Goal: Task Accomplishment & Management: Manage account settings

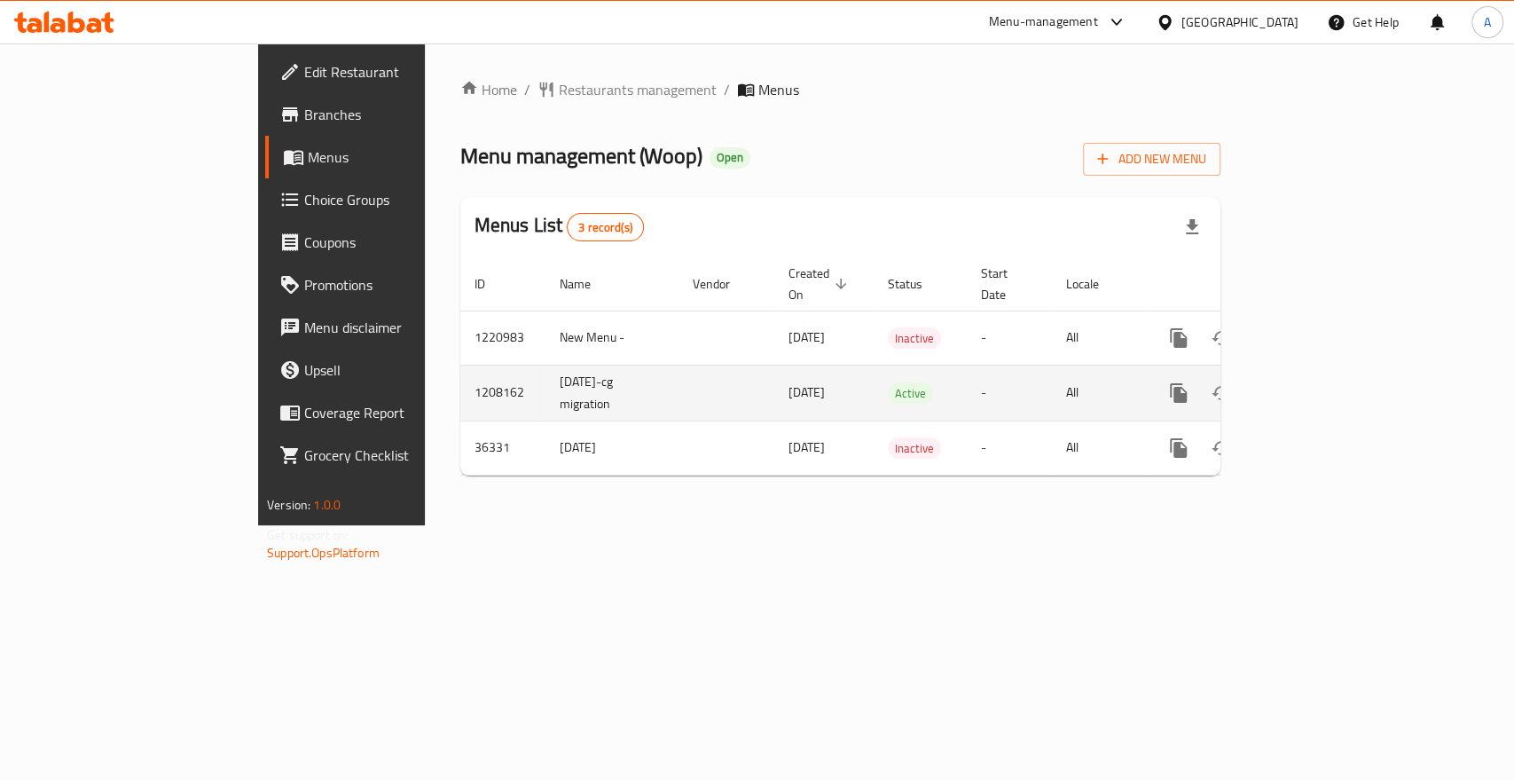
click at [1317, 382] on icon "enhanced table" at bounding box center [1306, 392] width 21 height 21
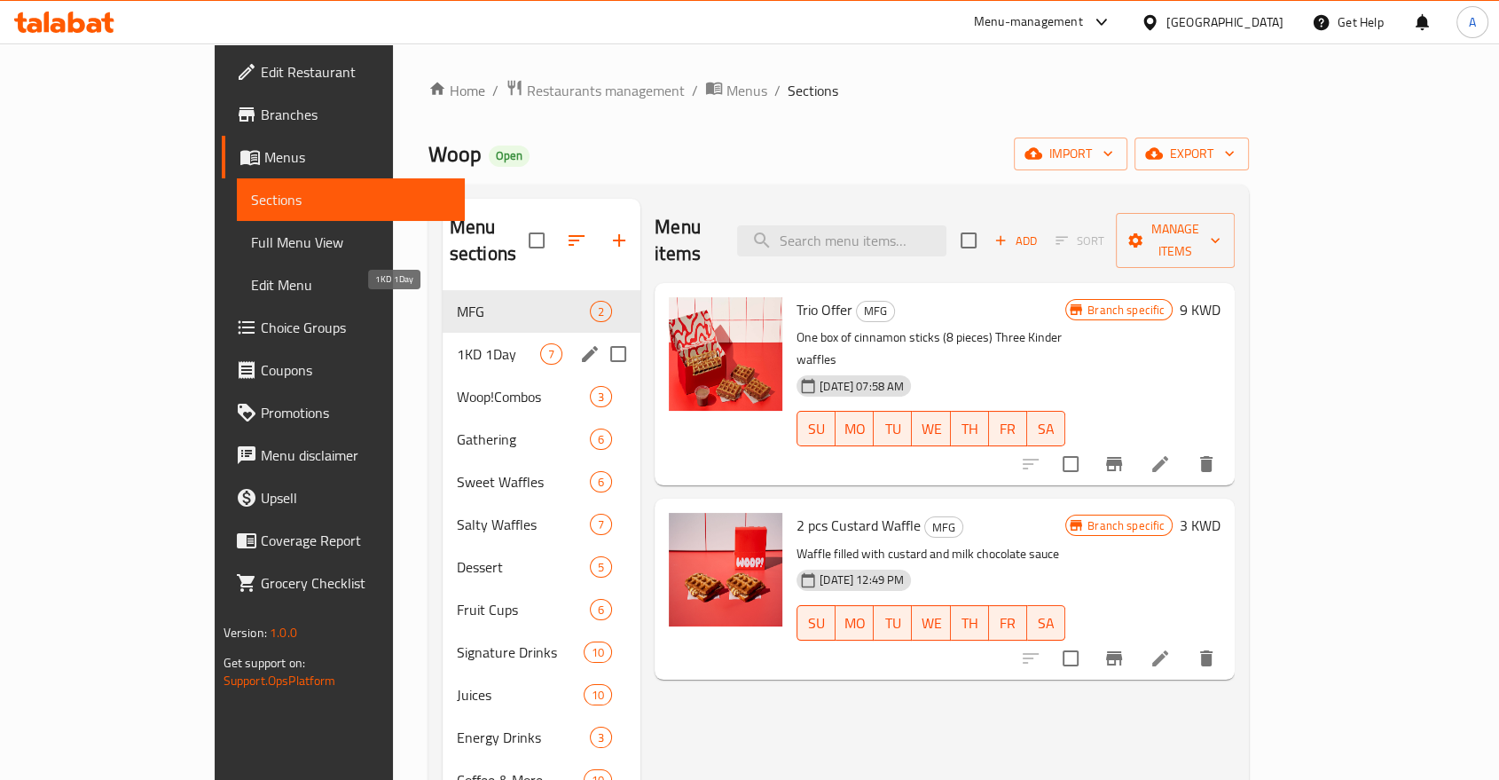
click at [457, 343] on span "1KD 1Day" at bounding box center [498, 353] width 83 height 21
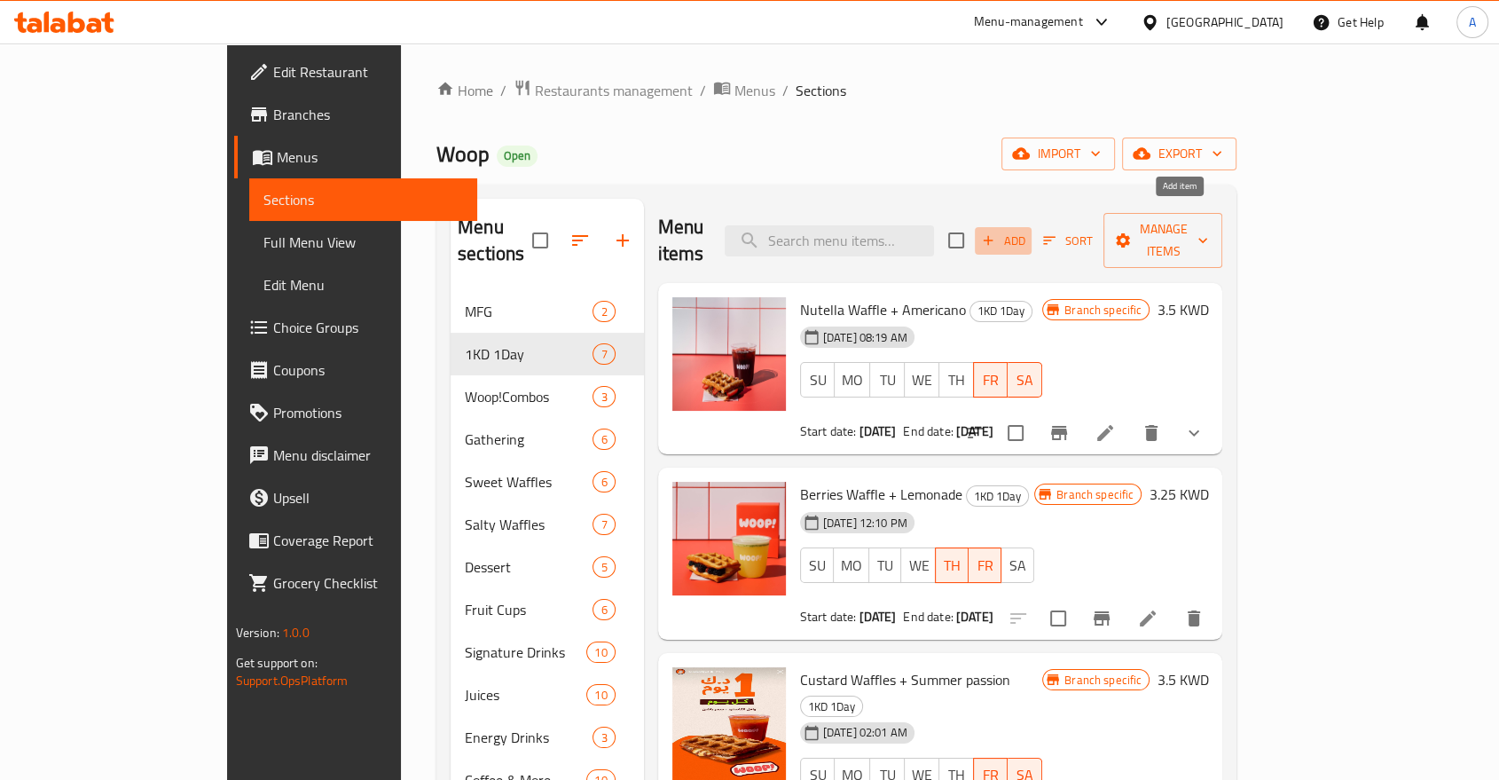
click at [1027, 231] on span "Add" at bounding box center [1003, 241] width 48 height 20
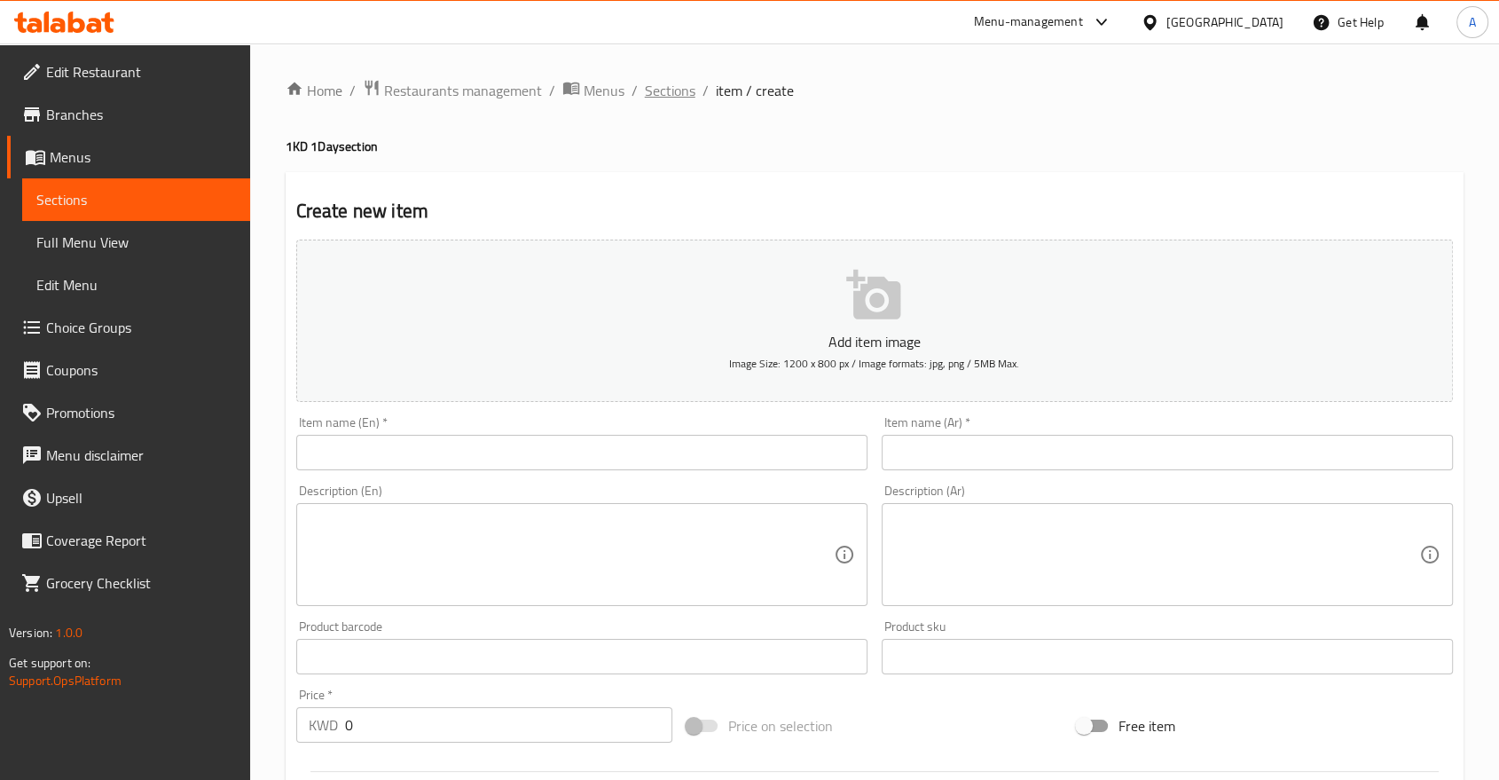
click at [645, 92] on span "Sections" at bounding box center [670, 90] width 51 height 21
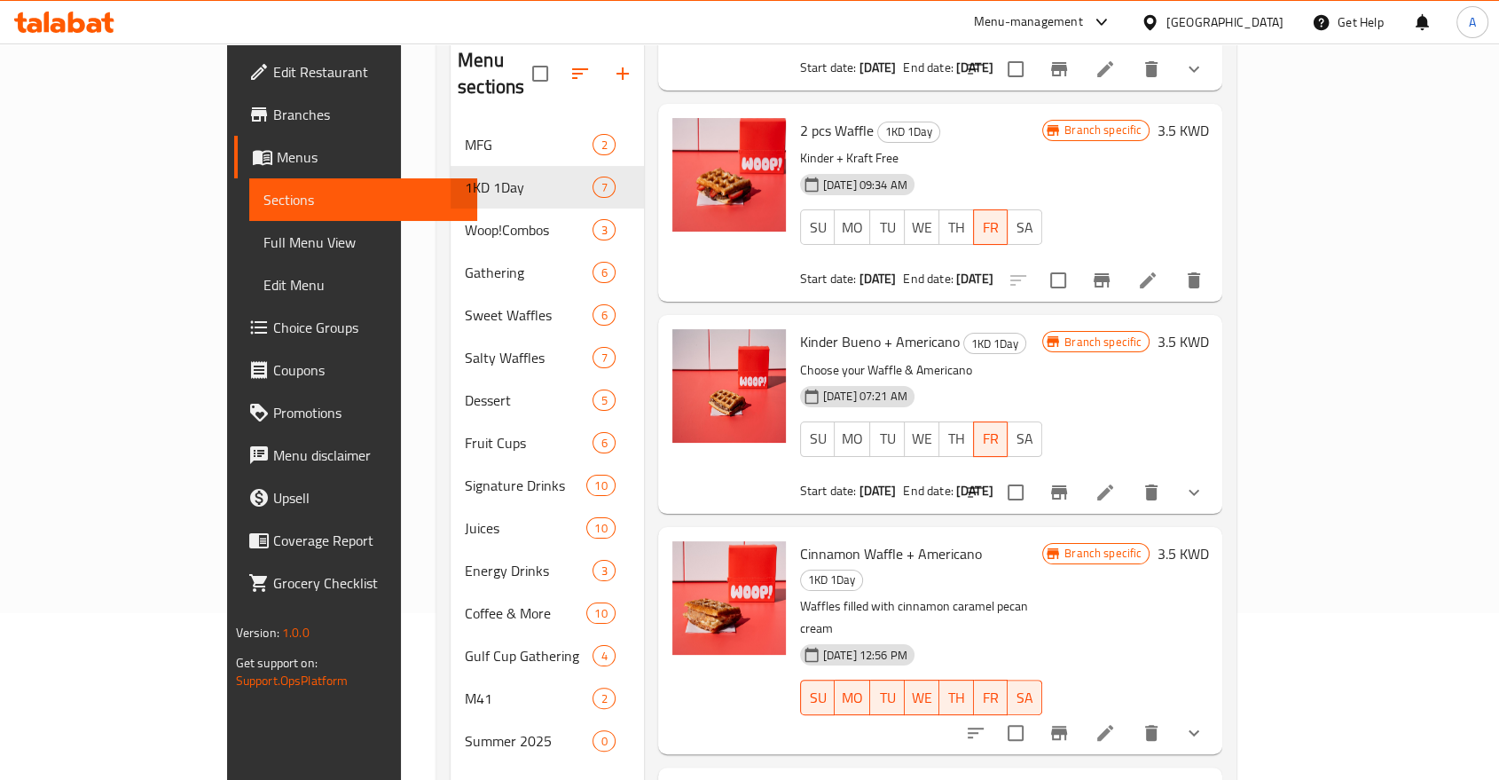
scroll to position [246, 0]
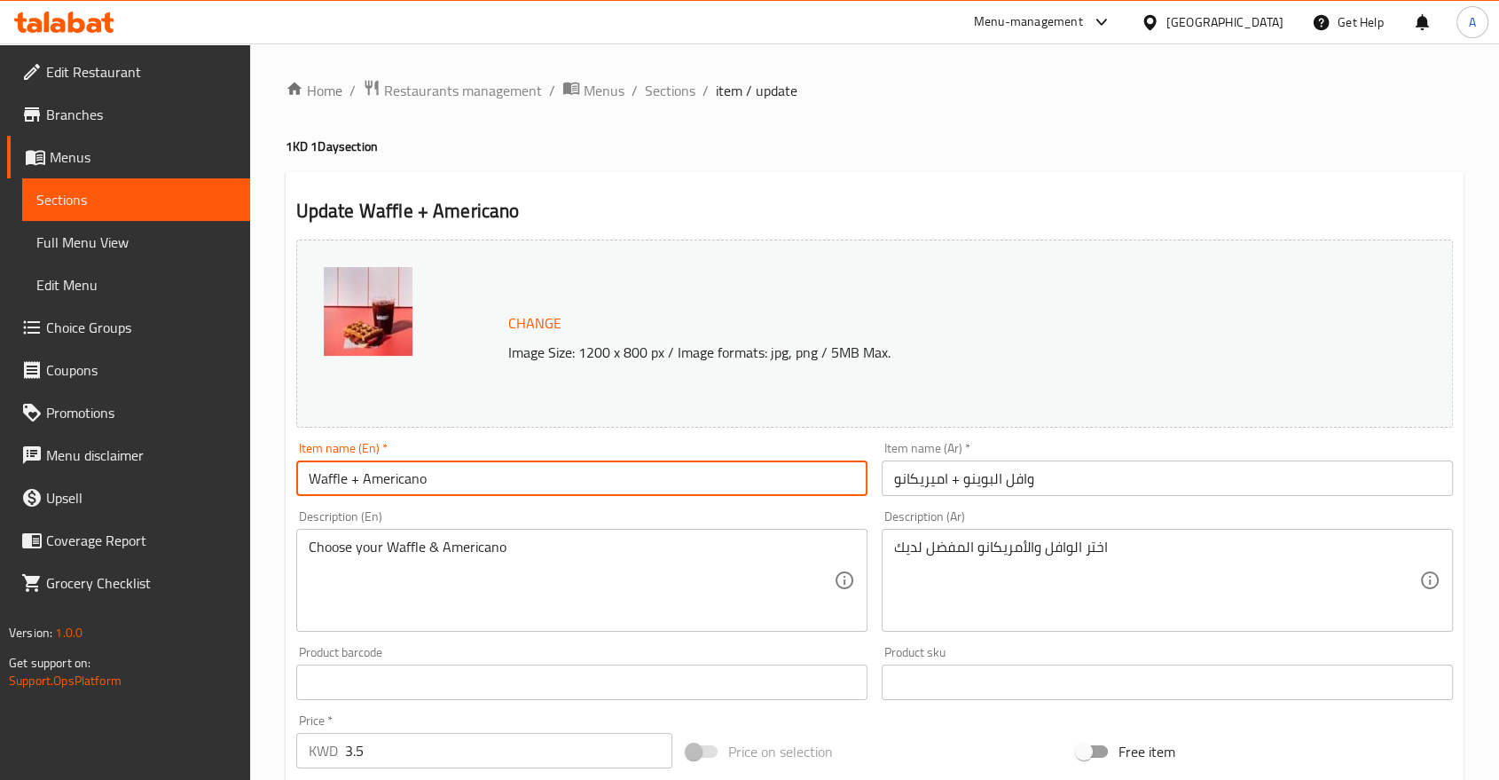
drag, startPoint x: 341, startPoint y: 458, endPoint x: 286, endPoint y: 457, distance: 55.0
click at [286, 457] on div "Update Waffle + Americano Change Image Size: 1200 x 800 px / Image formats: jpg…" at bounding box center [875, 752] width 1178 height 1160
paste input "custard w"
click at [313, 460] on input "custard waffle + Americano" at bounding box center [581, 477] width 571 height 35
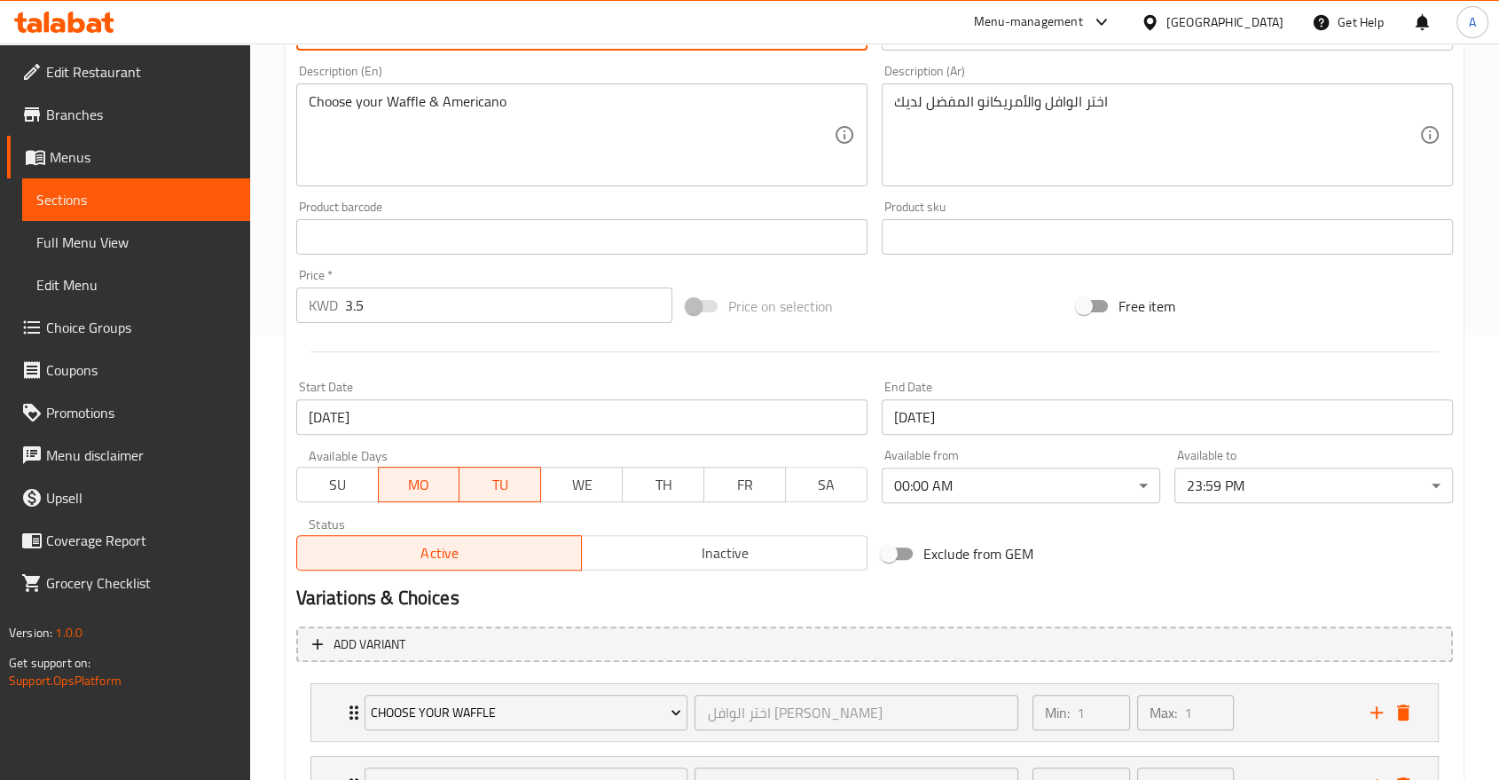
scroll to position [492, 0]
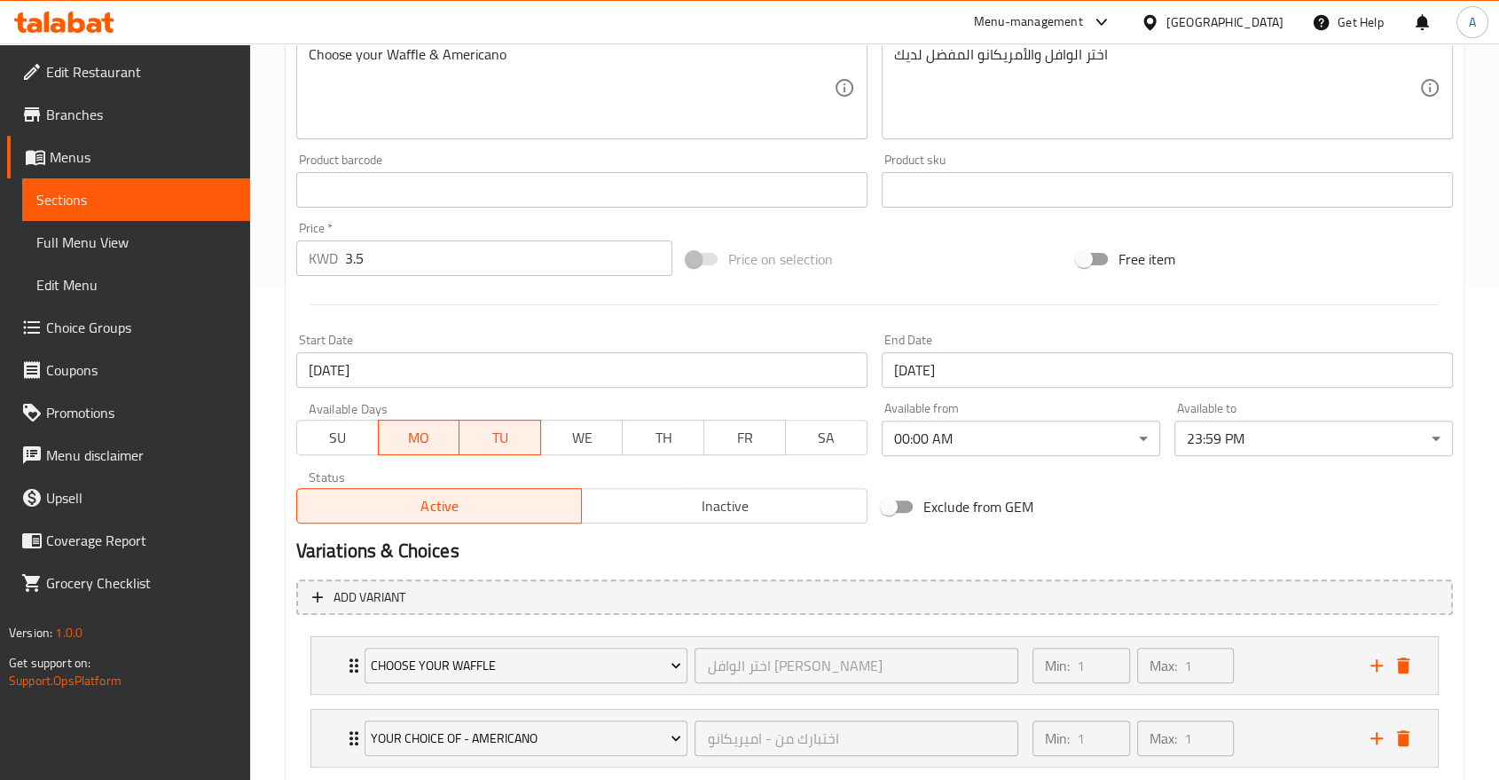
type input "Custard waffle + Americano"
click at [405, 352] on input "31-03-2025" at bounding box center [581, 369] width 571 height 35
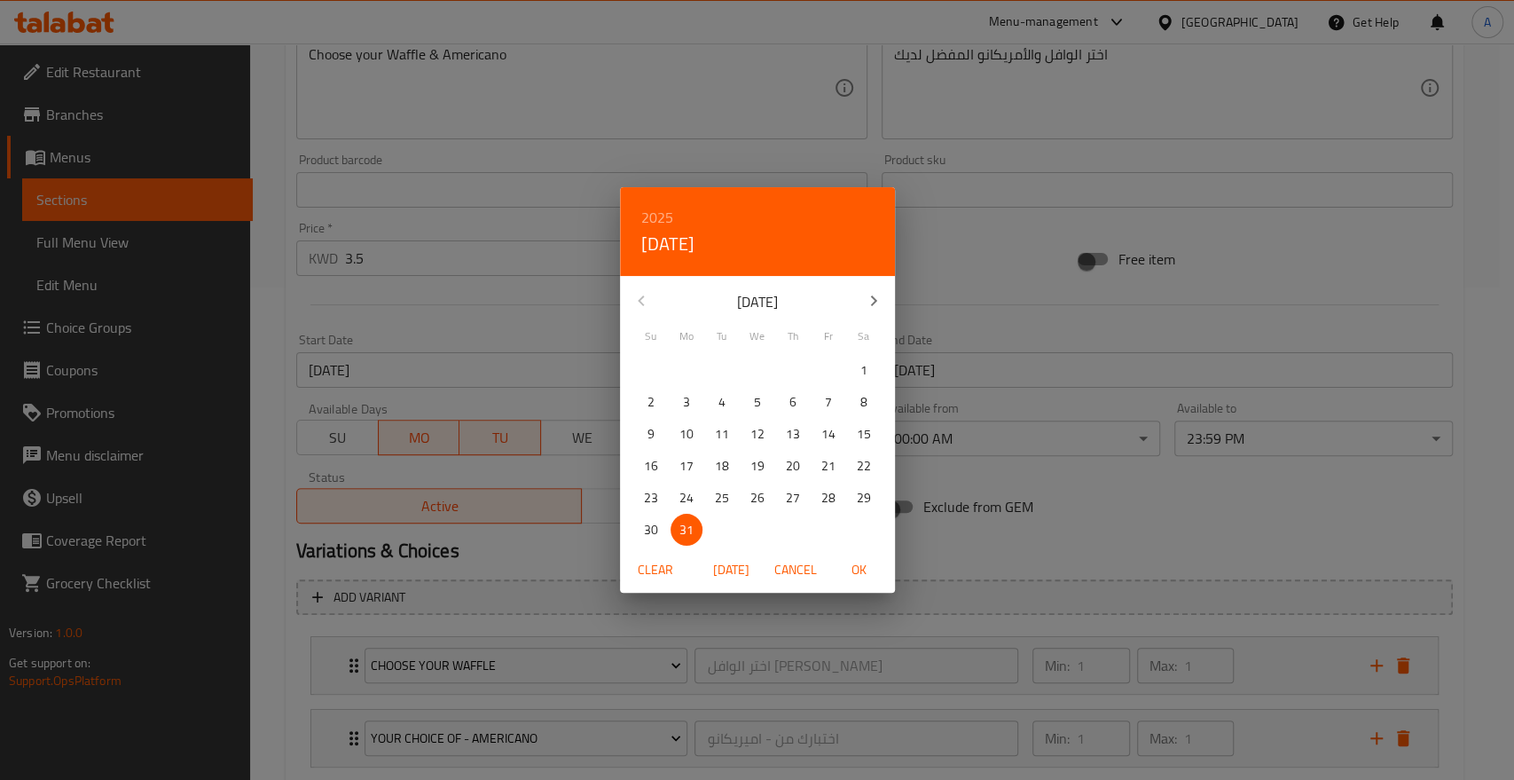
click at [721, 571] on span "Today" at bounding box center [731, 570] width 43 height 22
click at [688, 393] on p "8" at bounding box center [686, 402] width 7 height 22
click at [862, 567] on span "OK" at bounding box center [859, 570] width 43 height 22
type input "[DATE]"
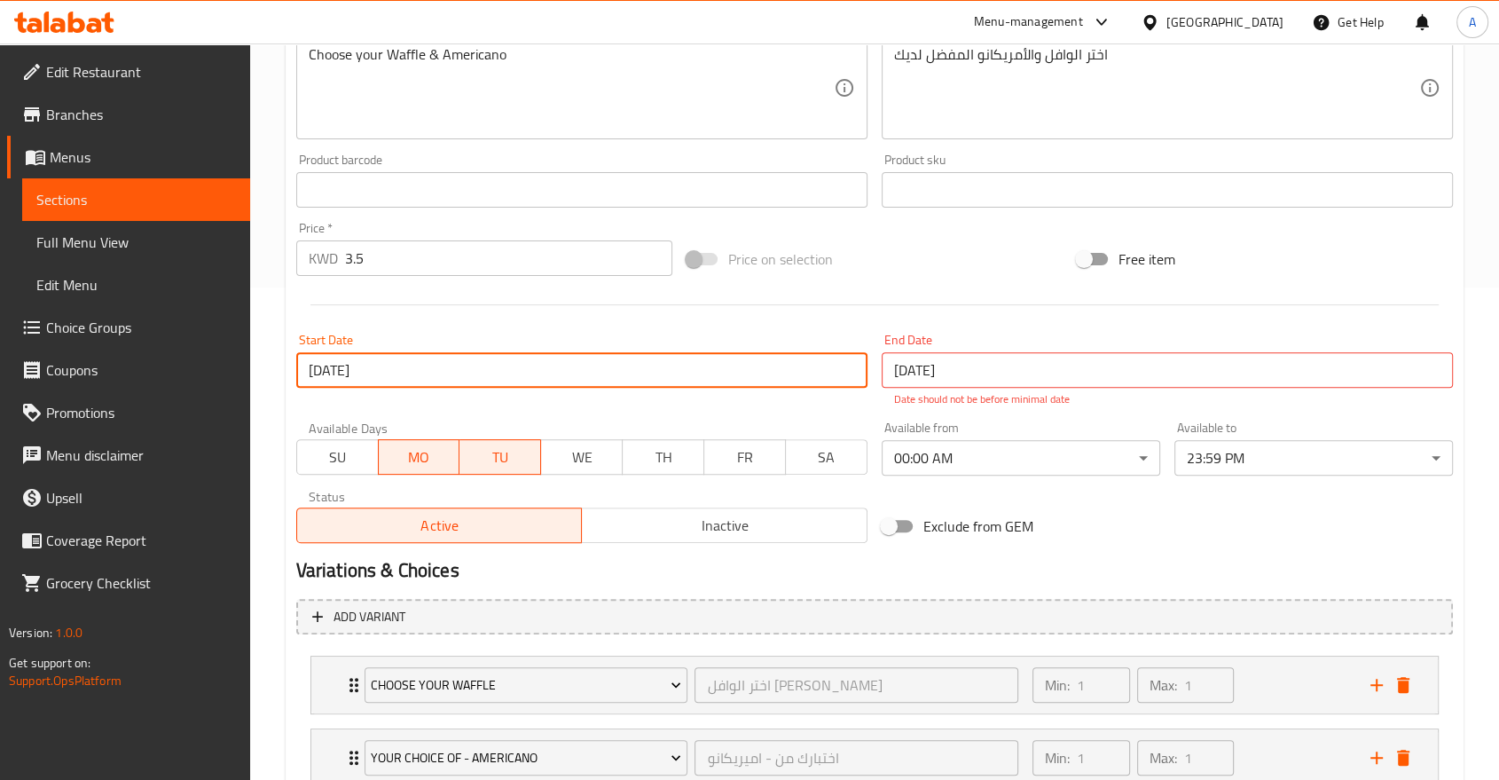
click at [906, 352] on input "31-03-2025" at bounding box center [1167, 369] width 571 height 35
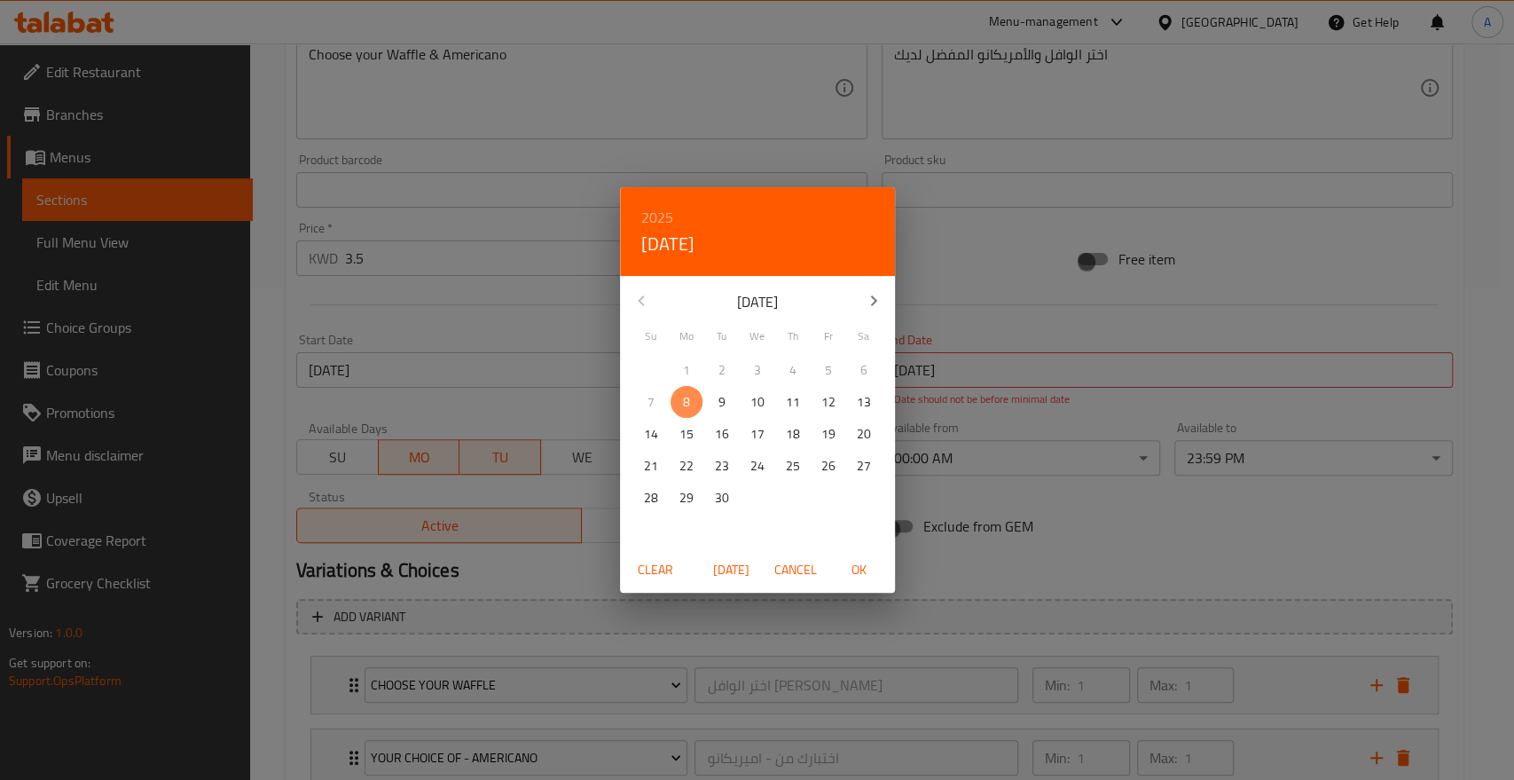
click at [681, 398] on span "8" at bounding box center [687, 402] width 32 height 22
click at [859, 565] on span "OK" at bounding box center [859, 570] width 43 height 22
type input "[DATE]"
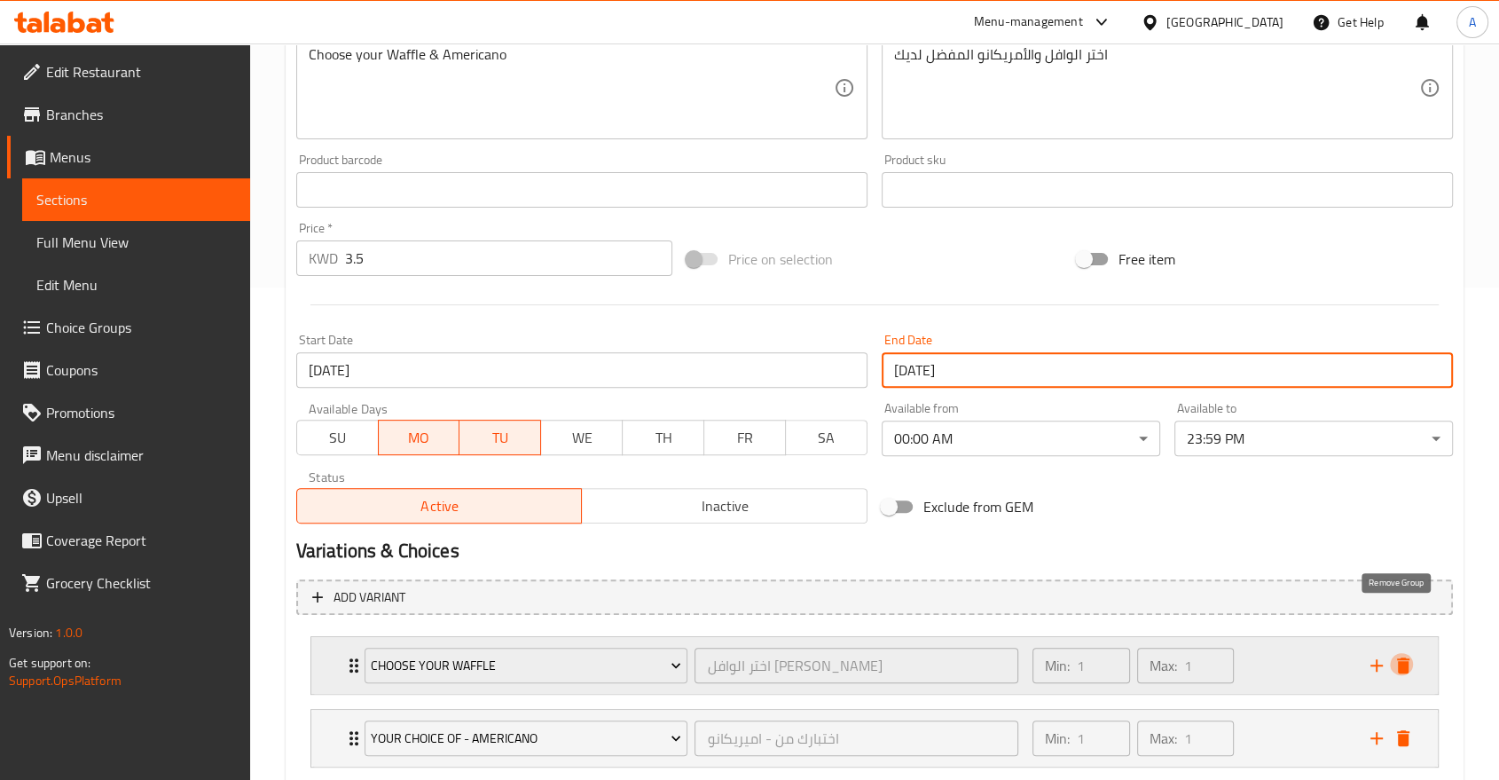
click at [1408, 657] on icon "delete" at bounding box center [1403, 665] width 12 height 16
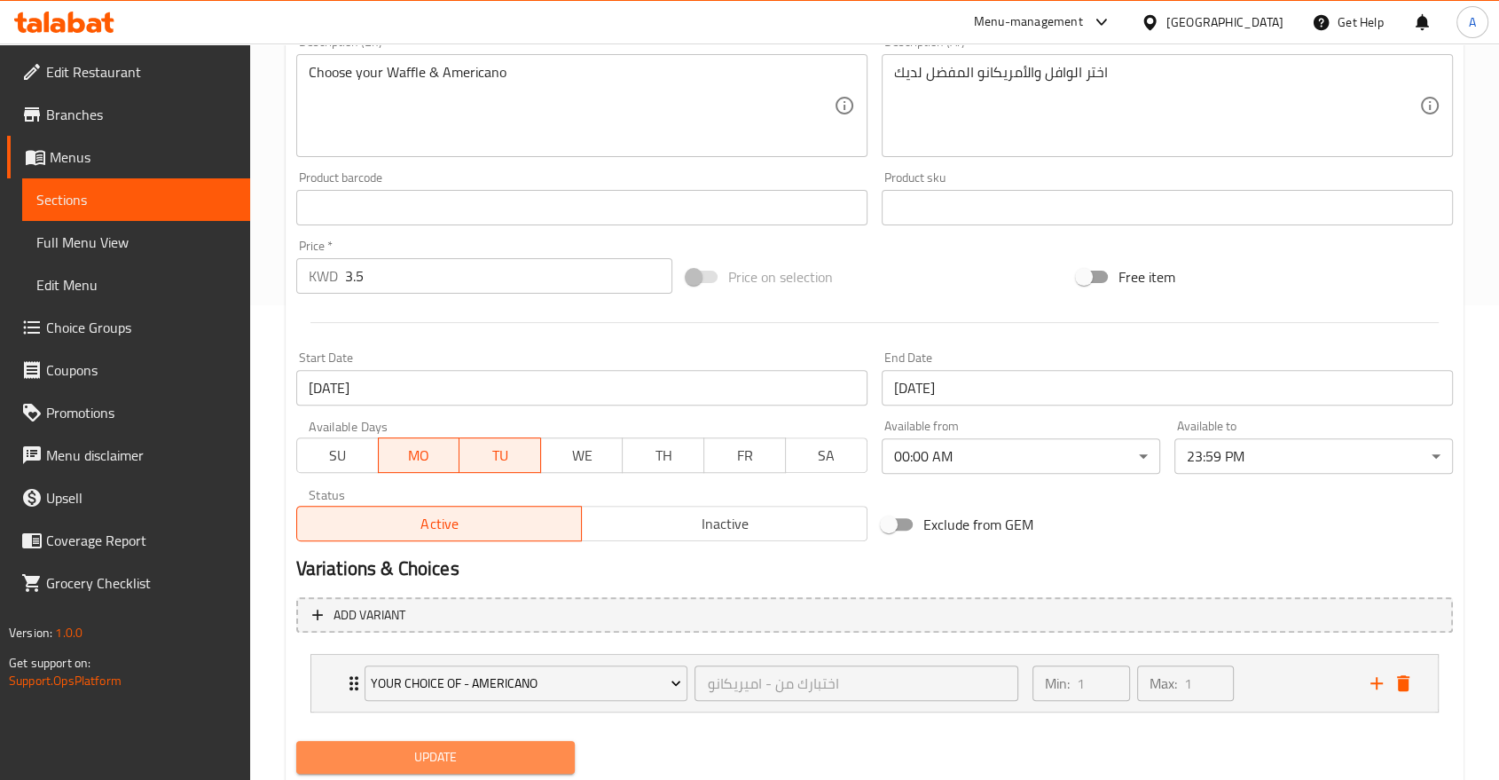
click at [538, 746] on span "Update" at bounding box center [435, 757] width 250 height 22
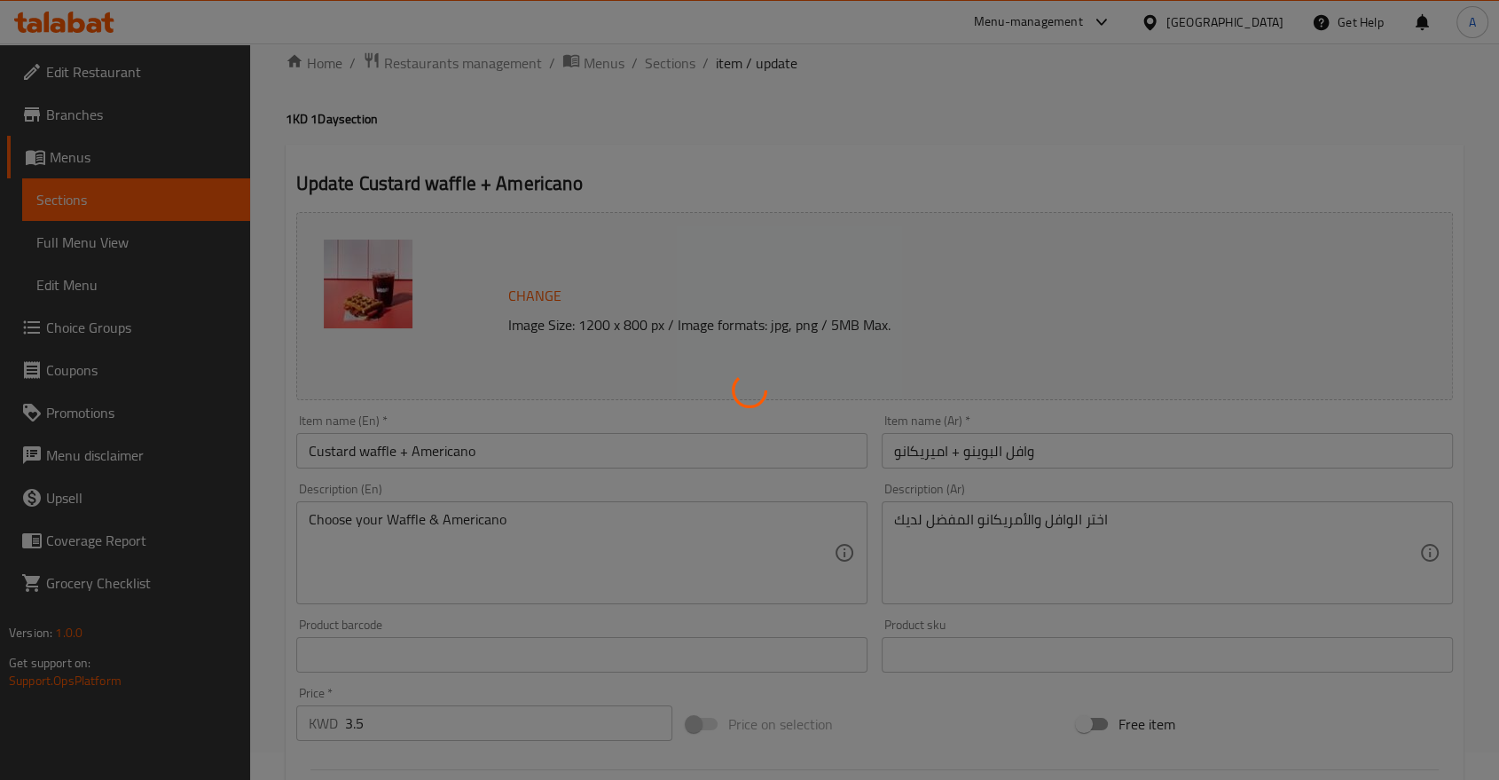
scroll to position [0, 0]
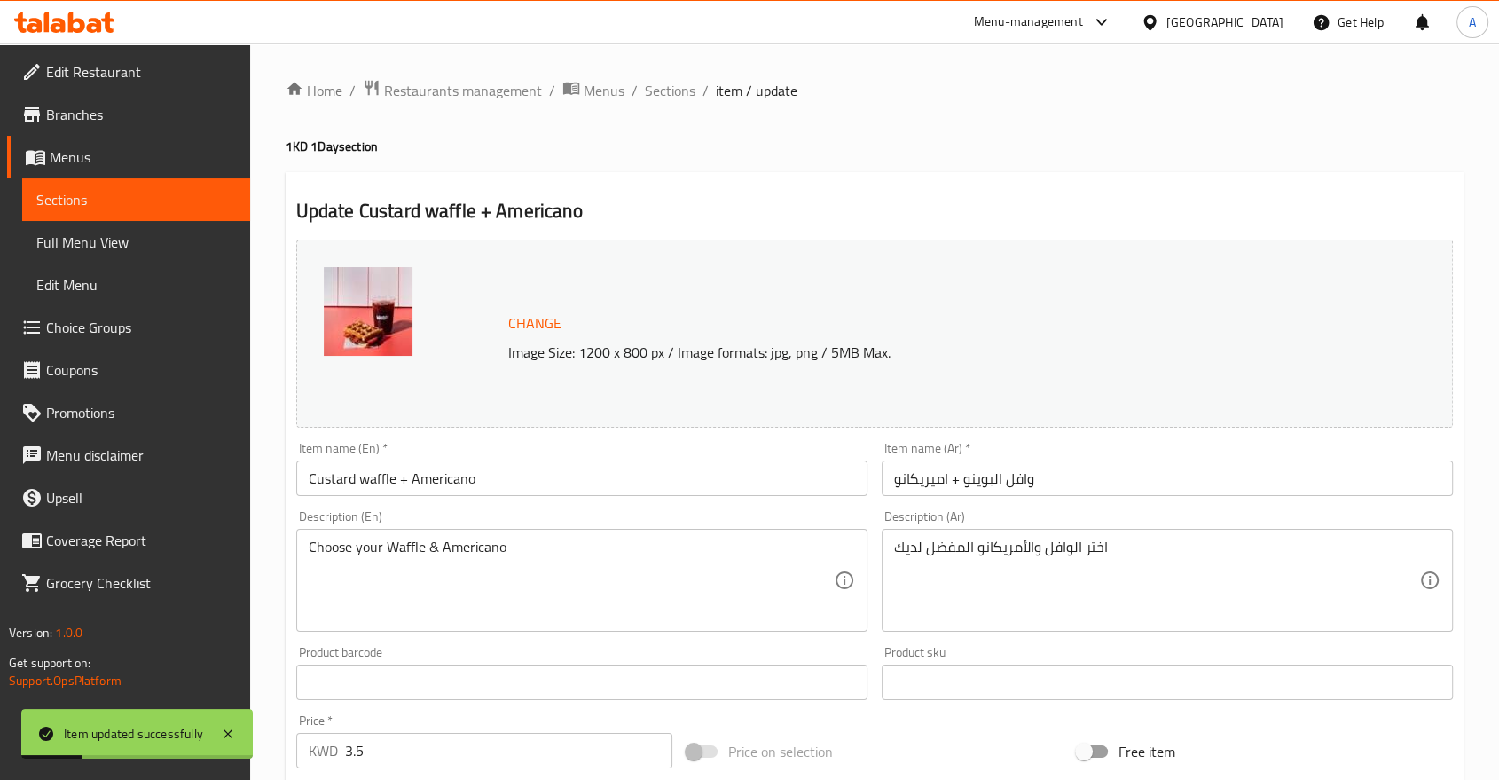
drag, startPoint x: 624, startPoint y: 86, endPoint x: 630, endPoint y: 134, distance: 48.2
click at [645, 85] on span "Sections" at bounding box center [670, 90] width 51 height 21
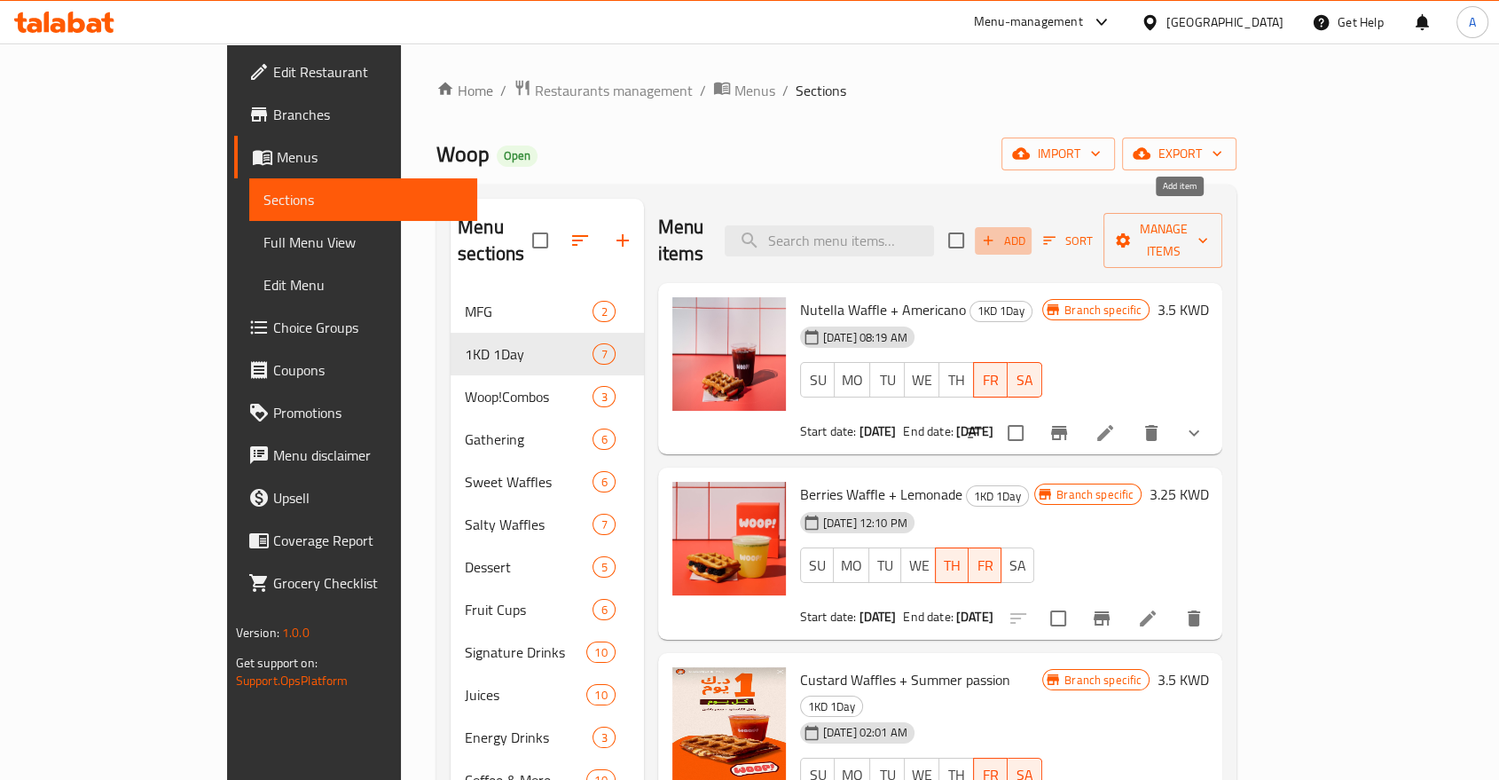
click at [996, 232] on icon "button" at bounding box center [988, 240] width 16 height 16
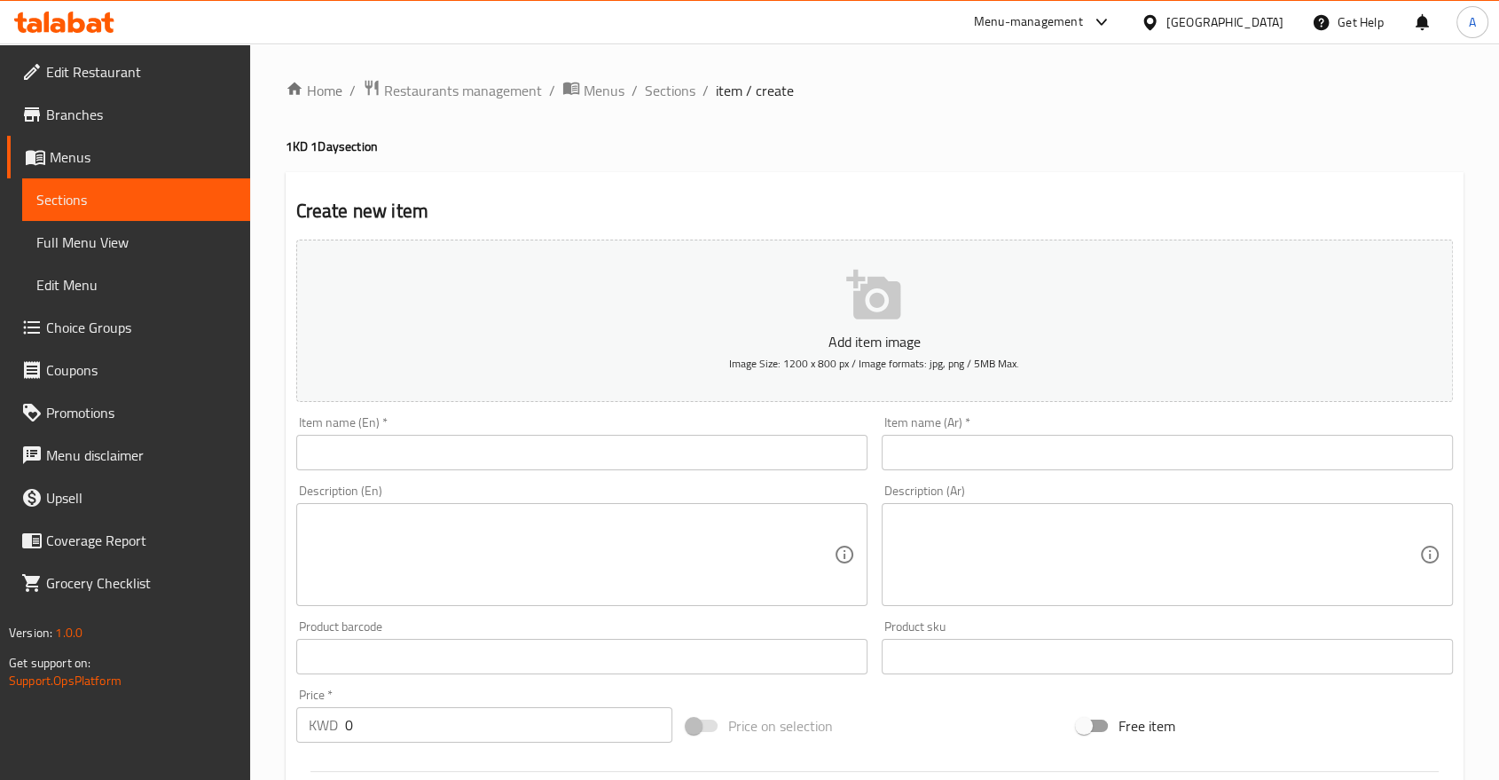
click at [545, 435] on input "text" at bounding box center [581, 452] width 571 height 35
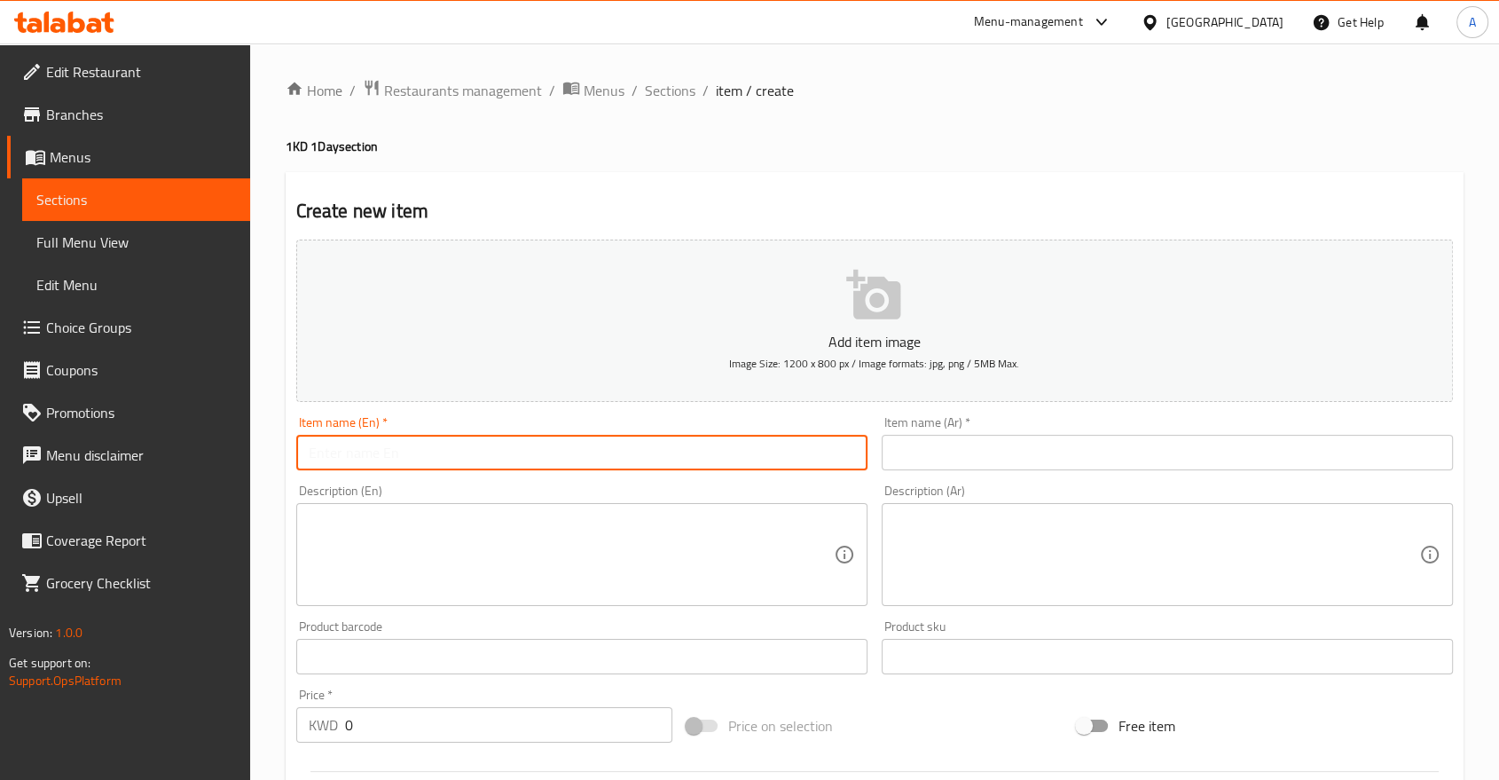
paste input "Ice Spanish Latte + Custard Waffle"
type input "Ice Spanish Latte + Custard Waffle"
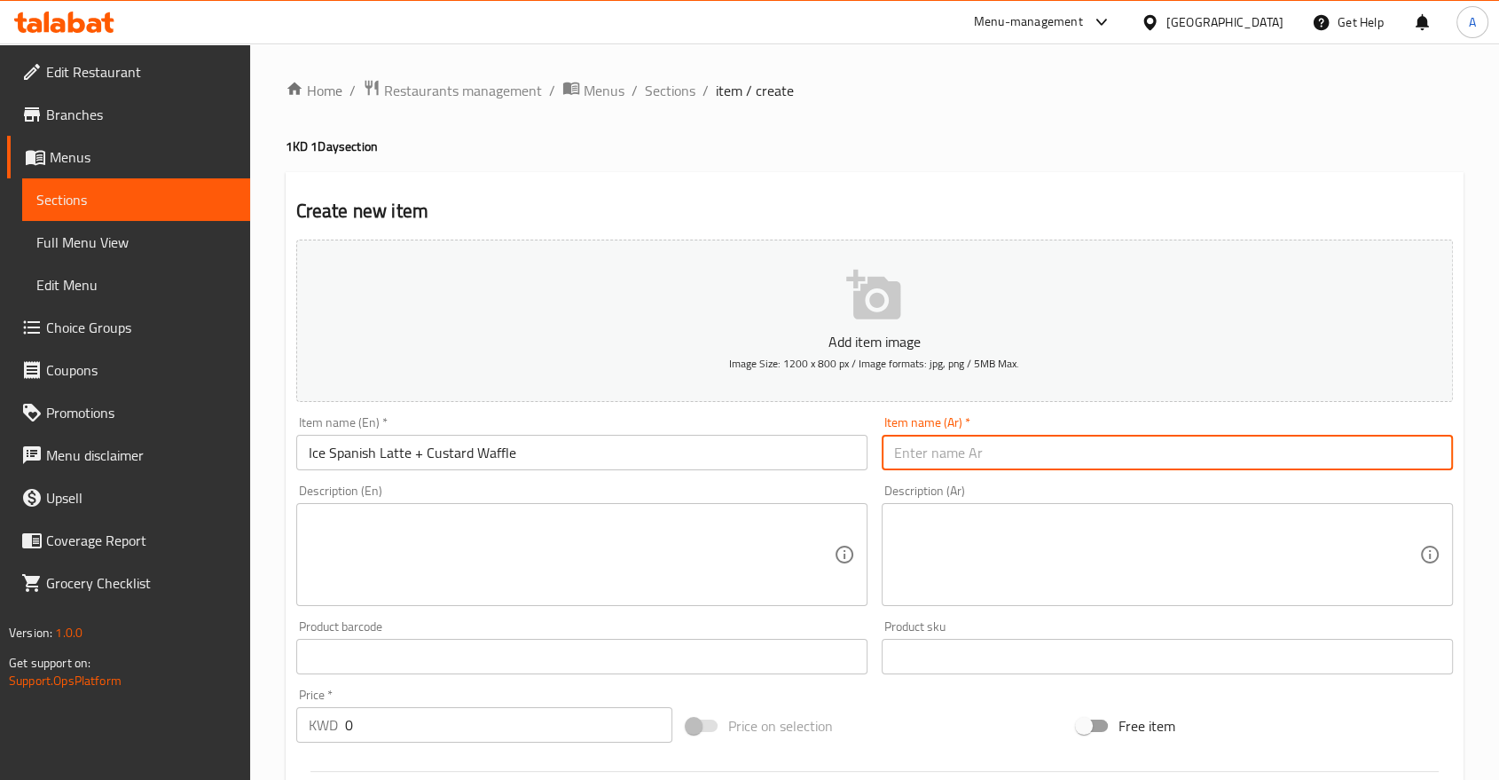
click at [1027, 435] on input "text" at bounding box center [1167, 452] width 571 height 35
paste input "لاتيه إسباني مثلج + وافل كاسترد"
type input "لاتيه إسباني مثلج + وافل كاسترد"
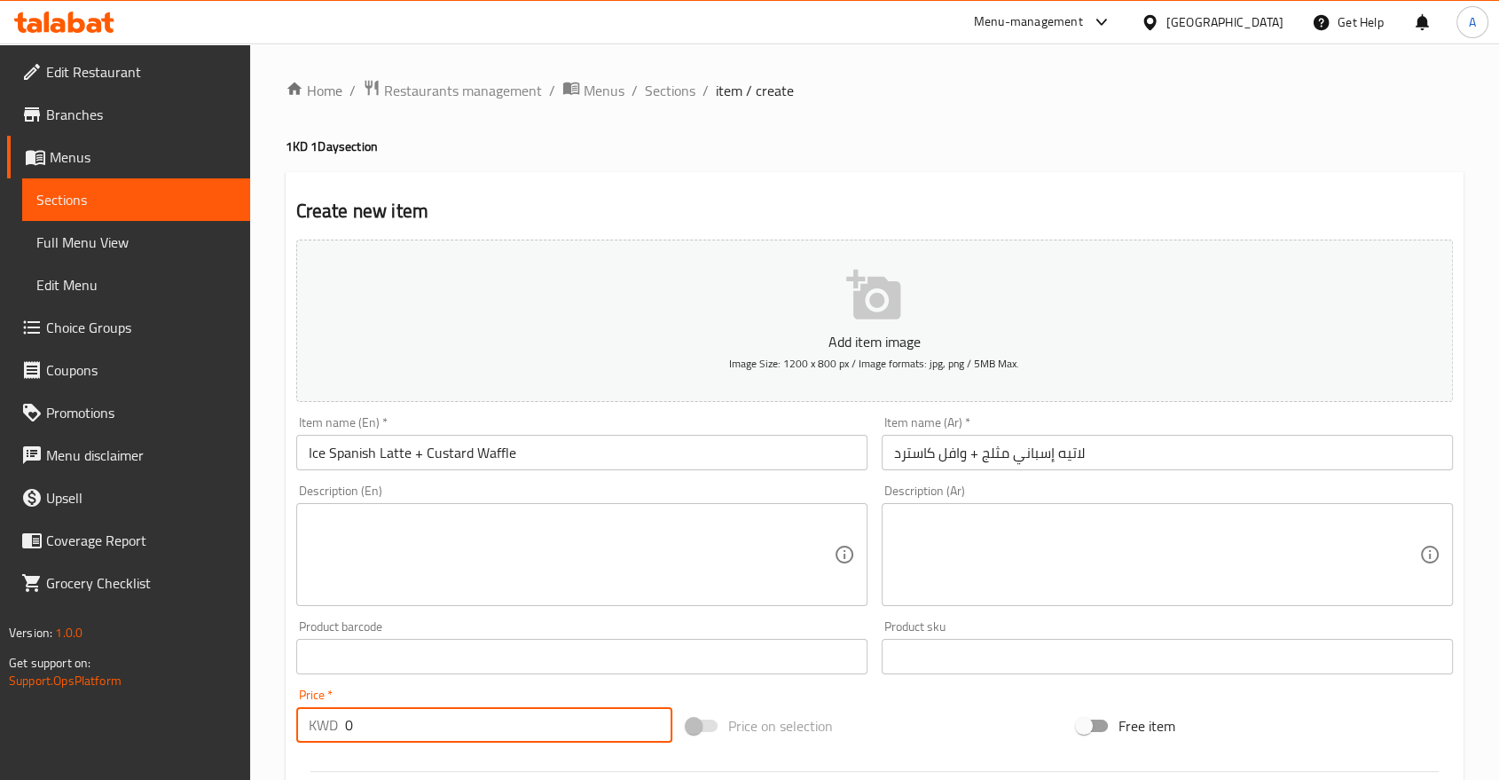
drag, startPoint x: 432, startPoint y: 679, endPoint x: 296, endPoint y: 651, distance: 138.6
click at [293, 681] on div "Price   * KWD 0 Price *" at bounding box center [484, 715] width 390 height 68
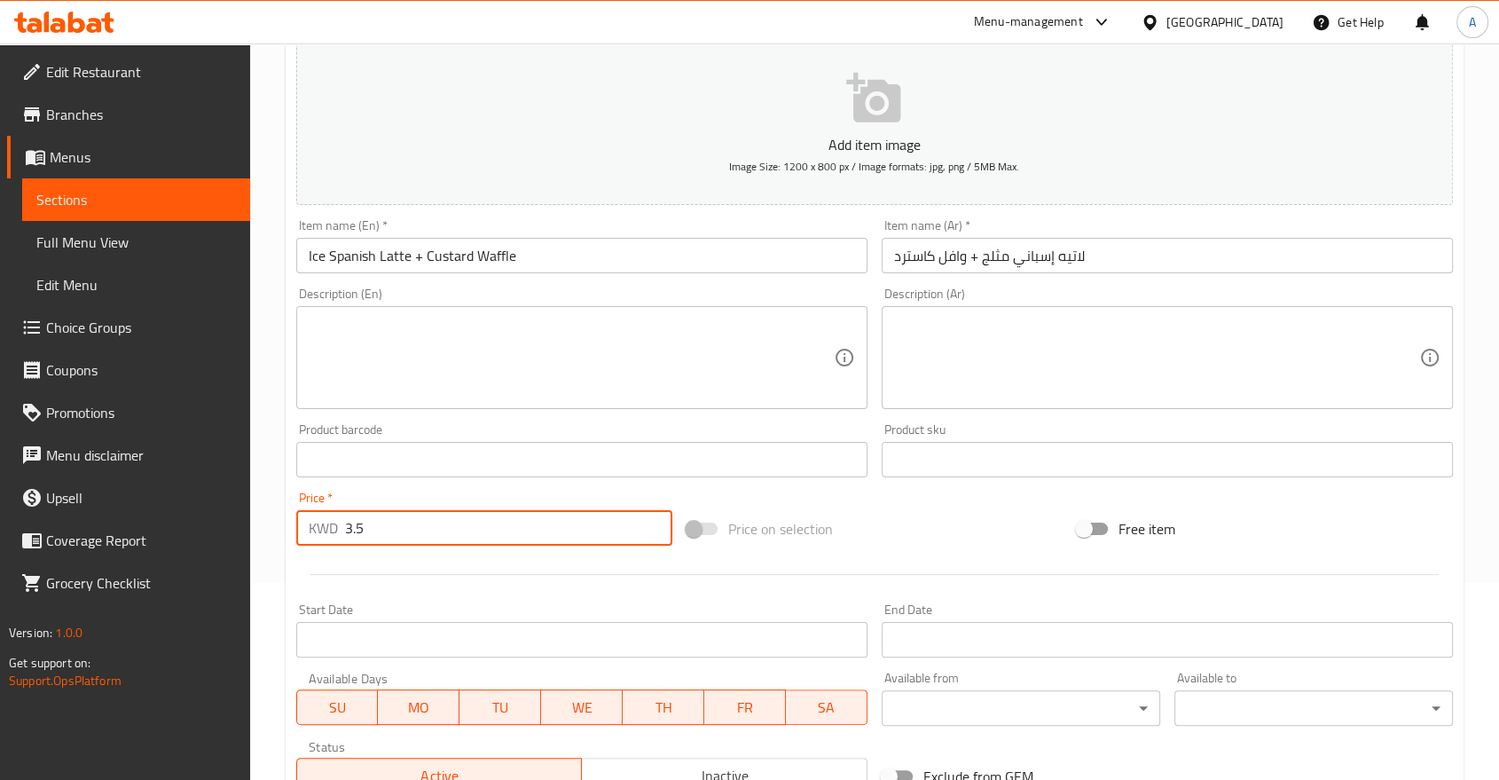
scroll to position [394, 0]
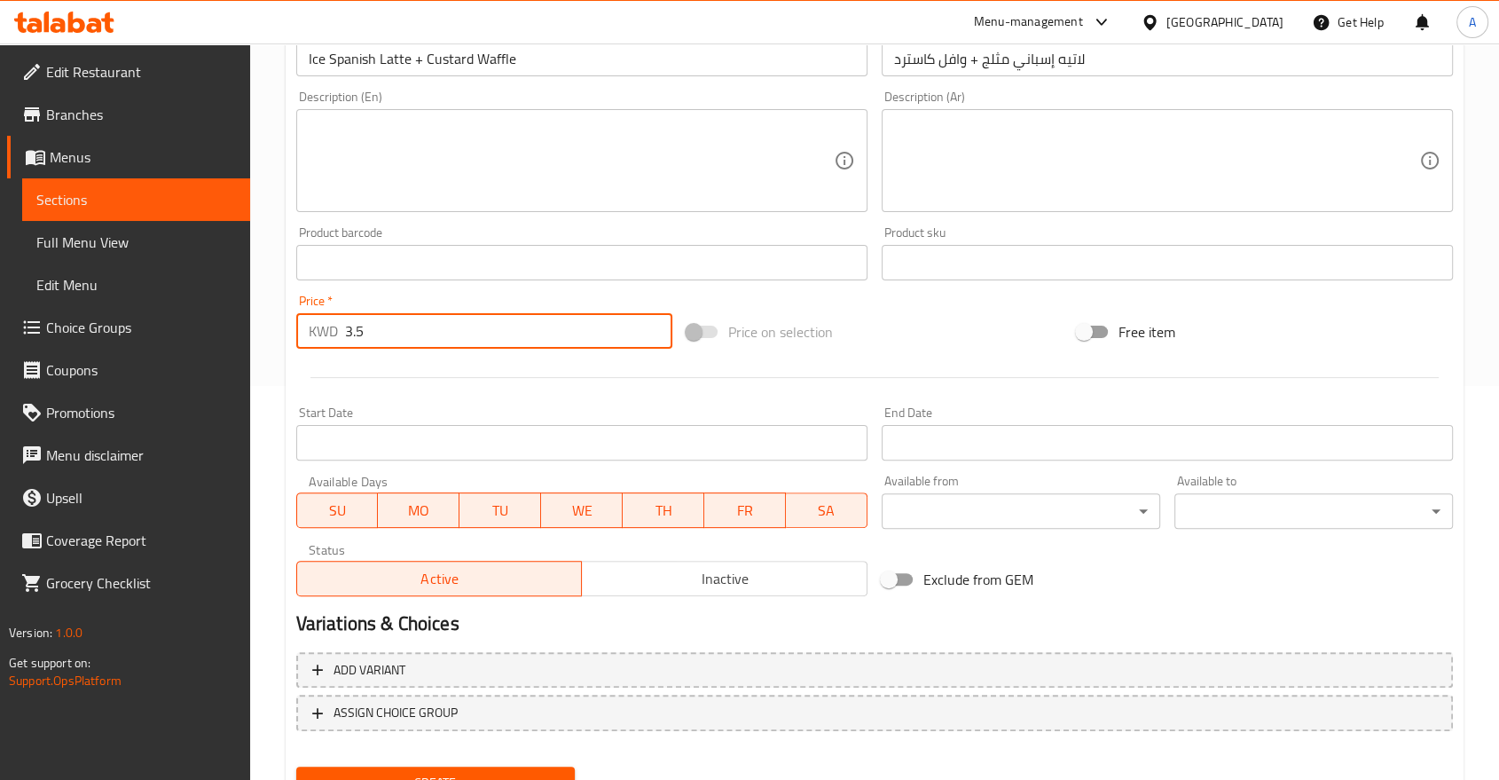
type input "3.5"
click at [460, 425] on input "Start Date" at bounding box center [581, 442] width 571 height 35
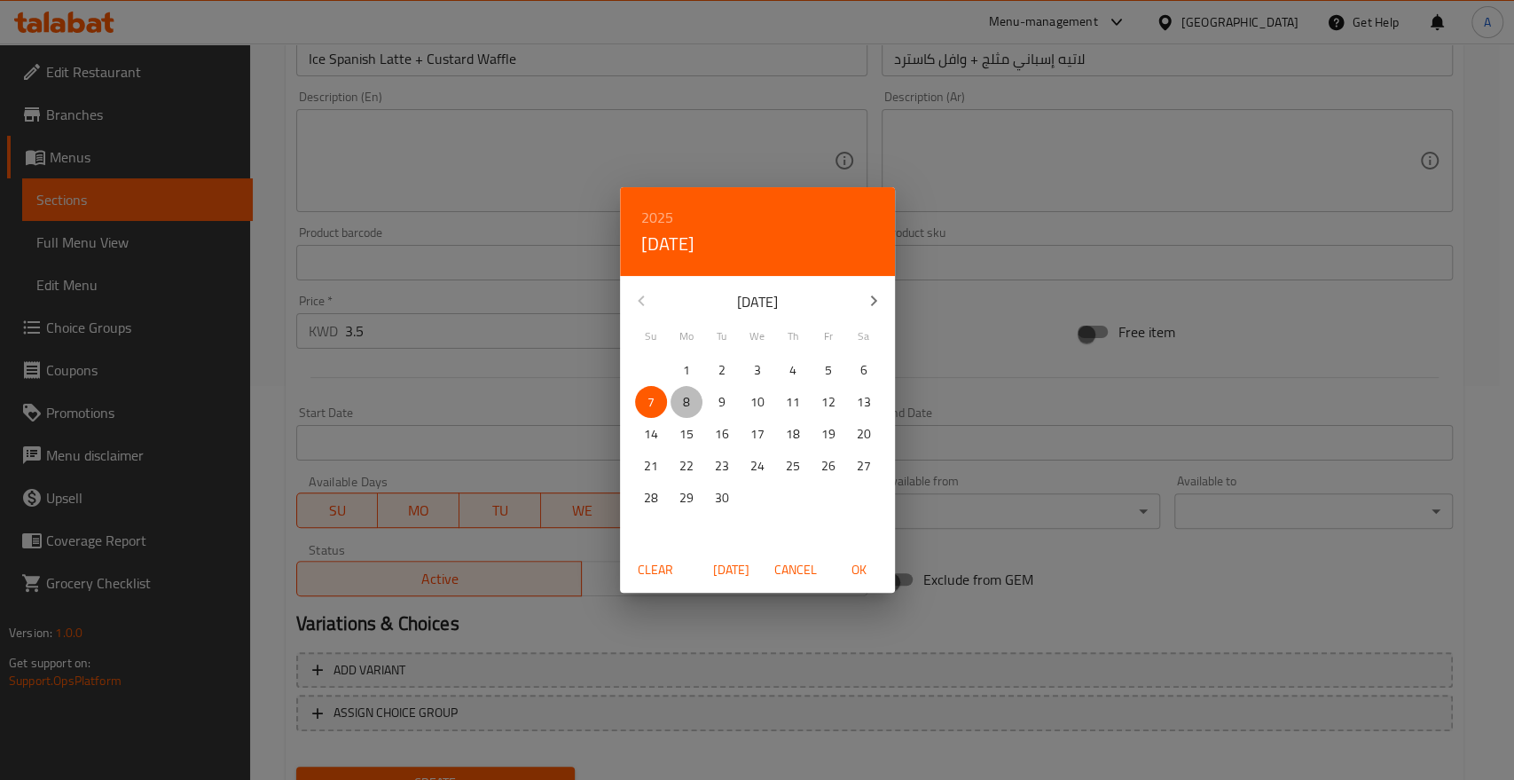
click at [687, 405] on p "8" at bounding box center [686, 402] width 7 height 22
drag, startPoint x: 860, startPoint y: 576, endPoint x: 860, endPoint y: 512, distance: 63.9
click at [860, 576] on span "OK" at bounding box center [859, 570] width 43 height 22
type input "[DATE]"
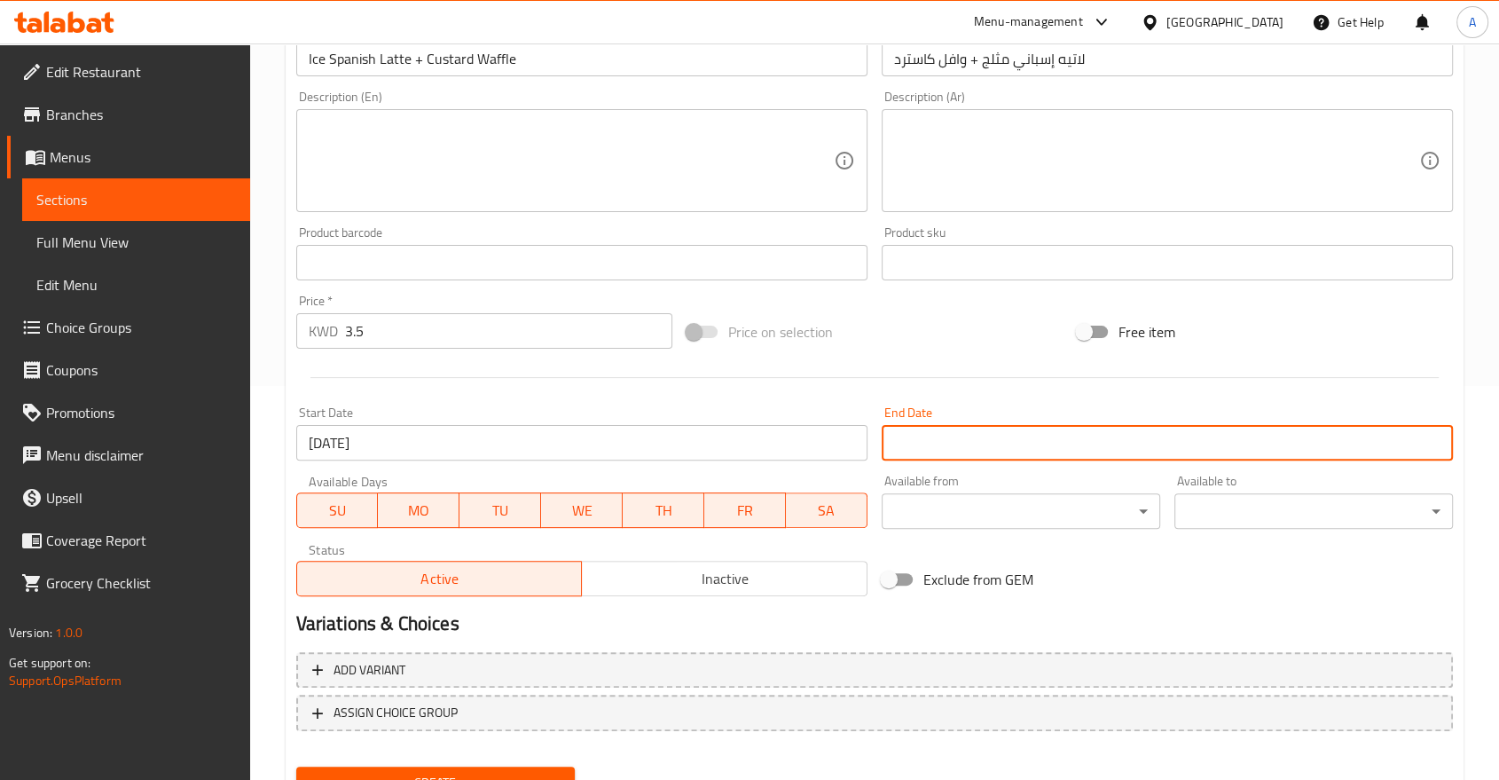
click at [892, 425] on input "Start Date" at bounding box center [1167, 442] width 571 height 35
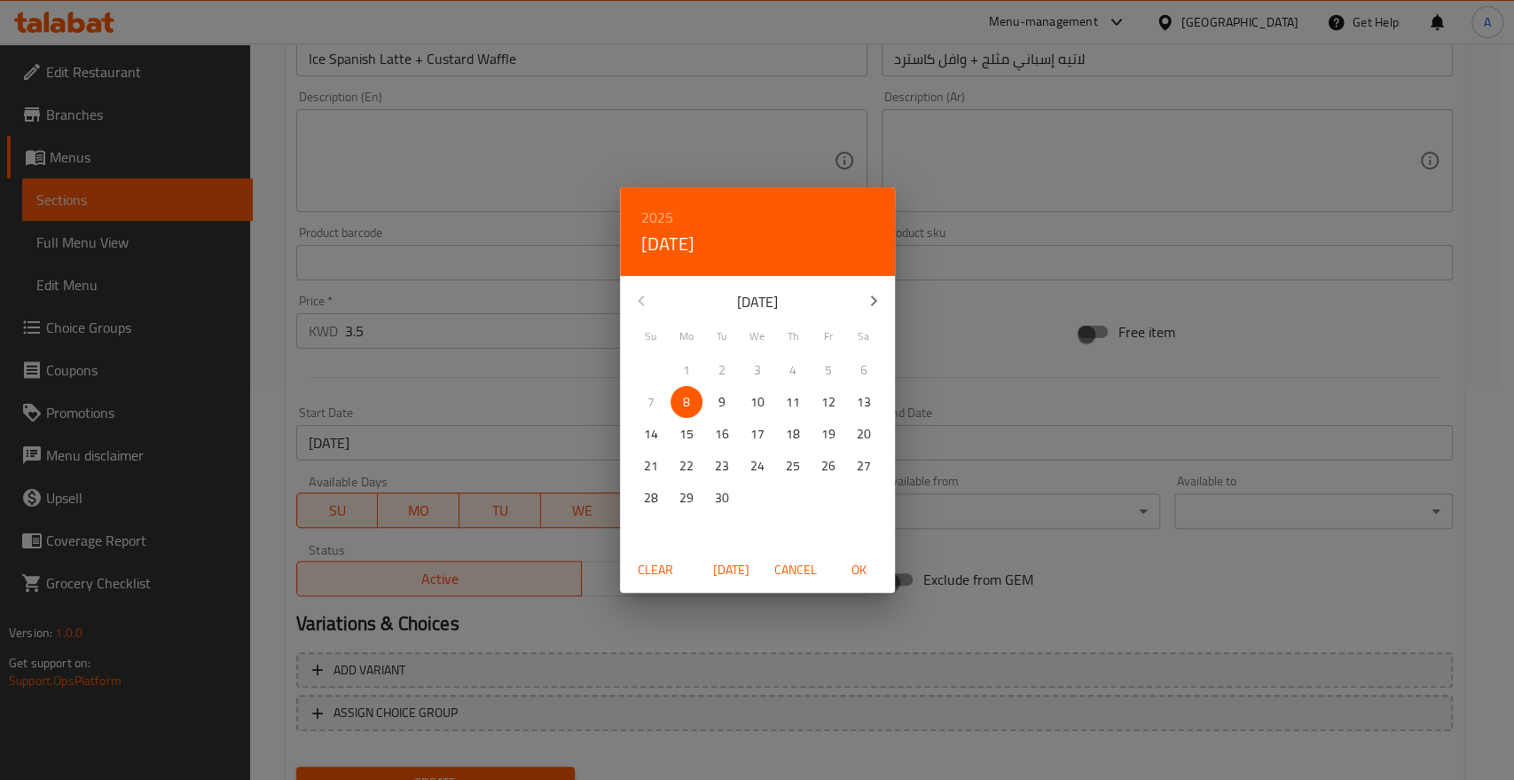
click at [695, 391] on span "8" at bounding box center [687, 402] width 32 height 22
click at [852, 568] on span "OK" at bounding box center [859, 570] width 43 height 22
type input "[DATE]"
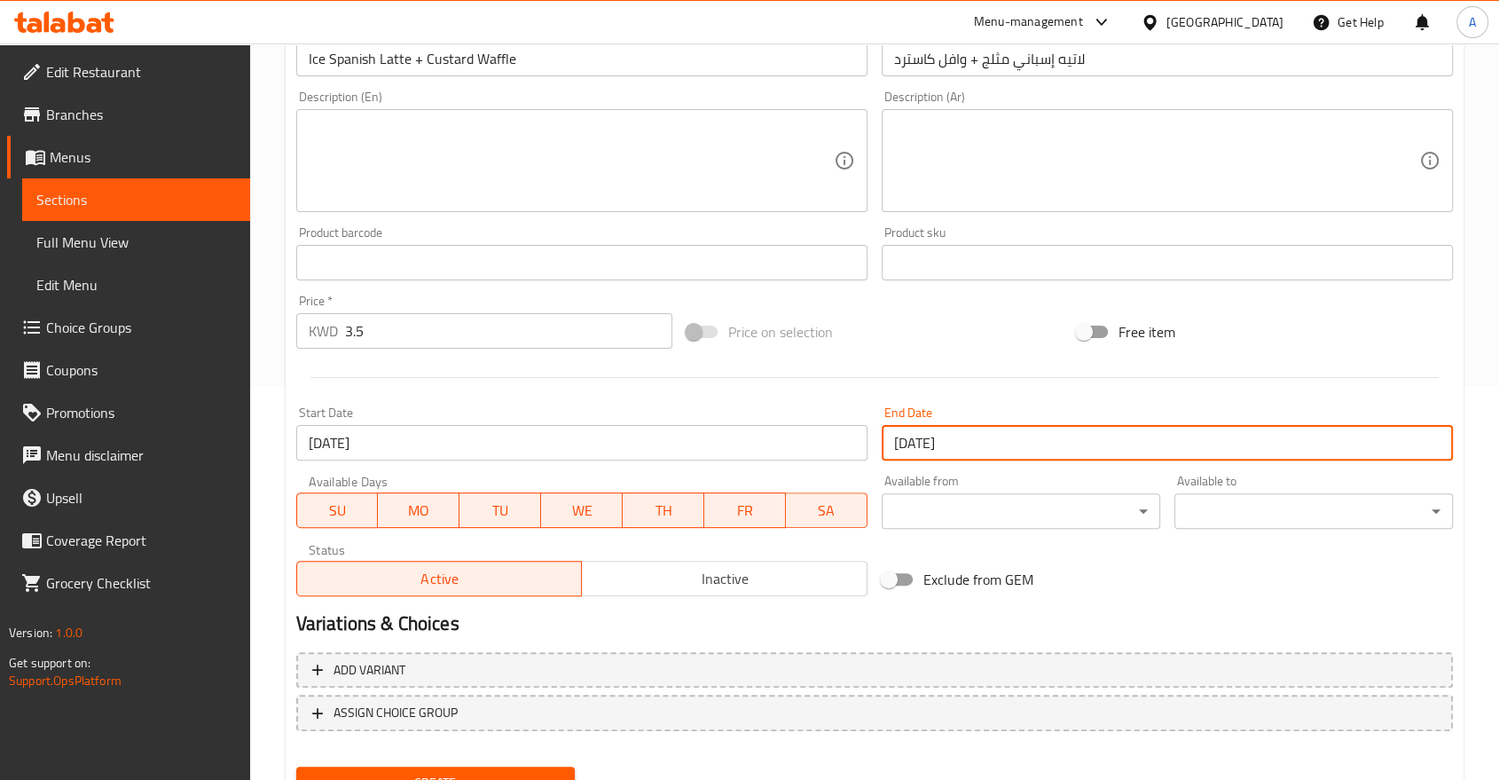
click at [338, 498] on span "SU" at bounding box center [337, 511] width 67 height 26
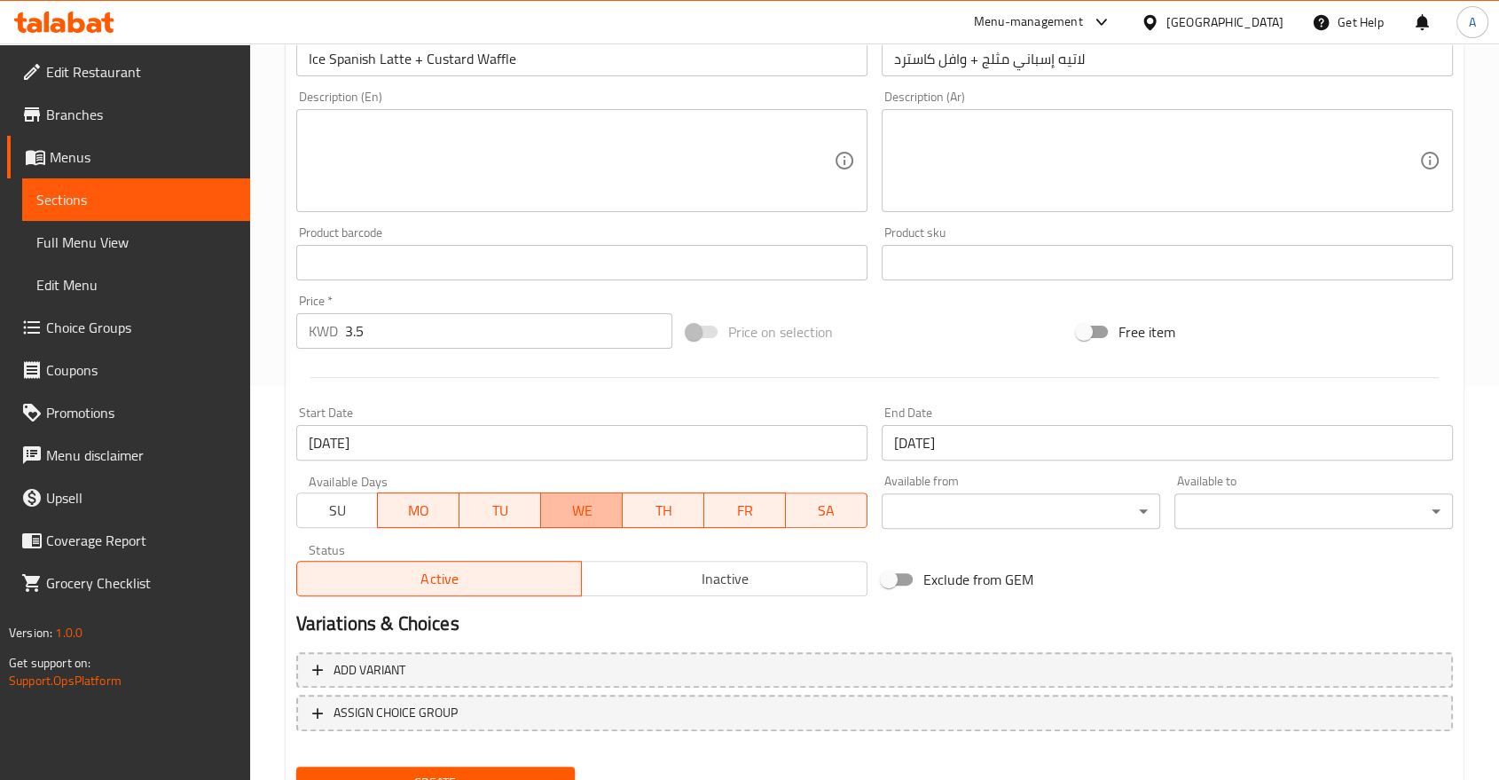
click at [582, 498] on span "WE" at bounding box center [581, 511] width 67 height 26
click at [695, 498] on span "TH" at bounding box center [663, 511] width 67 height 26
drag, startPoint x: 744, startPoint y: 463, endPoint x: 815, endPoint y: 475, distance: 72.0
click at [745, 498] on span "FR" at bounding box center [744, 511] width 67 height 26
click at [840, 498] on span "SA" at bounding box center [826, 511] width 67 height 26
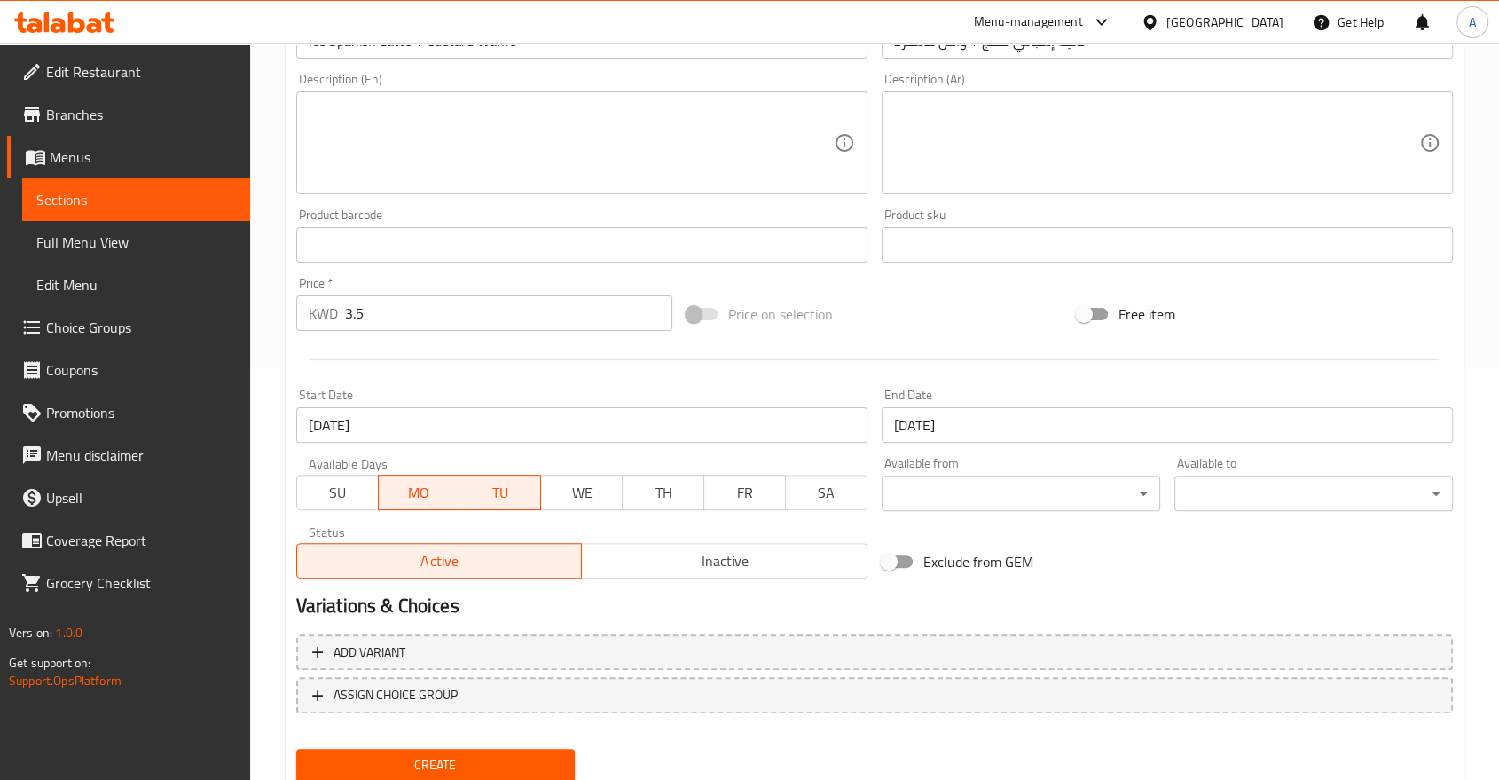
scroll to position [415, 0]
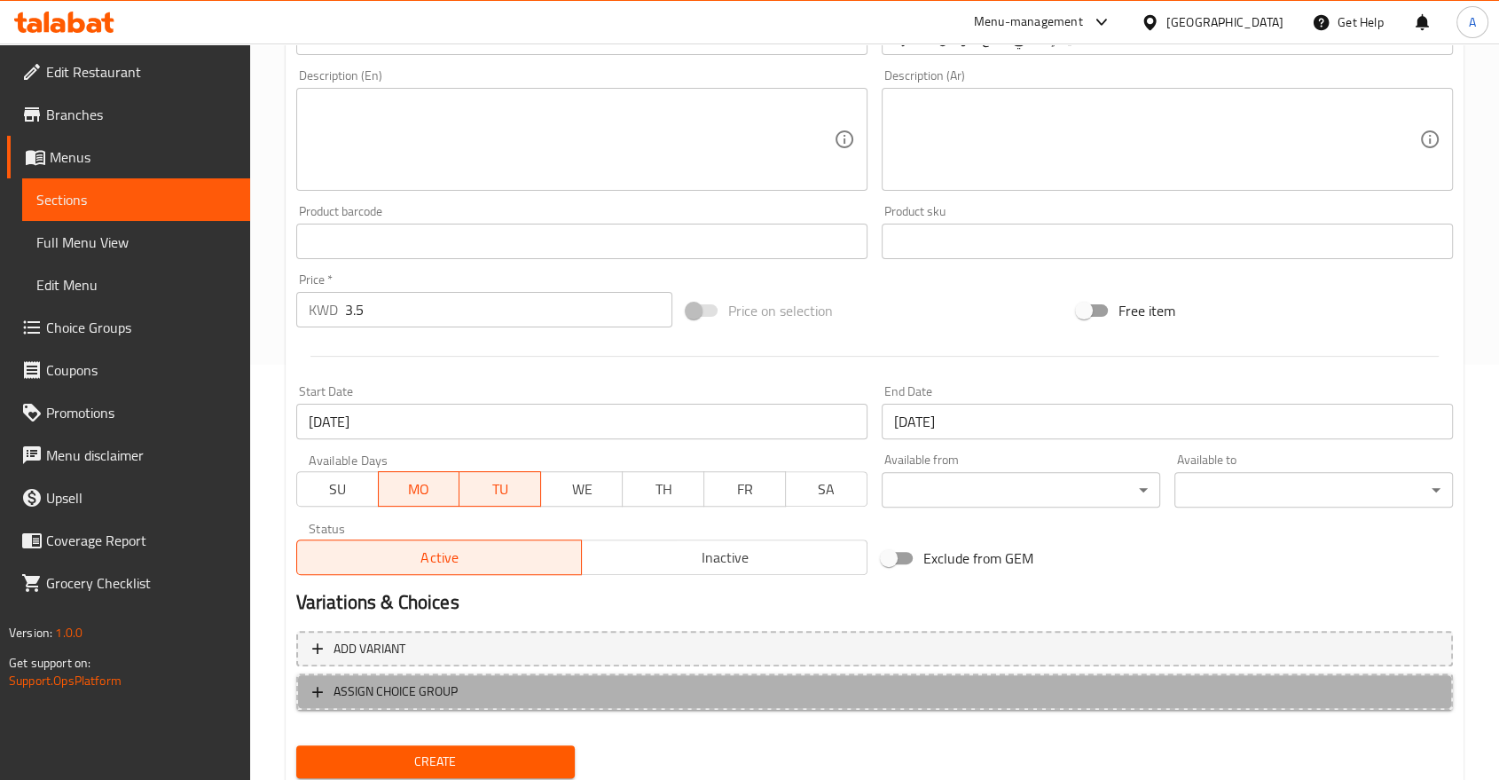
click at [474, 680] on span "ASSIGN CHOICE GROUP" at bounding box center [874, 691] width 1125 height 22
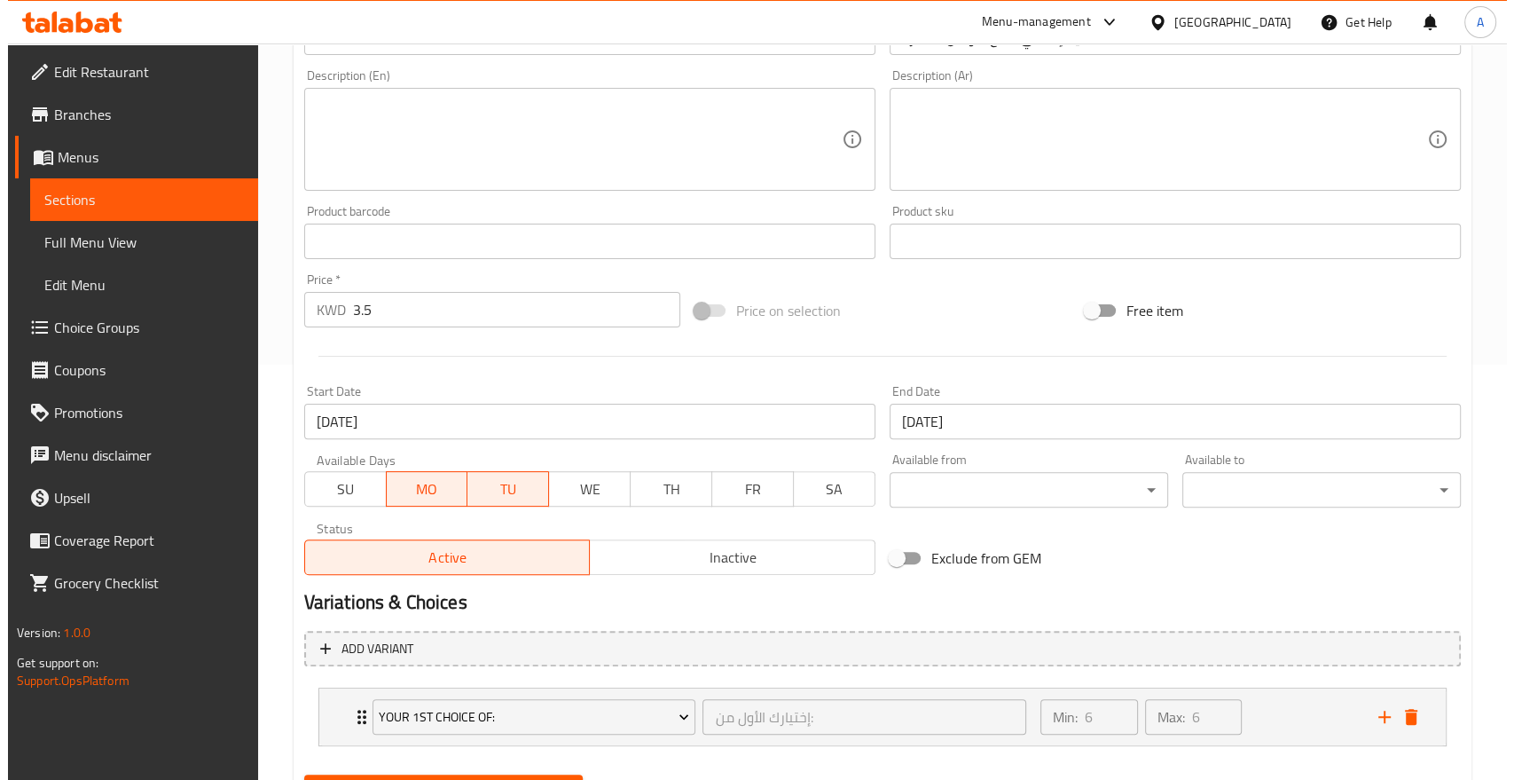
scroll to position [443, 0]
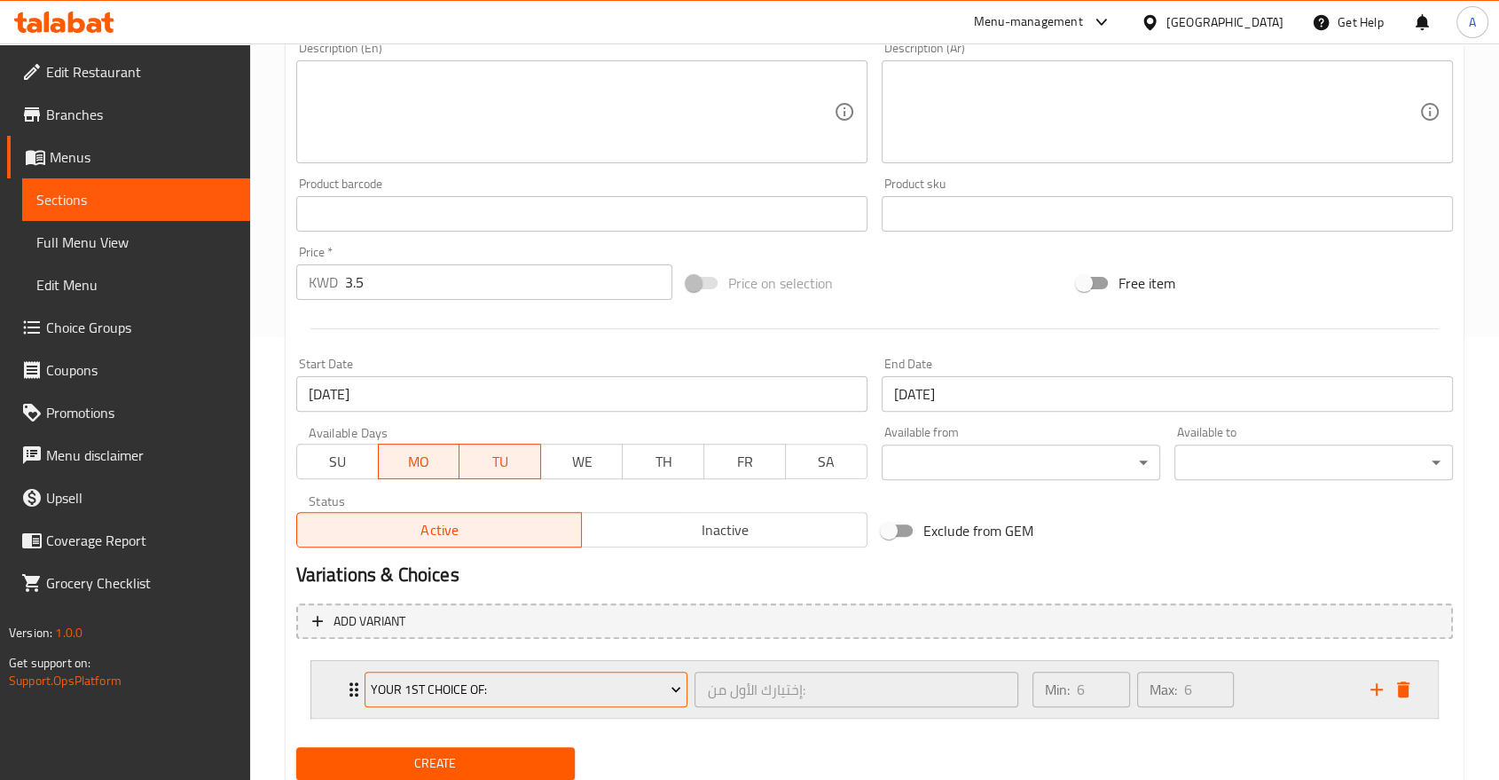
click at [452, 679] on span "Your 1st Choice Of:" at bounding box center [526, 690] width 310 height 22
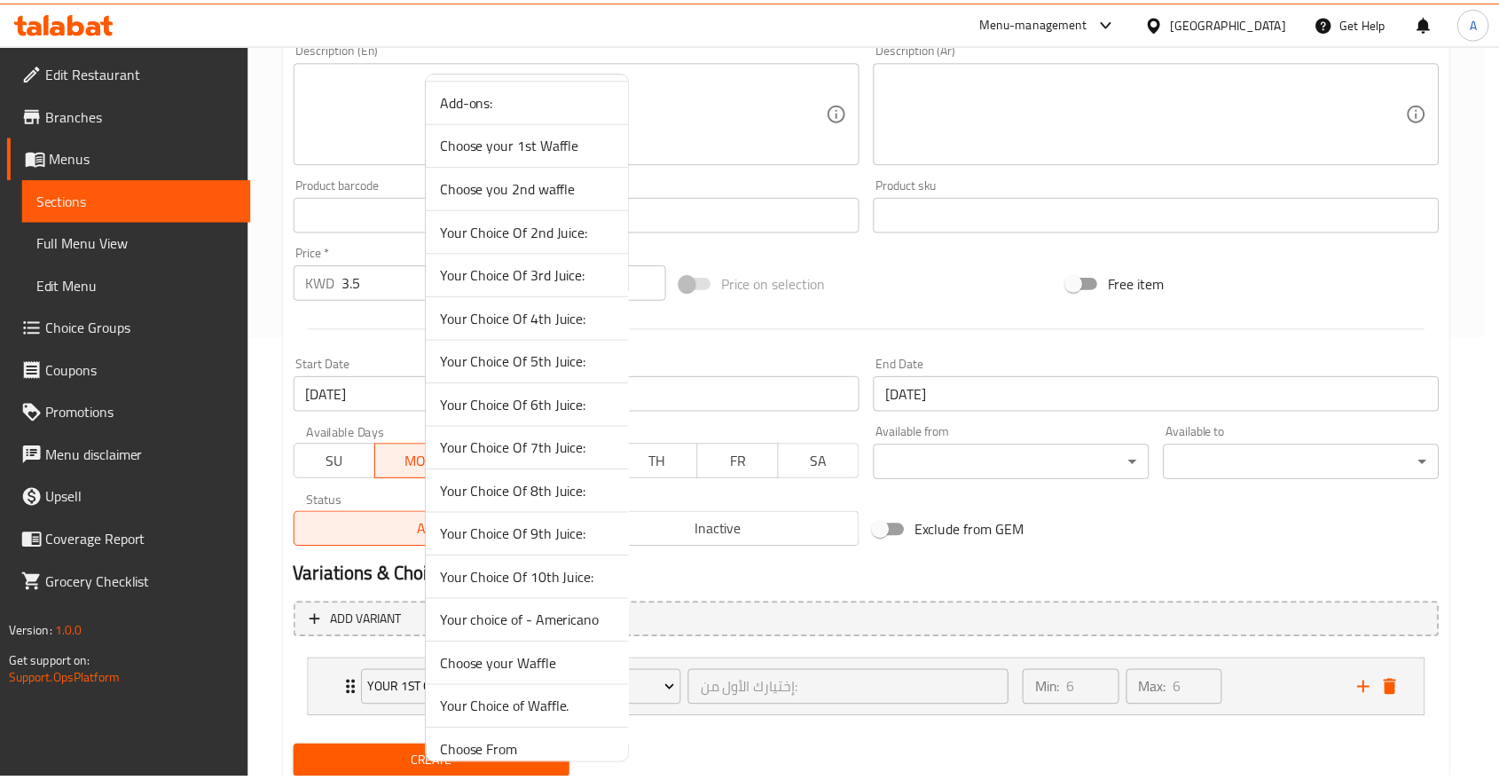
scroll to position [698, 0]
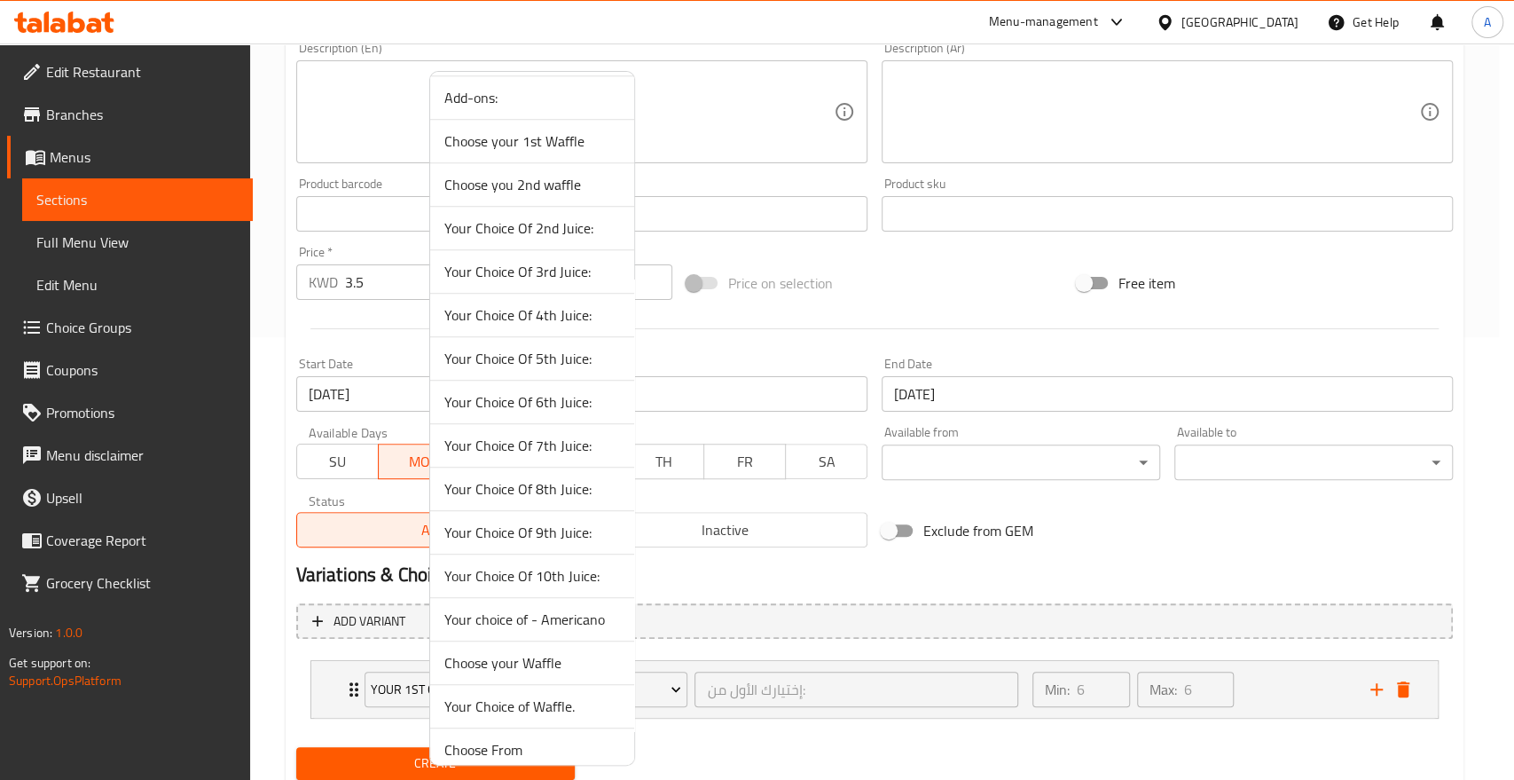
click at [531, 608] on span "Your choice of - Americano" at bounding box center [532, 618] width 176 height 21
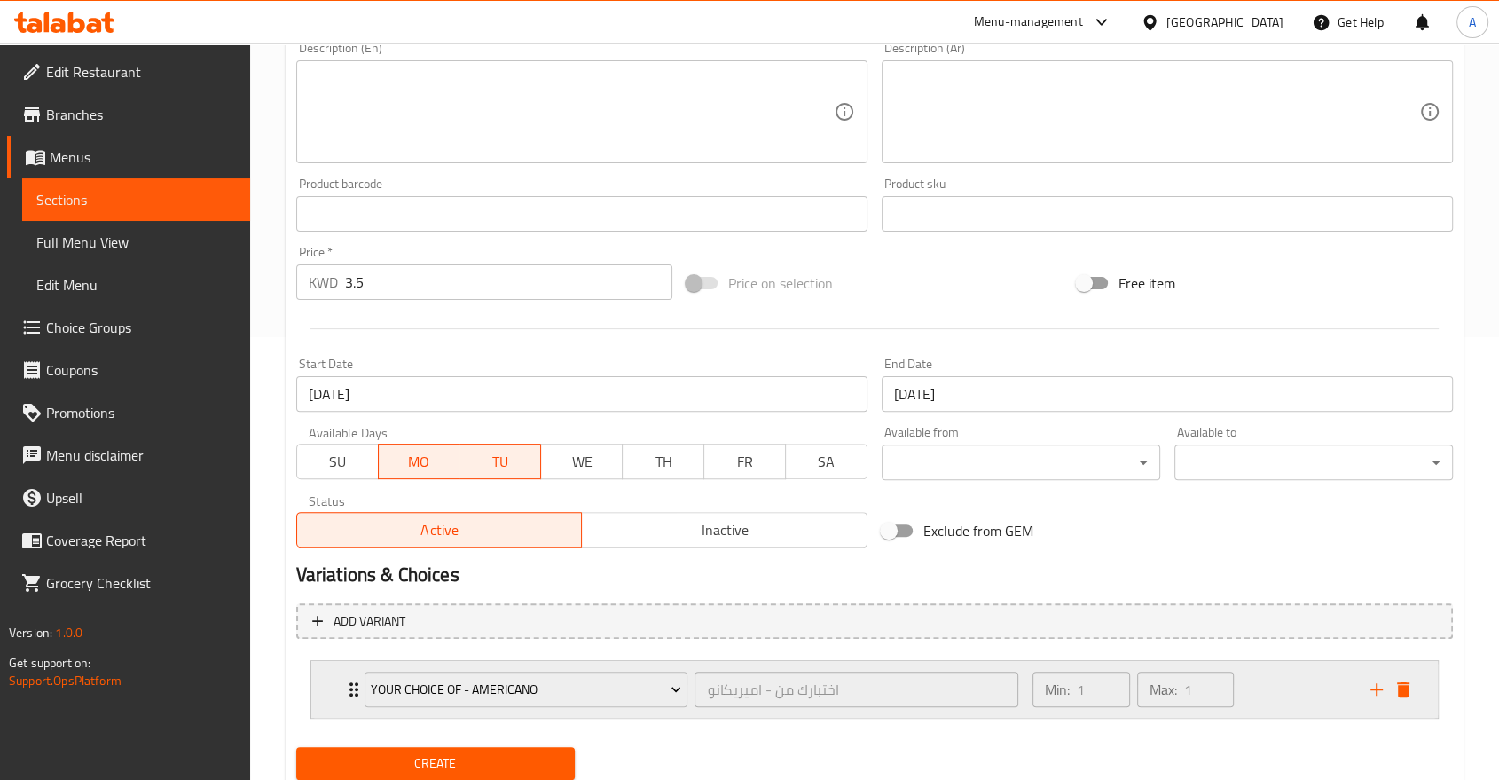
click at [334, 661] on div "Your choice of - Americano اختبارك من - اميريكانو ​ Min: 1 ​ Max: 1 ​" at bounding box center [874, 689] width 1126 height 57
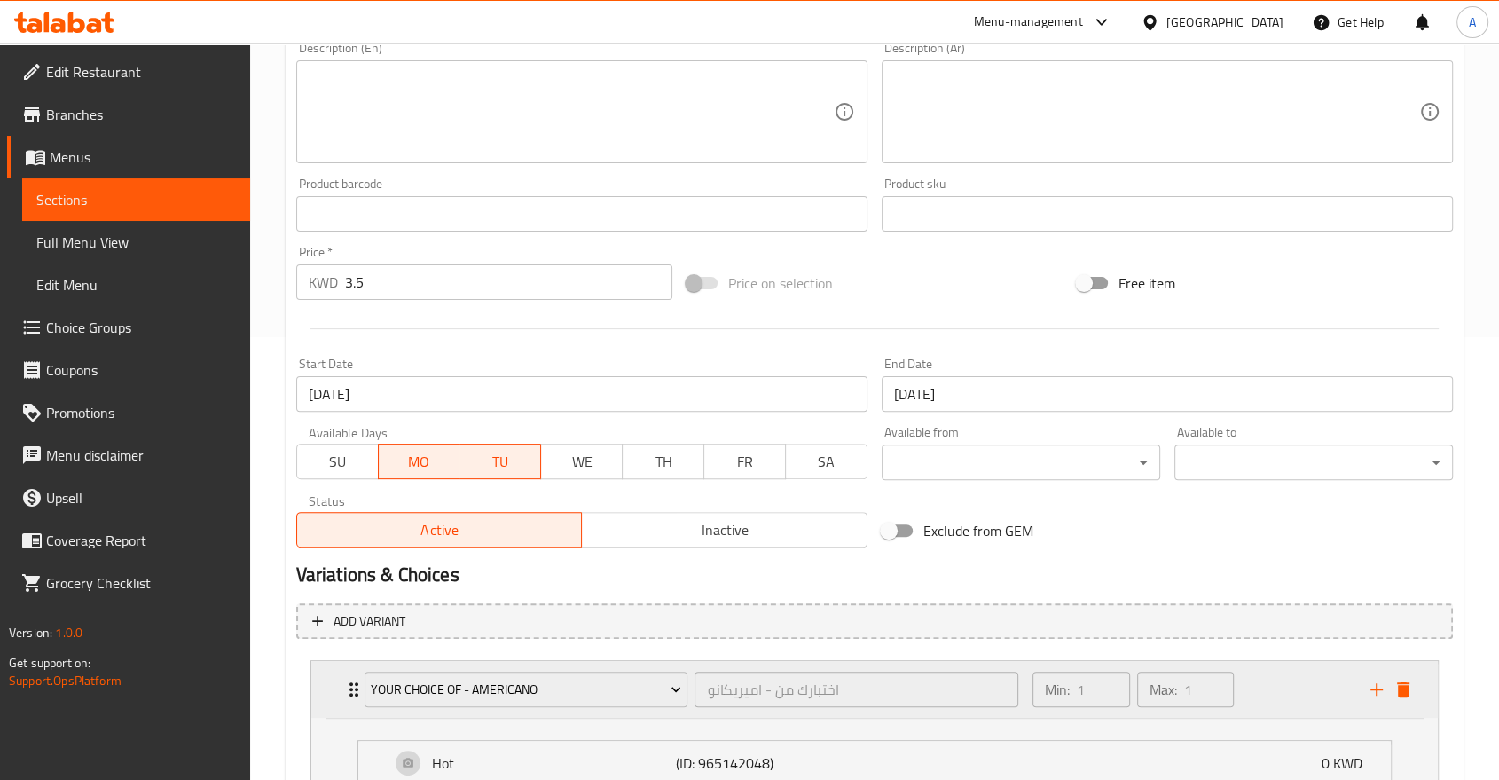
click at [334, 661] on div "Your choice of - Americano اختبارك من - اميريكانو ​ Min: 1 ​ Max: 1 ​" at bounding box center [874, 689] width 1126 height 57
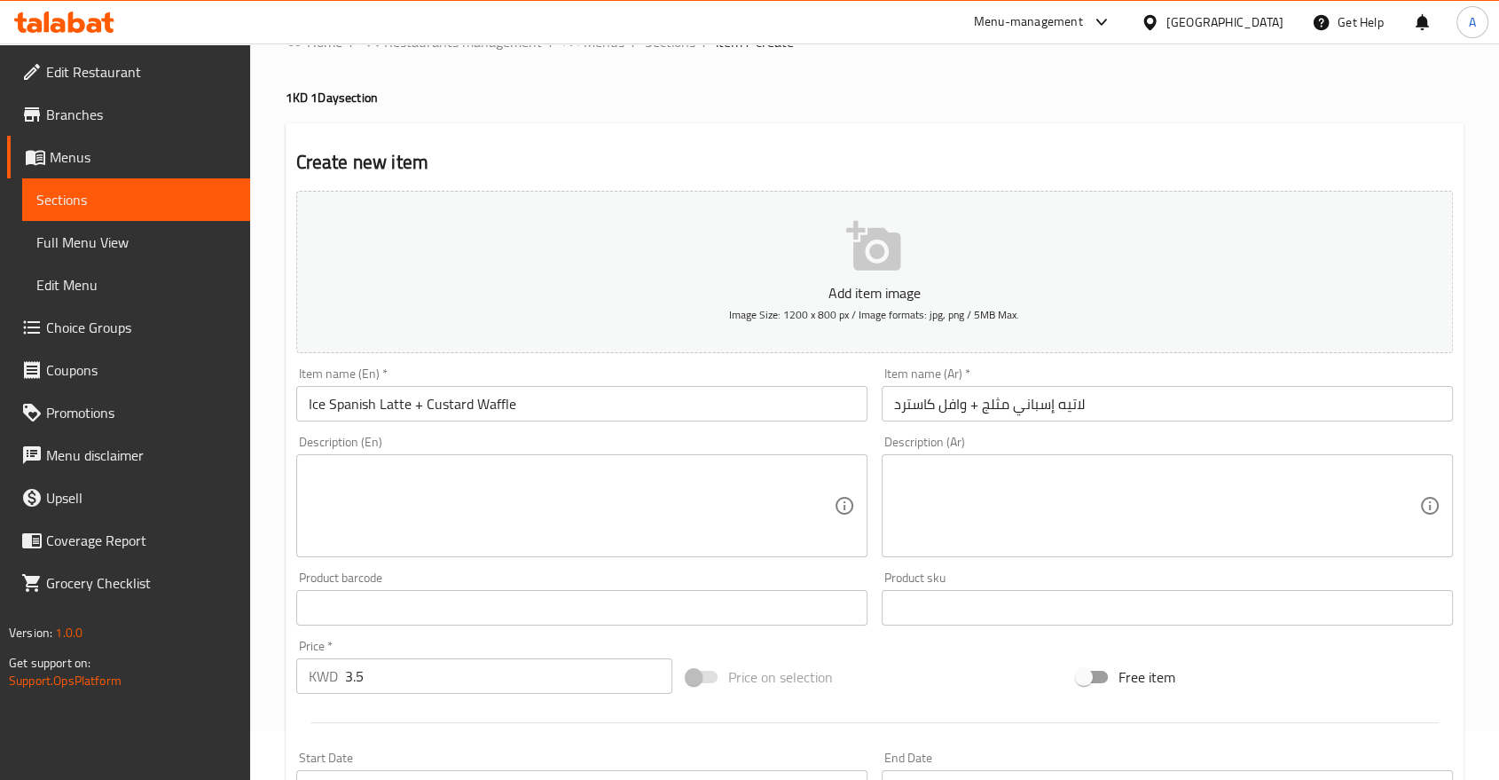
scroll to position [443, 0]
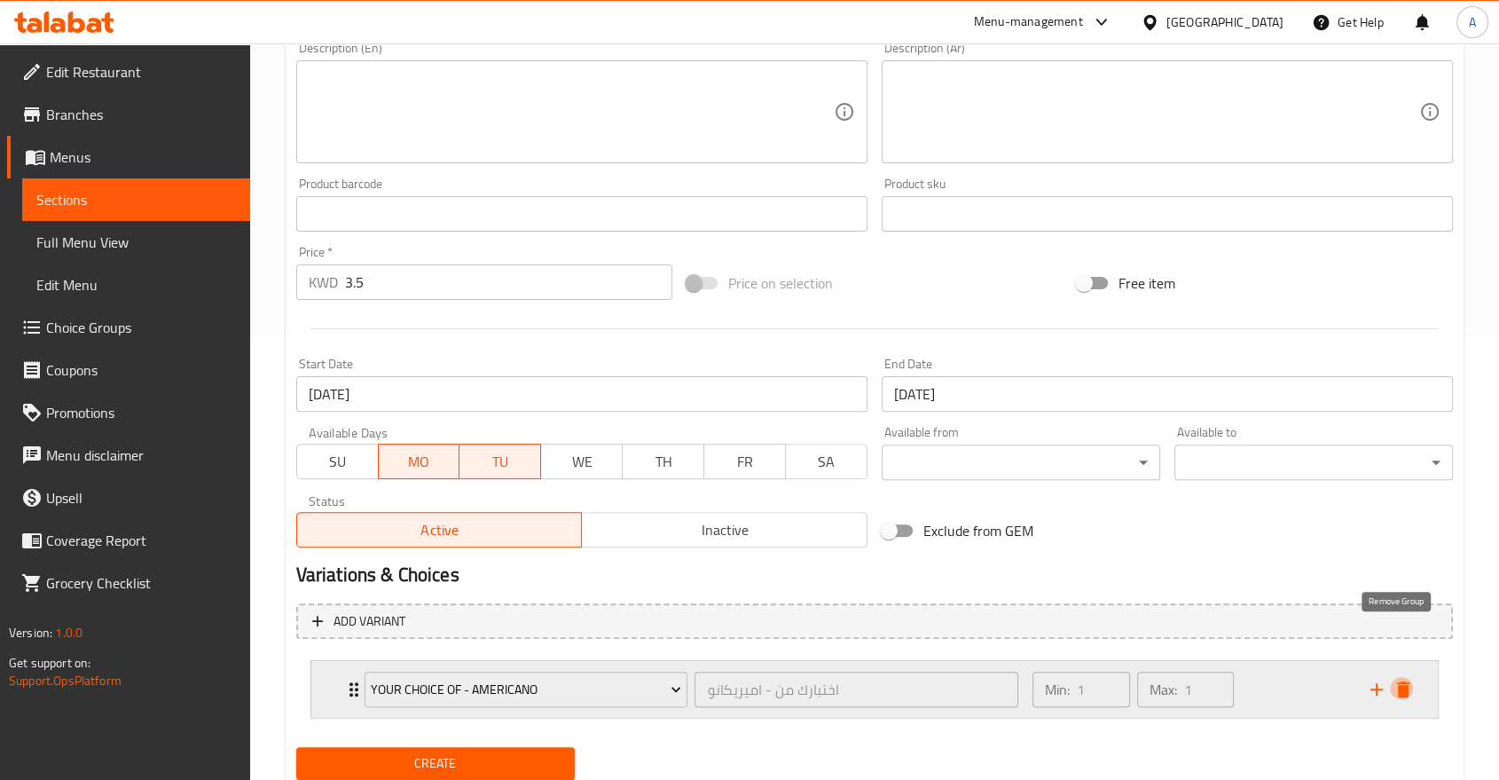
click at [1410, 679] on icon "delete" at bounding box center [1403, 689] width 21 height 21
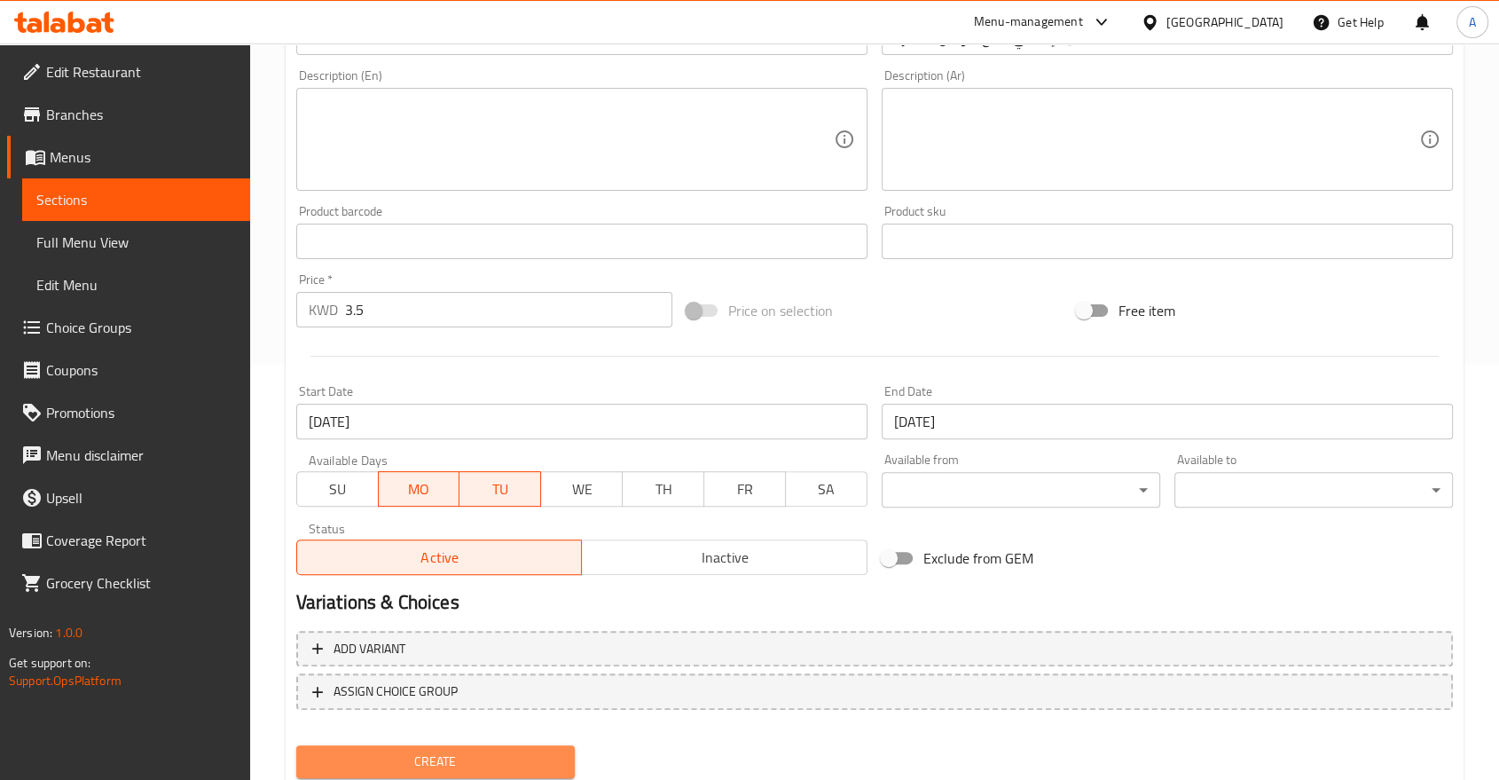
click at [502, 750] on span "Create" at bounding box center [435, 761] width 250 height 22
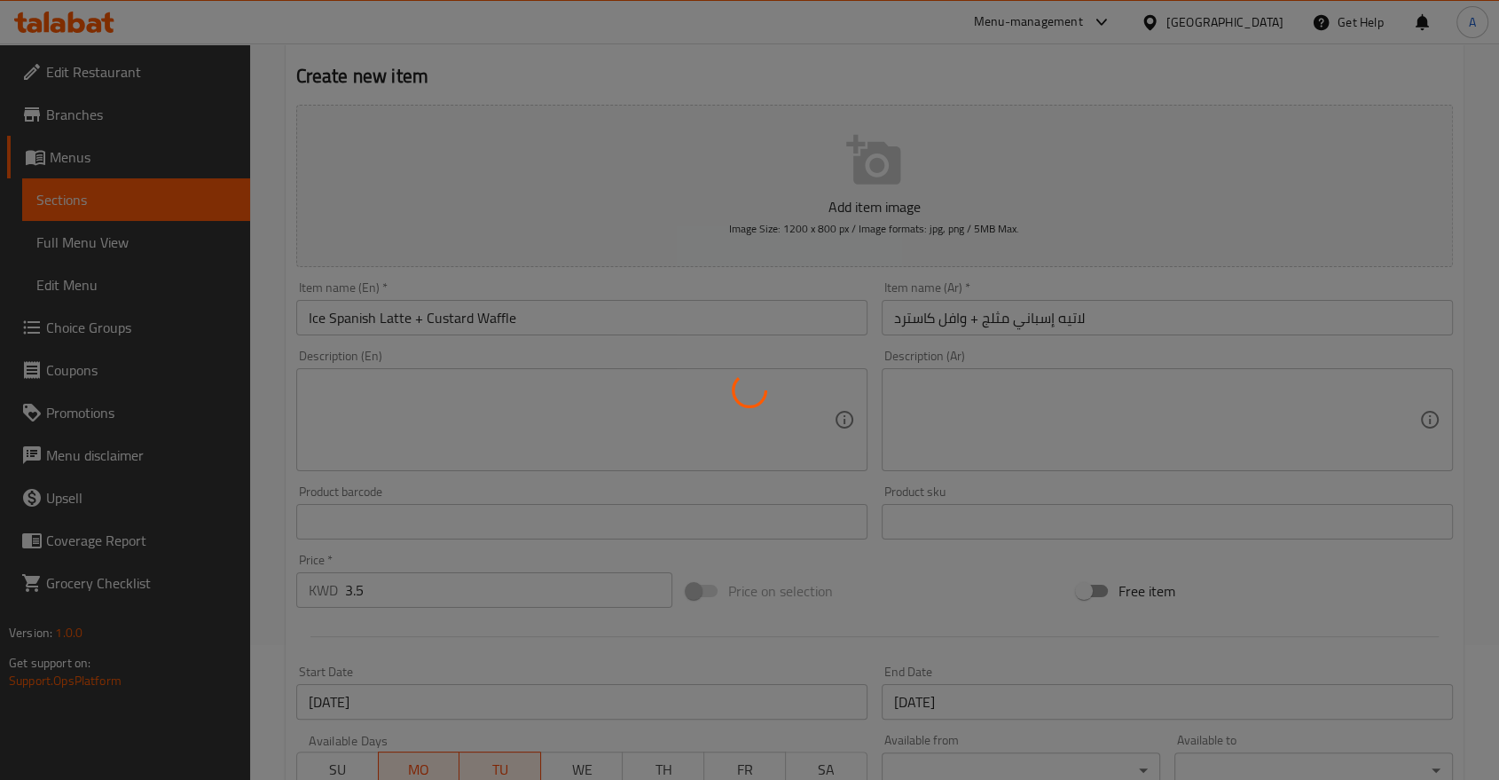
scroll to position [120, 0]
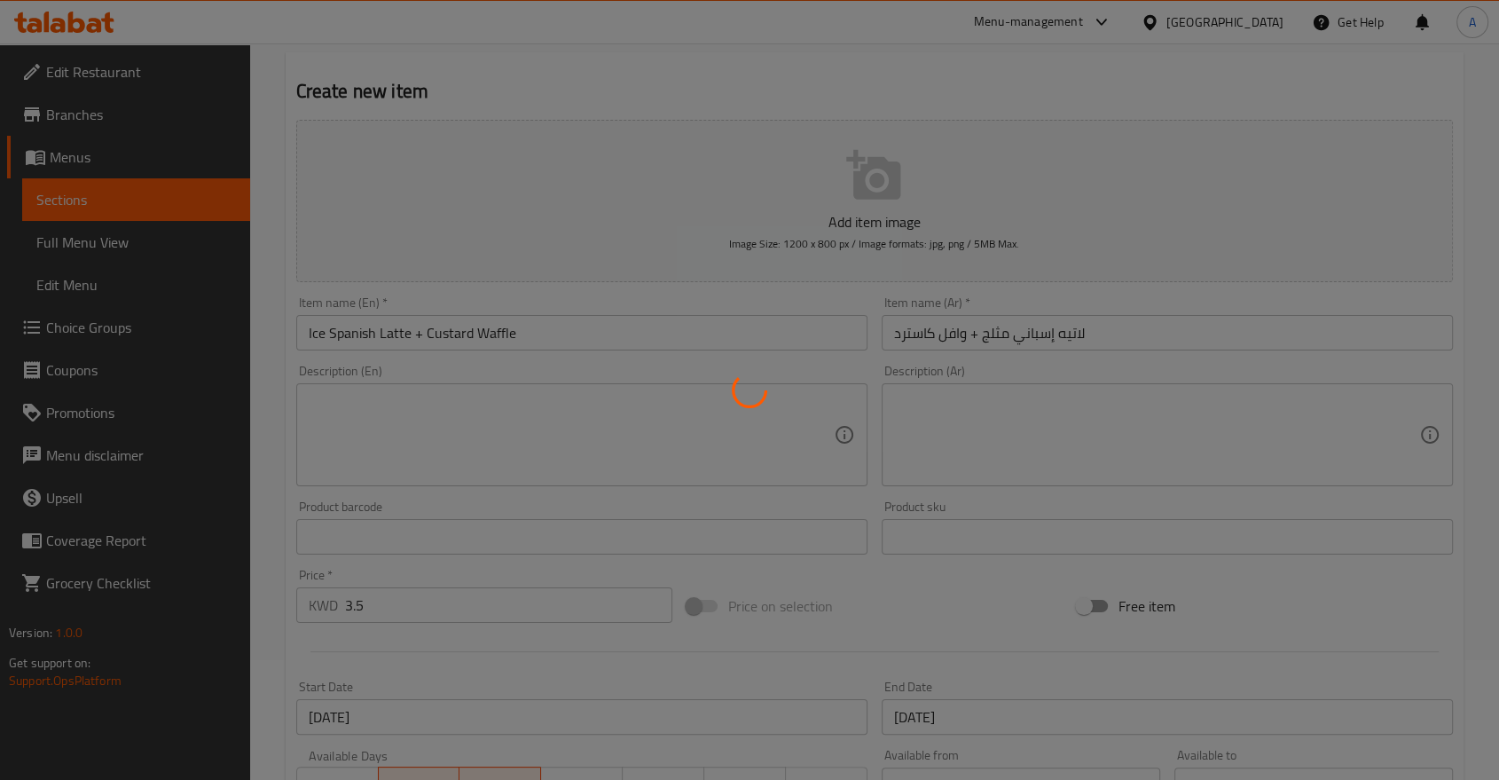
type input "0"
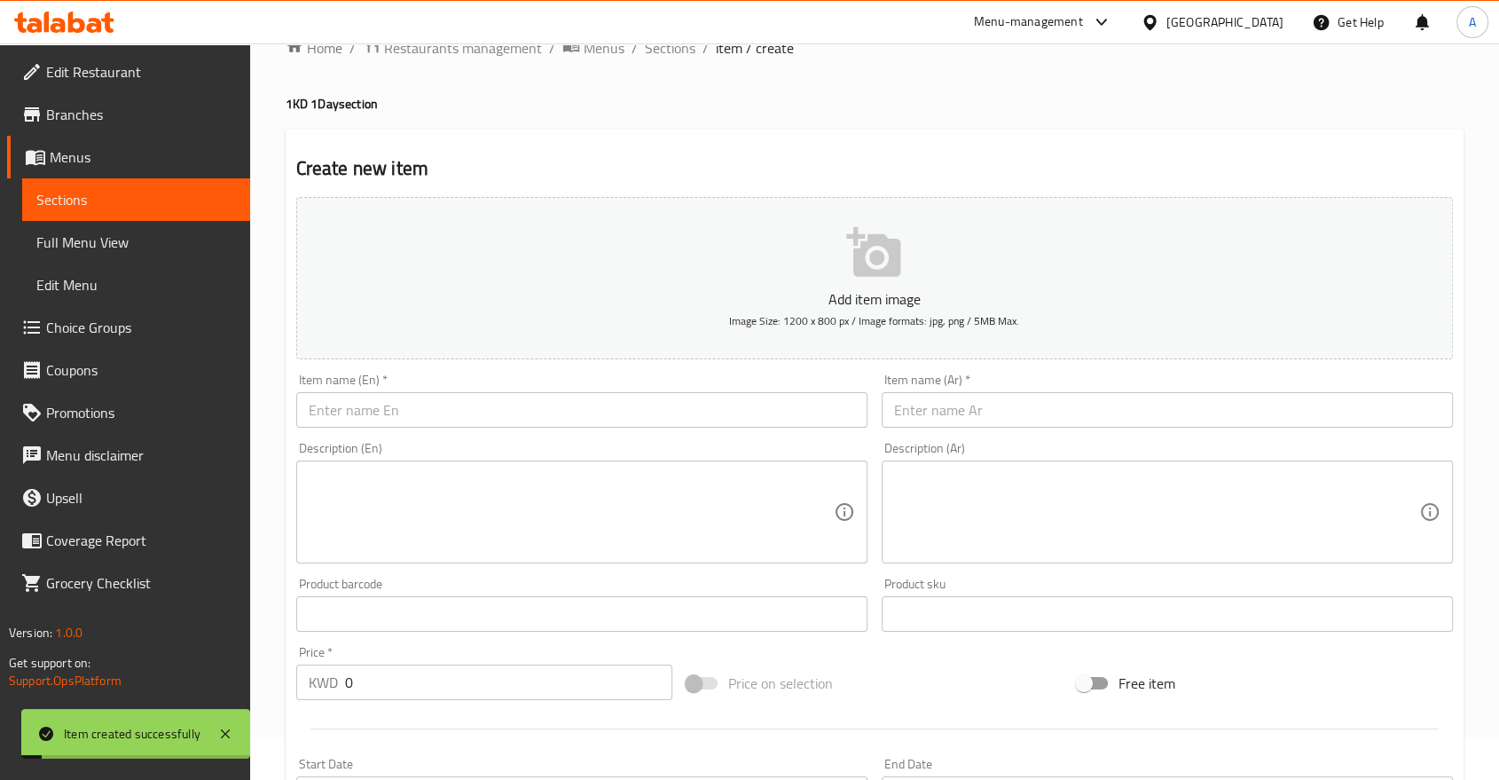
scroll to position [0, 0]
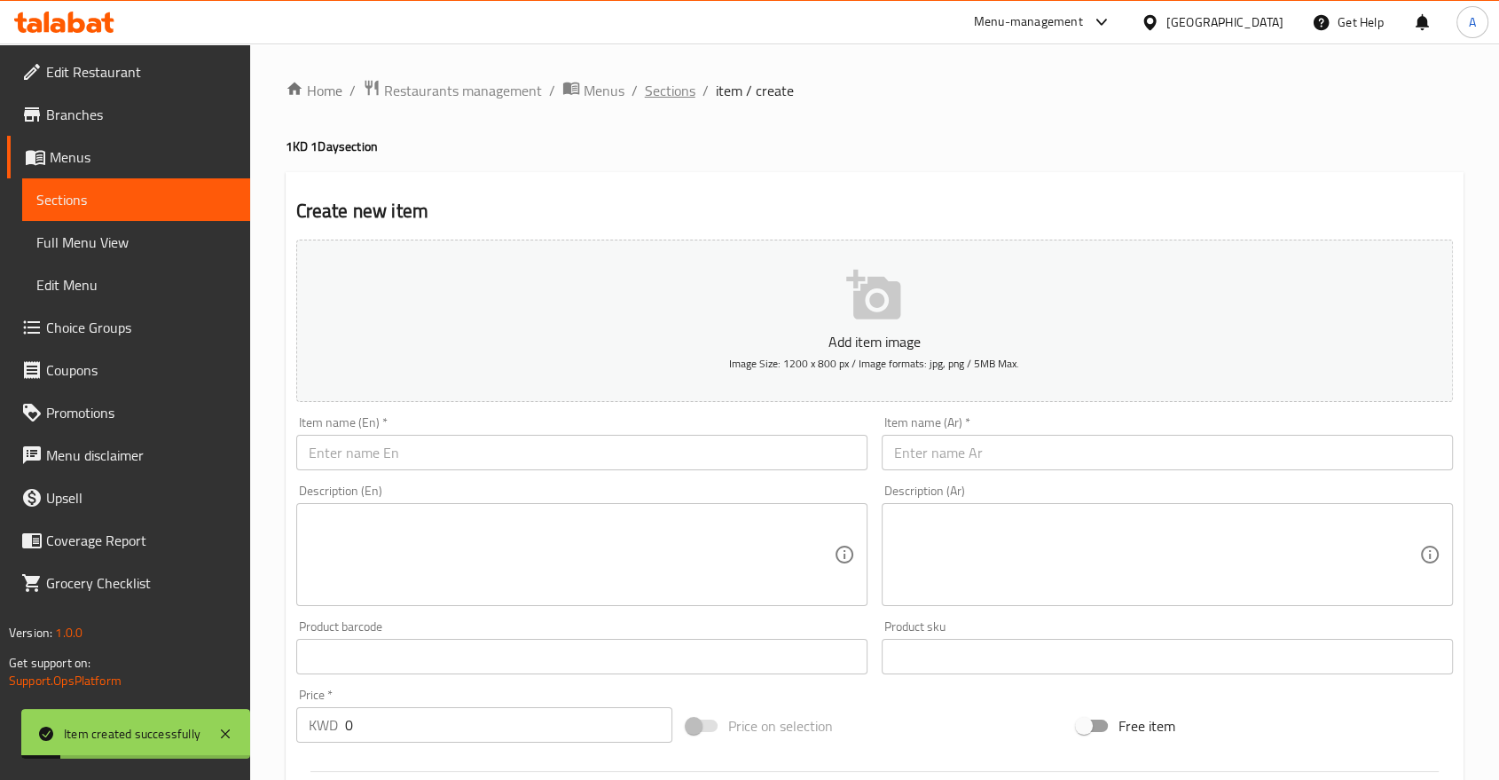
click at [645, 90] on span "Sections" at bounding box center [670, 90] width 51 height 21
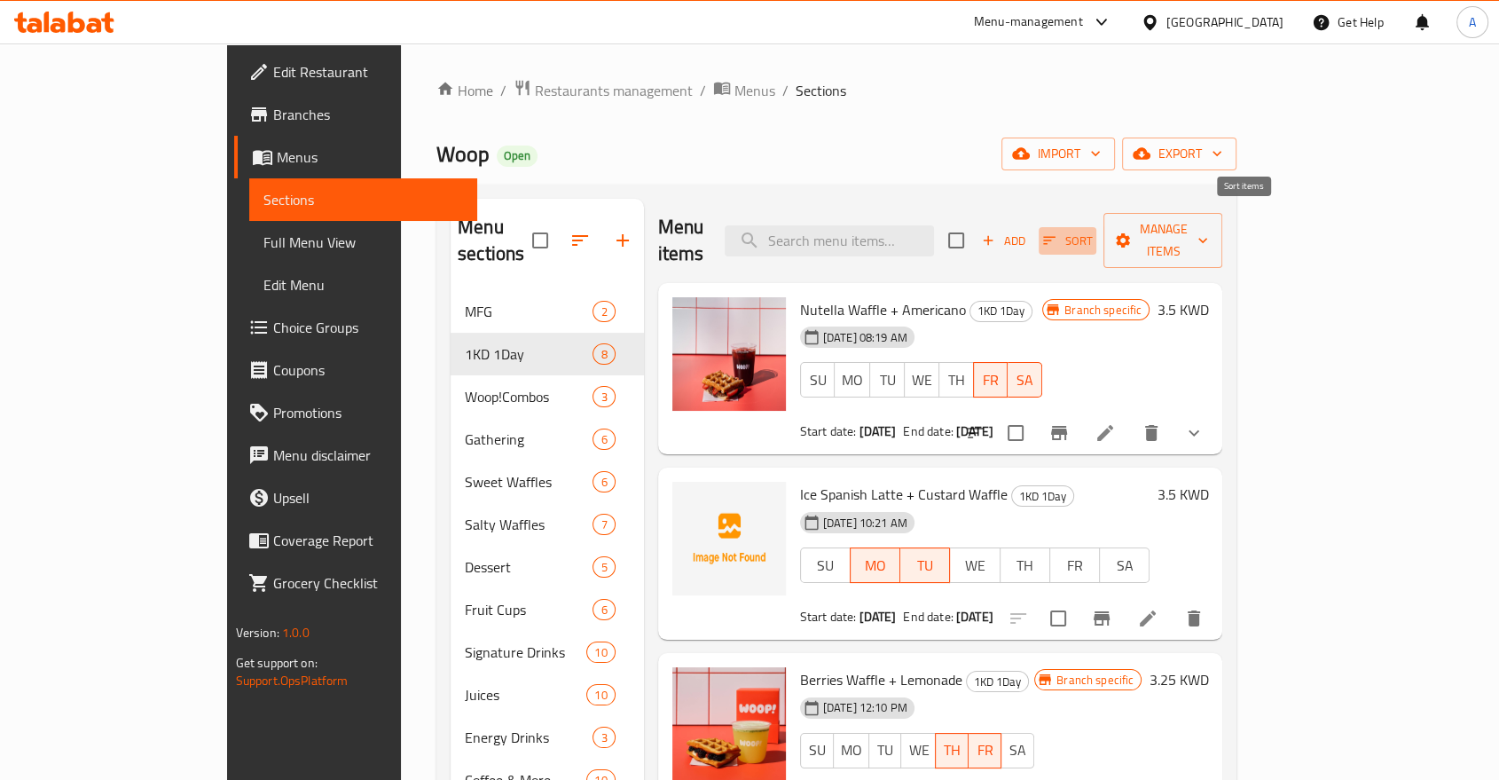
click at [1057, 232] on icon "button" at bounding box center [1049, 240] width 16 height 16
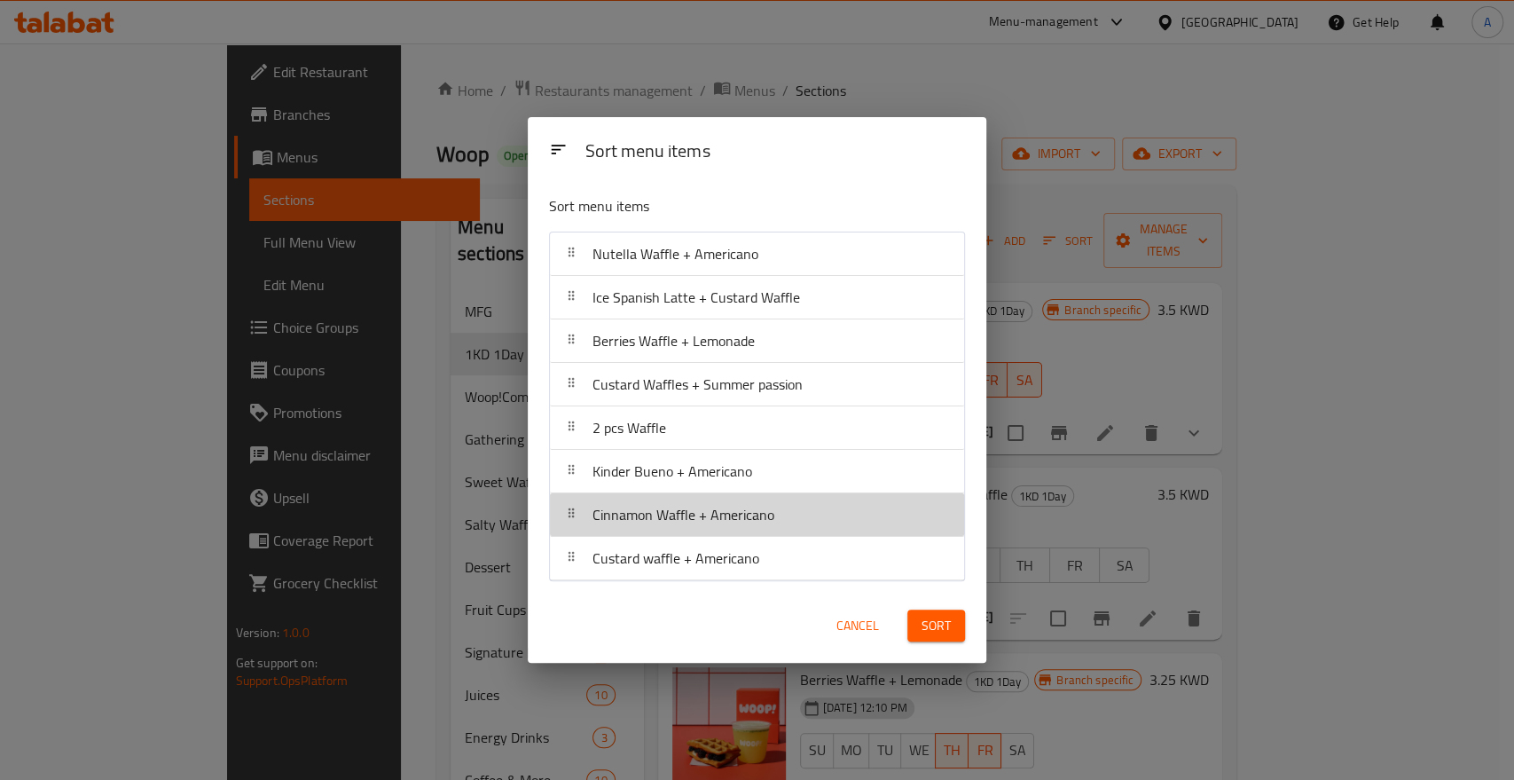
click at [574, 517] on icon at bounding box center [571, 513] width 14 height 14
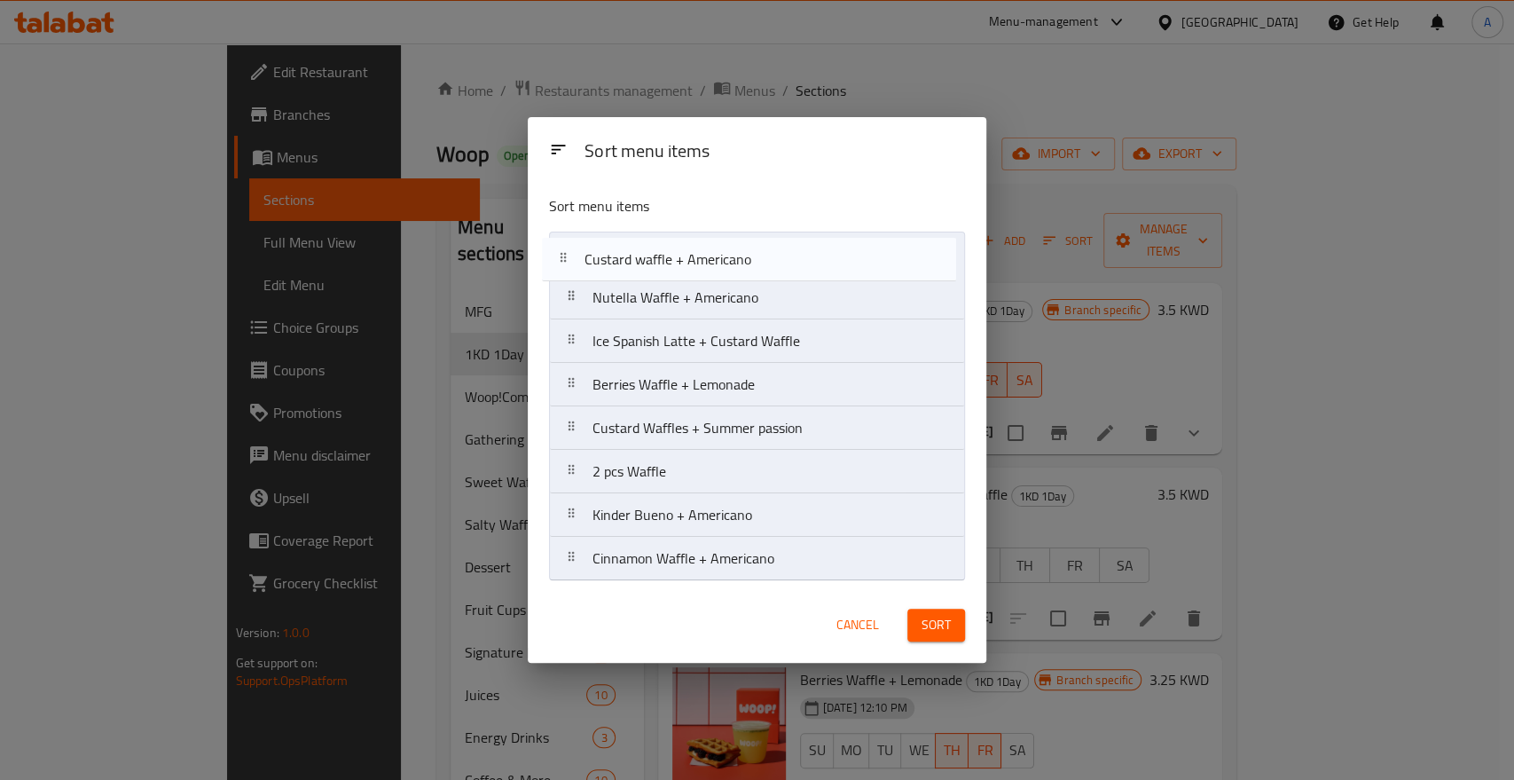
drag, startPoint x: 568, startPoint y: 567, endPoint x: 557, endPoint y: 263, distance: 303.5
click at [557, 263] on nav "Nutella Waffle + Americano Ice Spanish Latte + Custard Waffle Berries Waffle + …" at bounding box center [757, 406] width 416 height 349
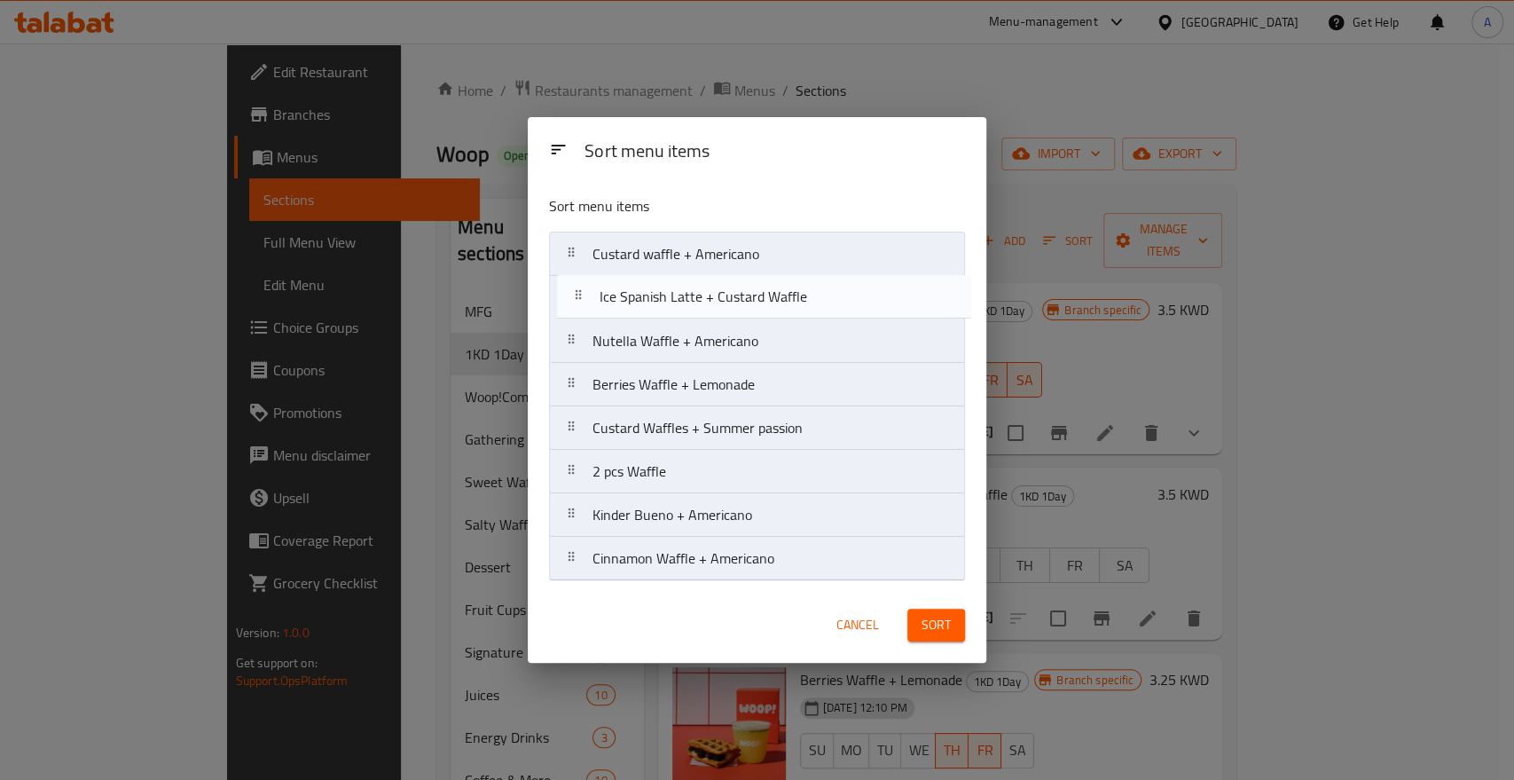
drag, startPoint x: 567, startPoint y: 349, endPoint x: 575, endPoint y: 298, distance: 51.2
click at [575, 298] on nav "Custard waffle + Americano Nutella Waffle + Americano Ice Spanish Latte + Custa…" at bounding box center [757, 406] width 416 height 349
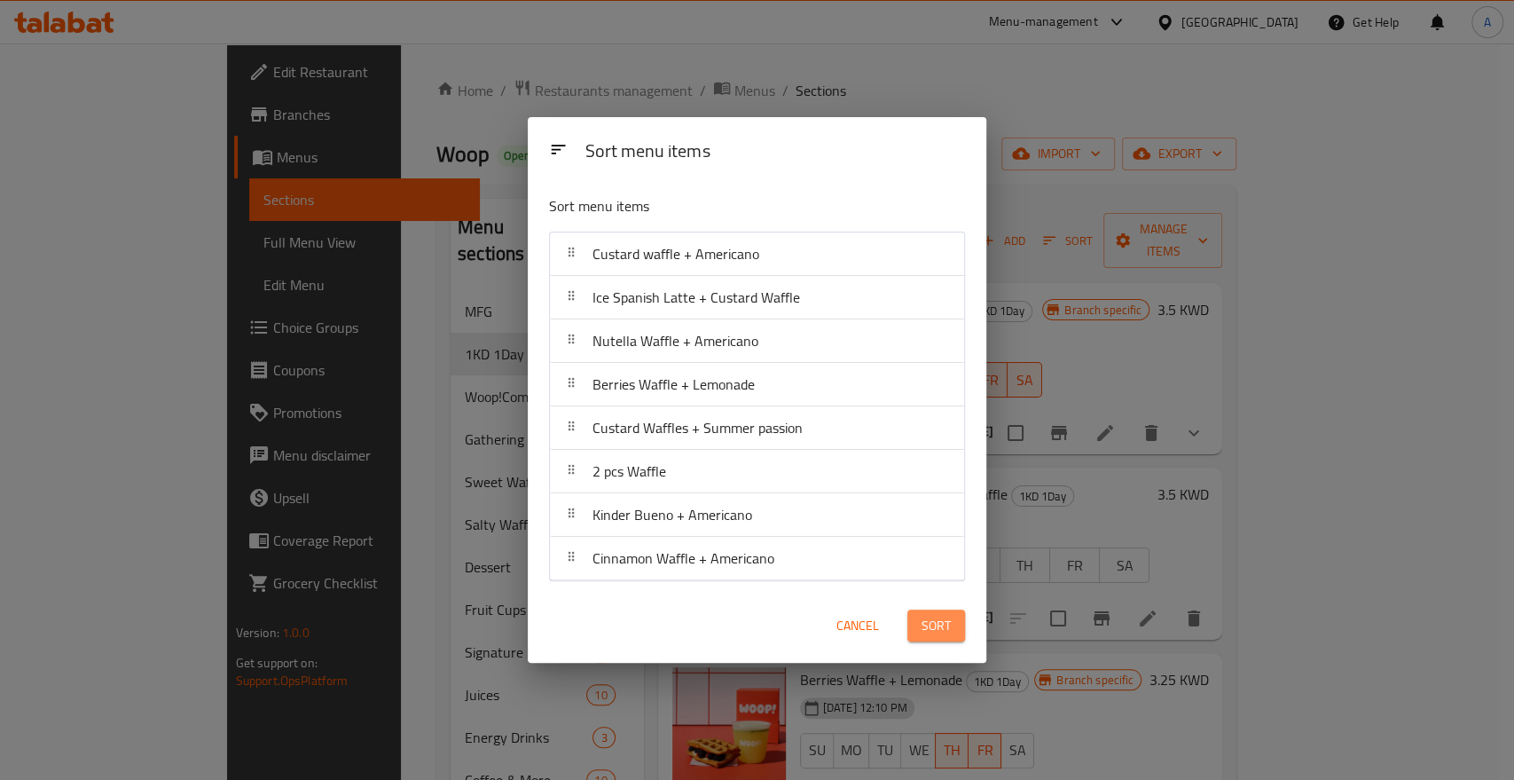
click at [942, 632] on span "Sort" at bounding box center [936, 626] width 29 height 22
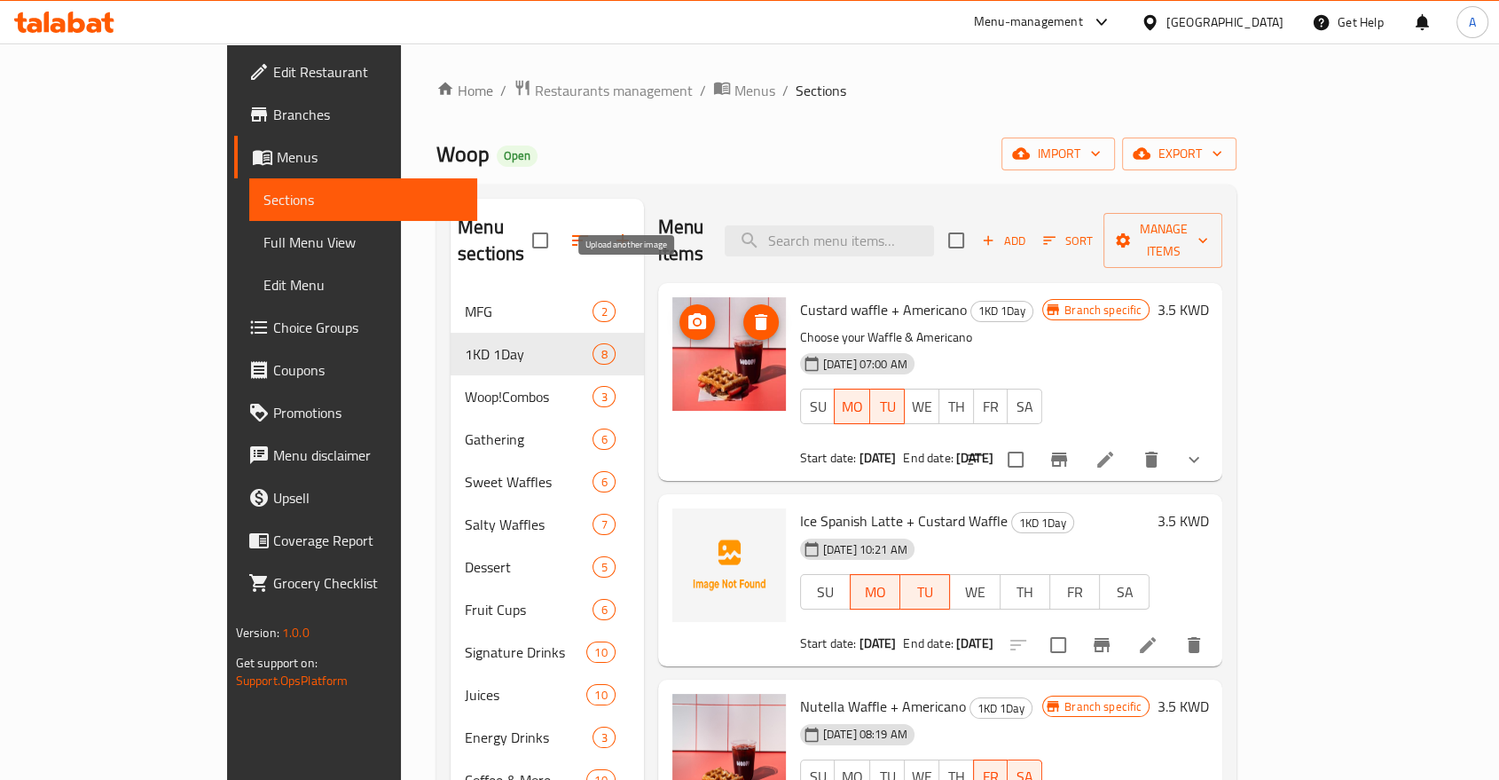
click at [687, 311] on icon "upload picture" at bounding box center [697, 321] width 21 height 21
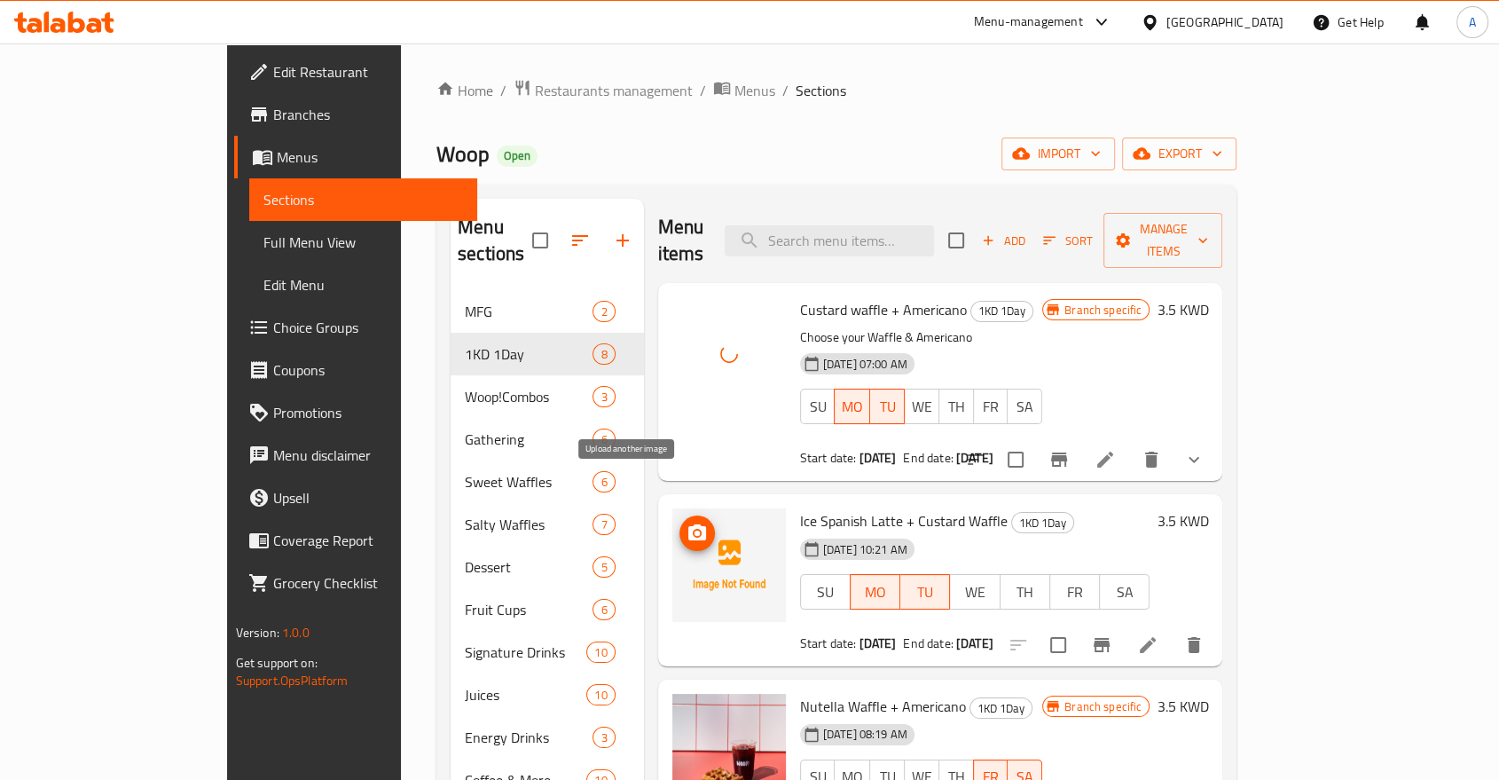
click at [679, 522] on span "upload picture" at bounding box center [696, 532] width 35 height 21
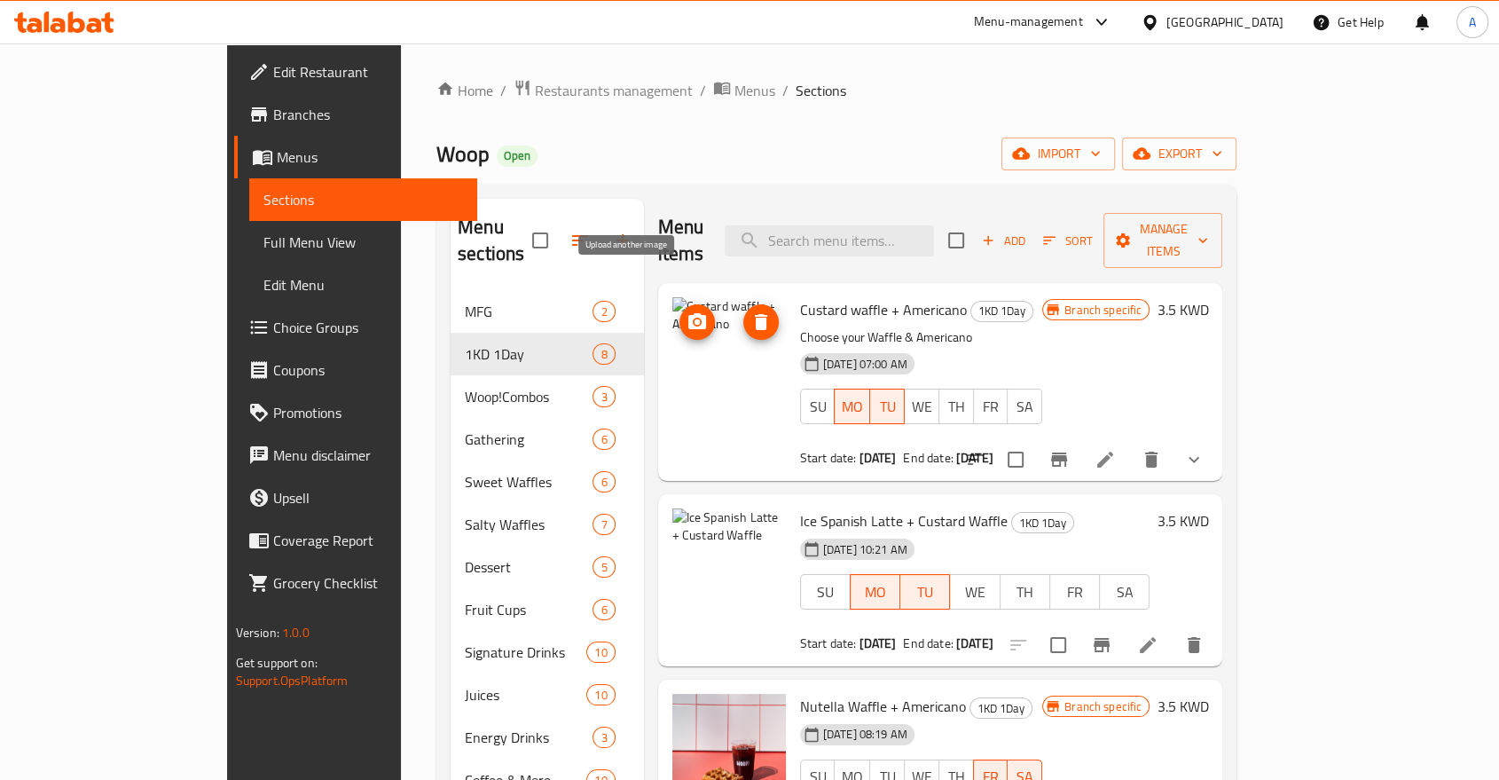
click at [687, 311] on icon "upload picture" at bounding box center [697, 321] width 21 height 21
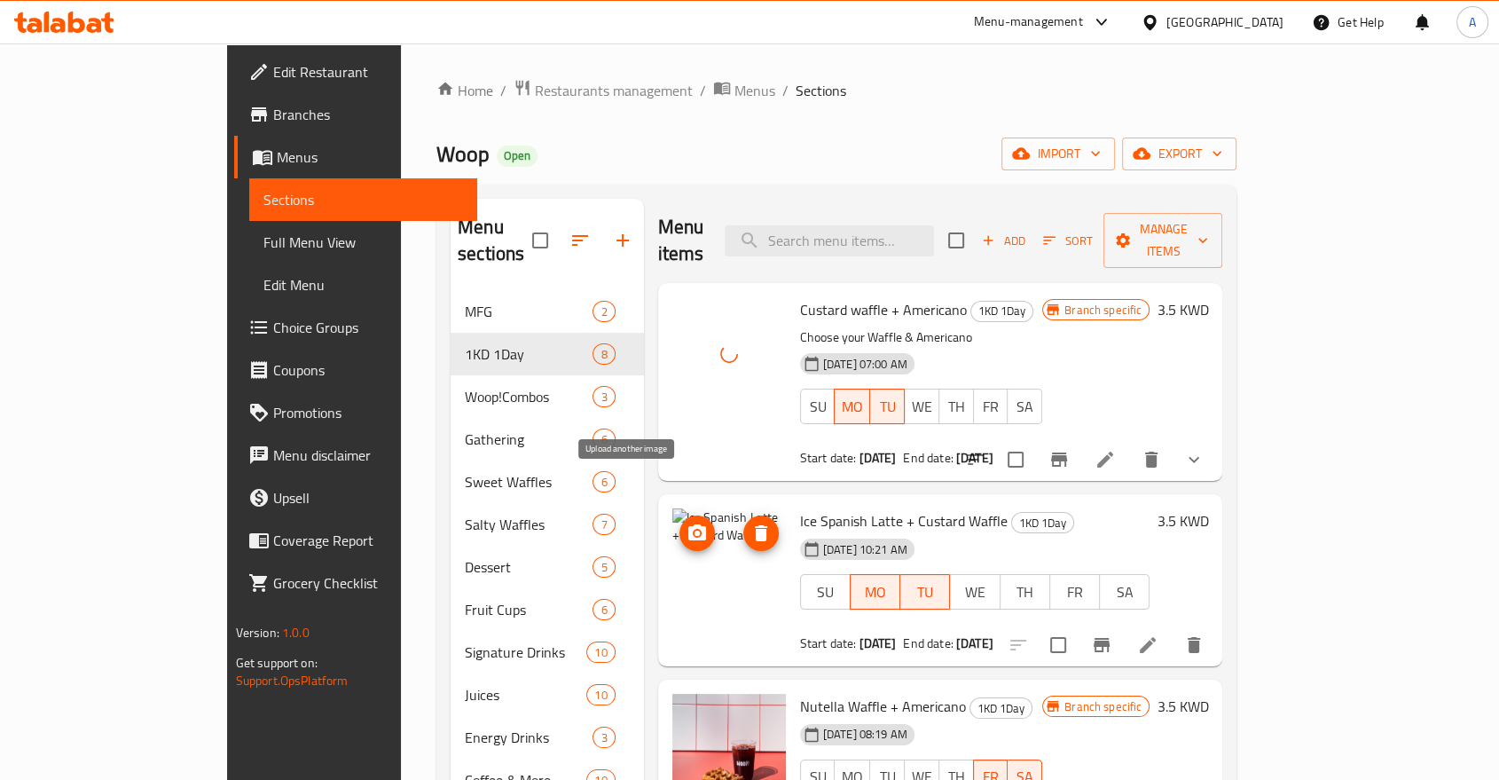
click at [688, 524] on icon "upload picture" at bounding box center [697, 532] width 18 height 16
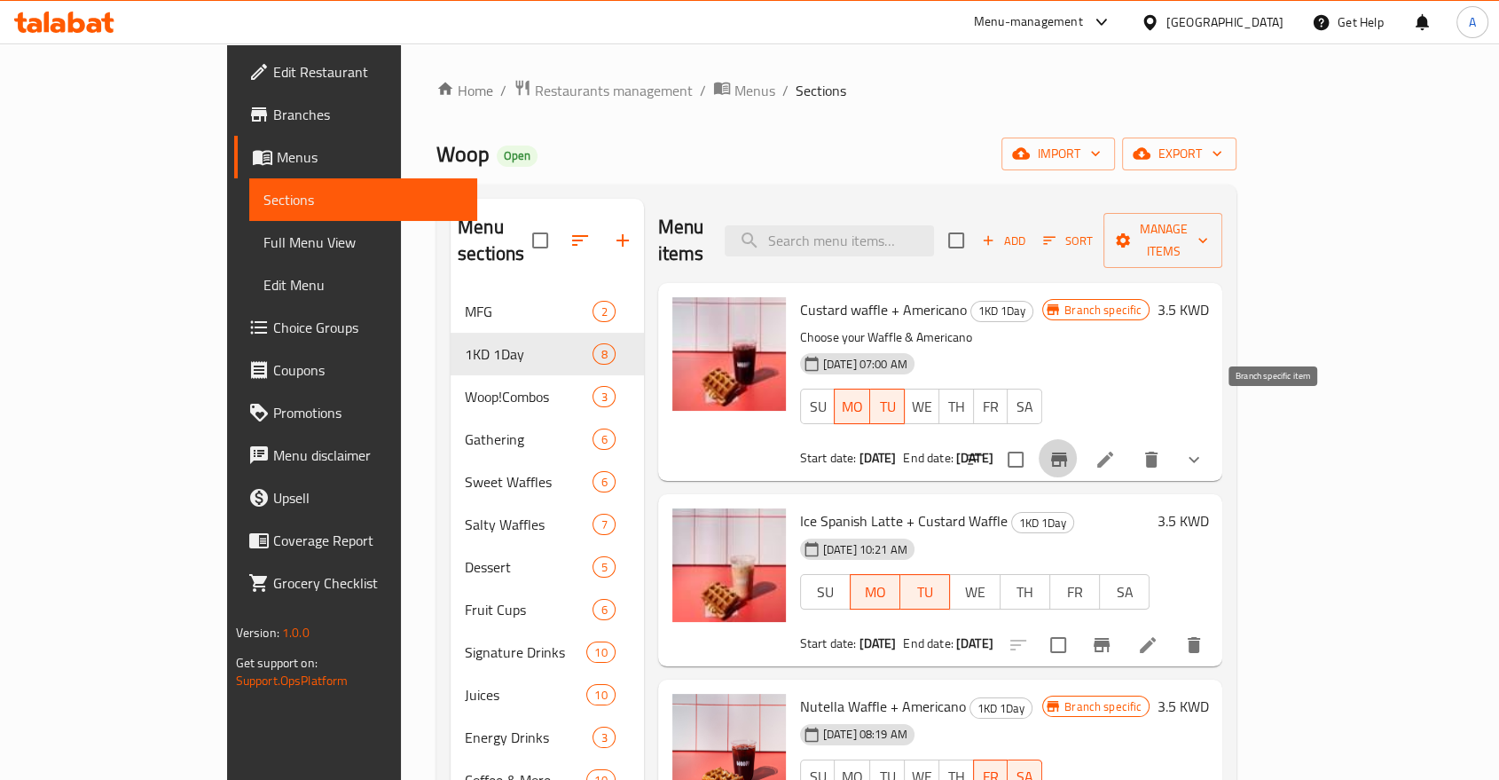
click at [1067, 452] on icon "Branch-specific-item" at bounding box center [1059, 459] width 16 height 14
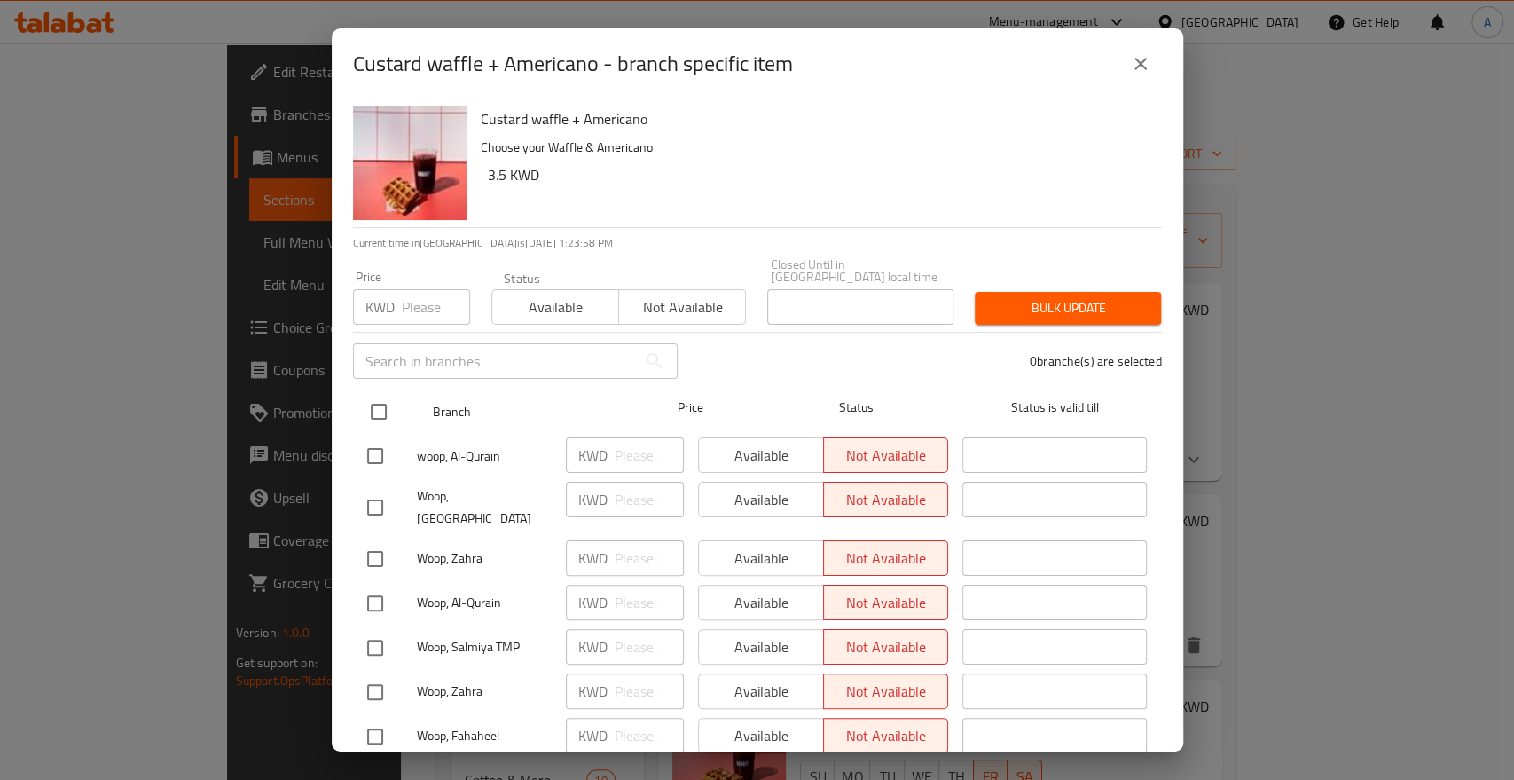
click at [376, 393] on input "checkbox" at bounding box center [378, 411] width 37 height 37
checkbox input "true"
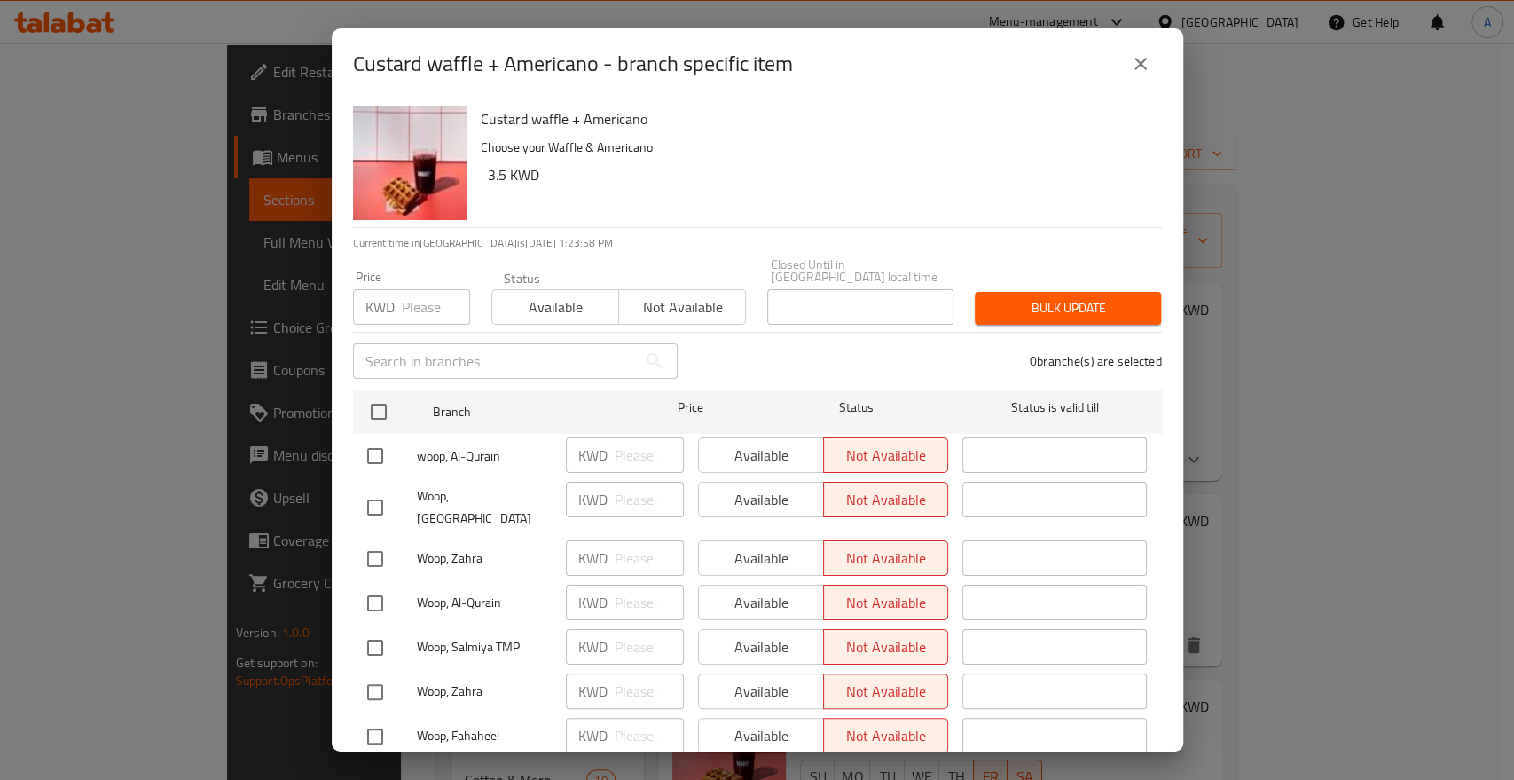
checkbox input "true"
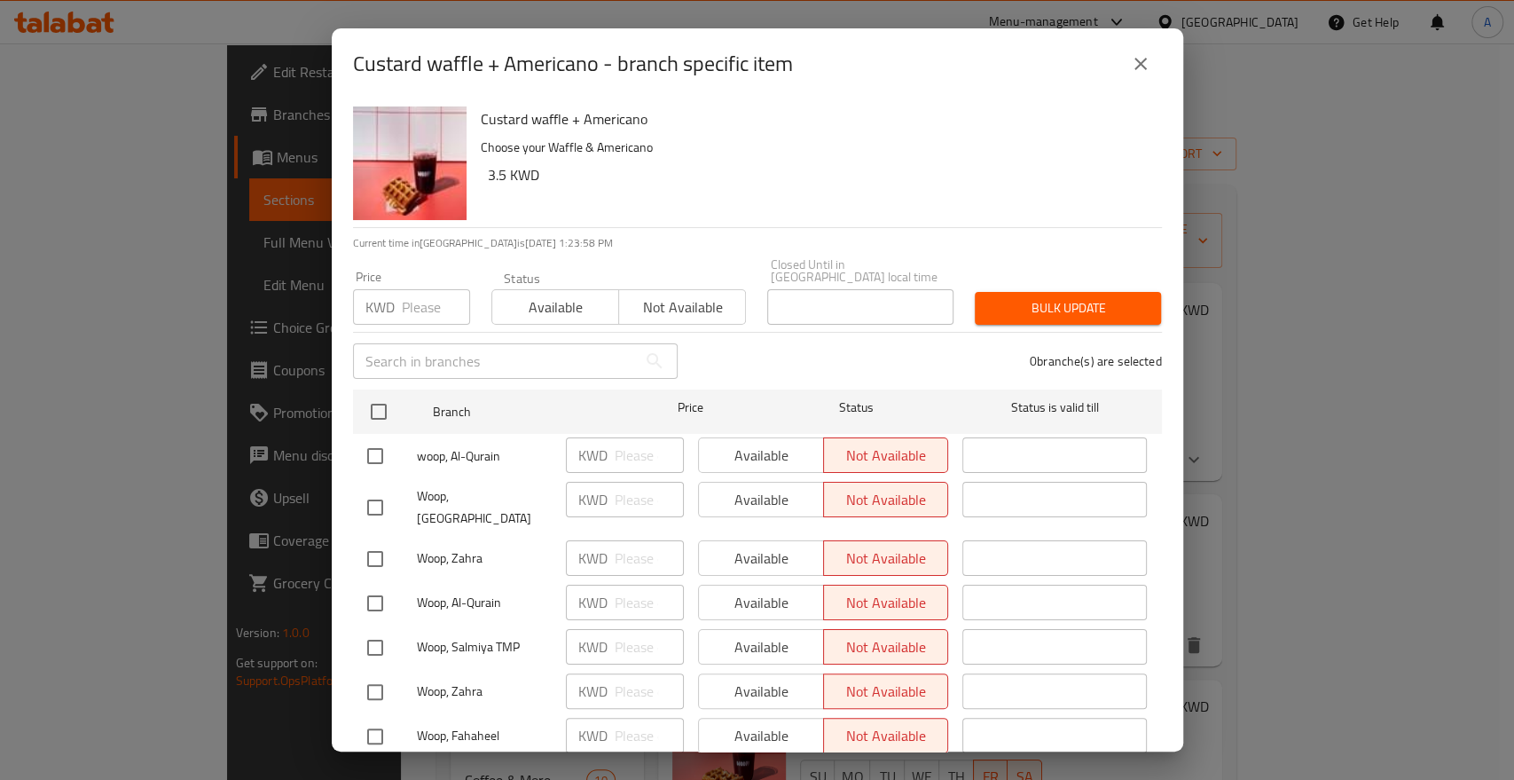
checkbox input "true"
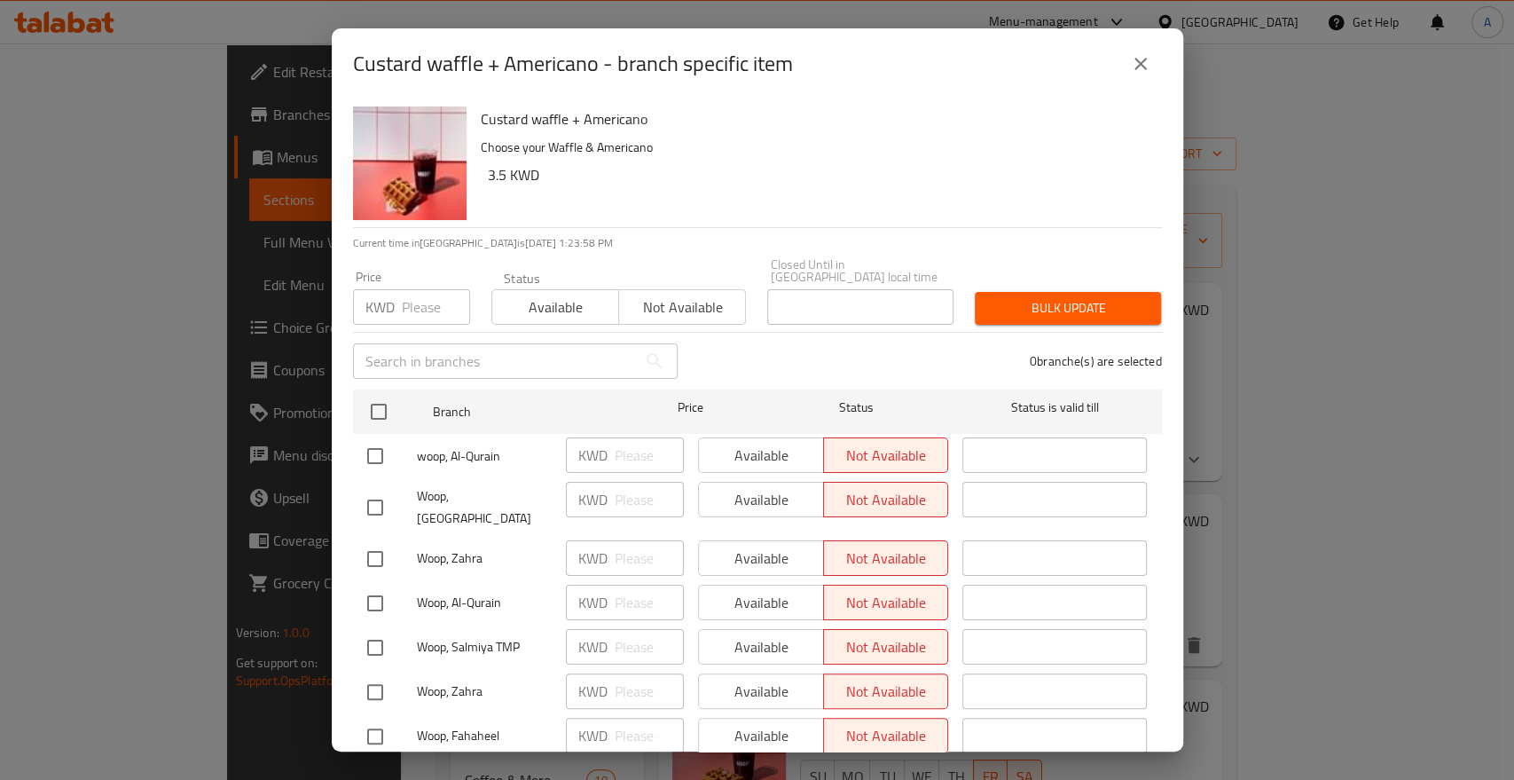
checkbox input "true"
click at [533, 296] on span "Available" at bounding box center [555, 307] width 113 height 26
click at [1036, 297] on span "Bulk update" at bounding box center [1068, 308] width 158 height 22
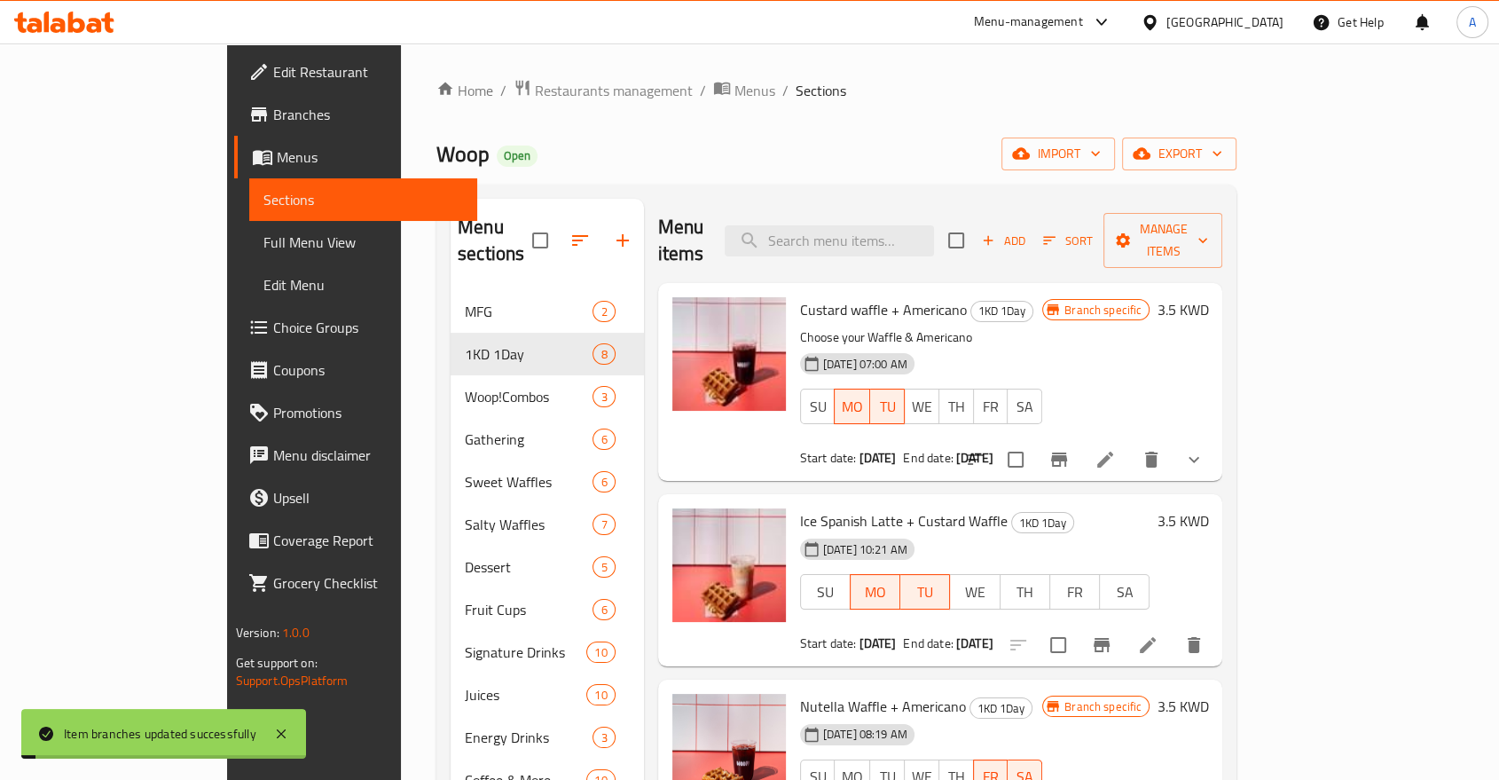
click at [1144, 62] on div "Home / Restaurants management / Menus / Sections Woop Open import export Menu s…" at bounding box center [836, 535] width 871 height 985
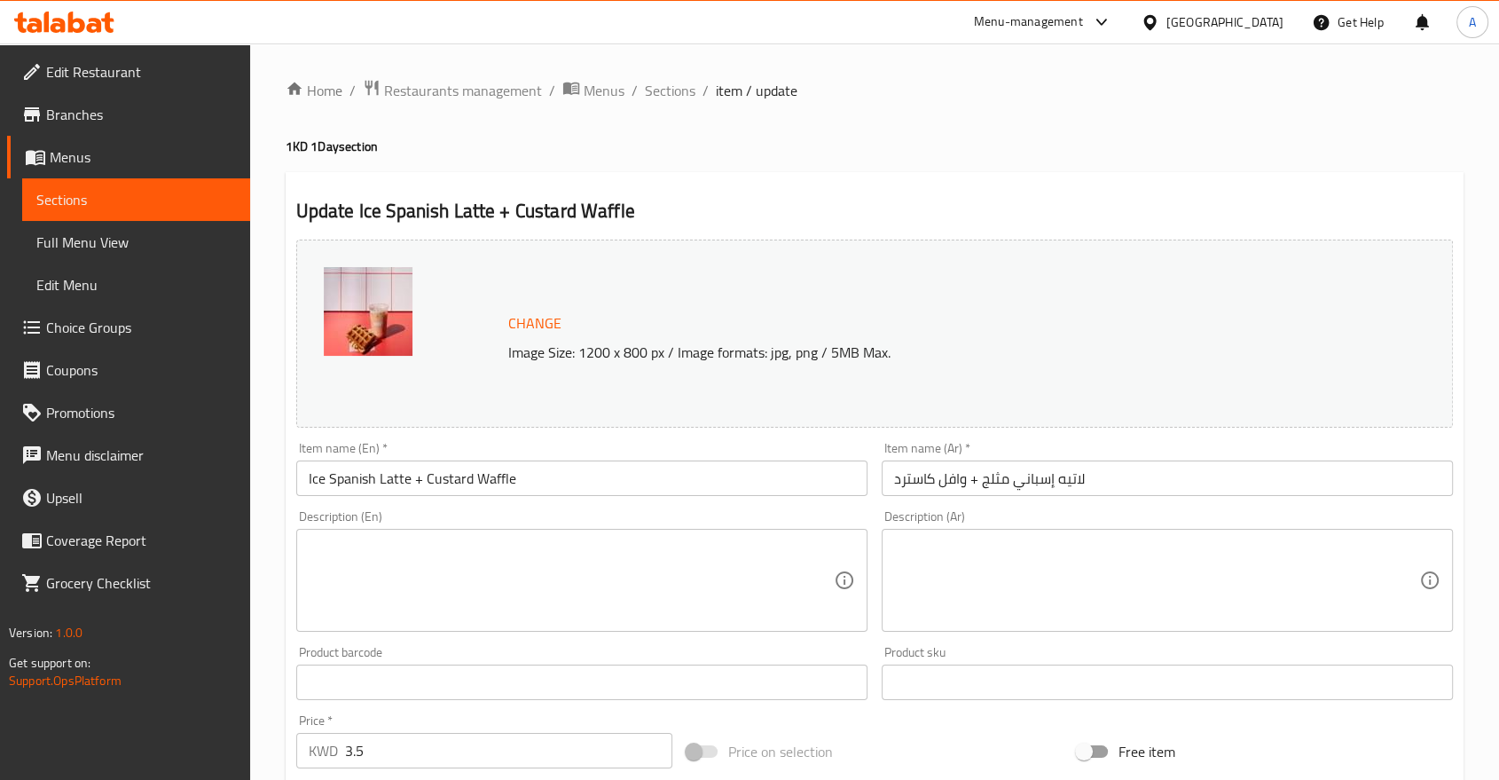
click at [1083, 20] on div "Menu-management" at bounding box center [1028, 22] width 109 height 21
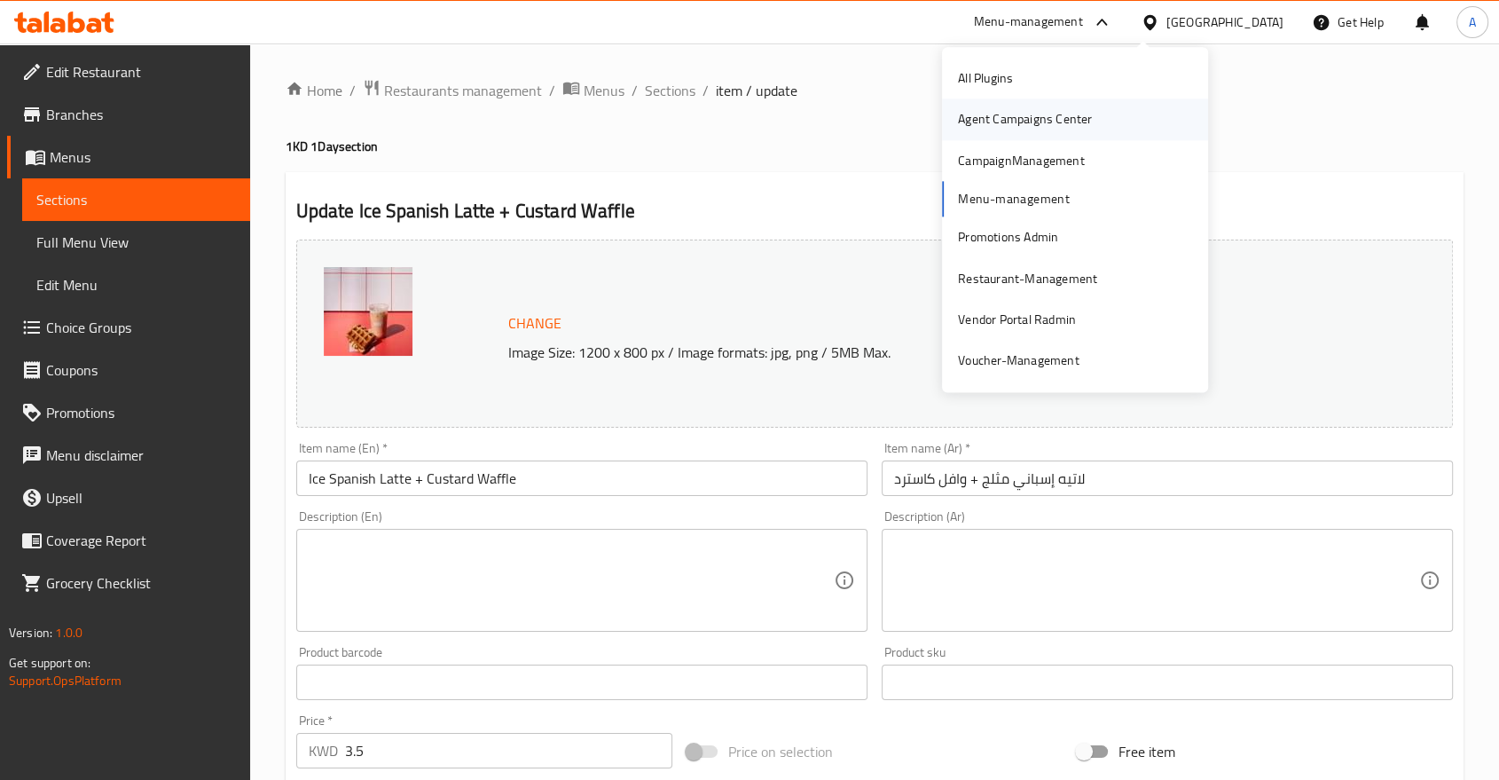
click at [999, 112] on div "Agent Campaigns Center" at bounding box center [1025, 120] width 134 height 20
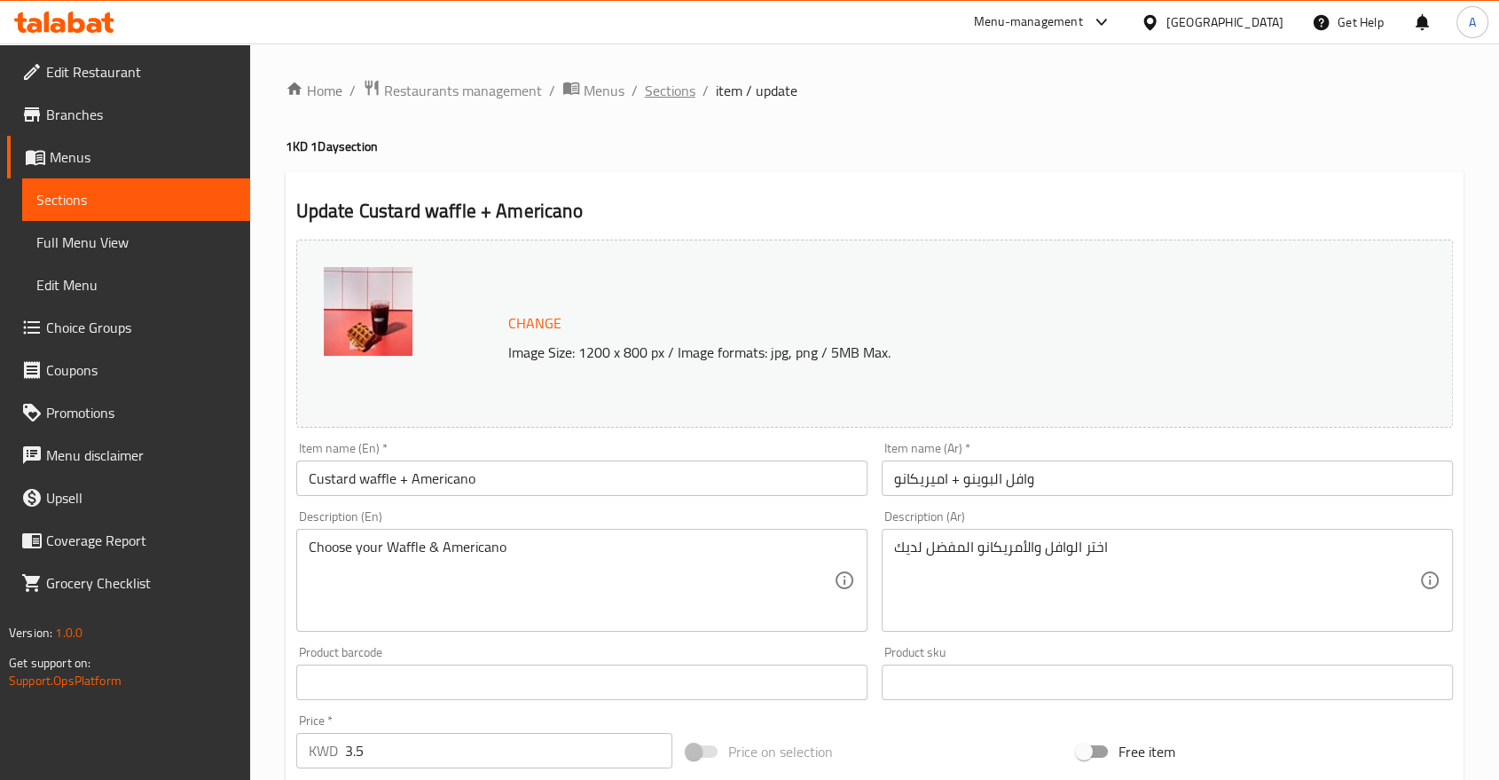
click at [645, 95] on span "Sections" at bounding box center [670, 90] width 51 height 21
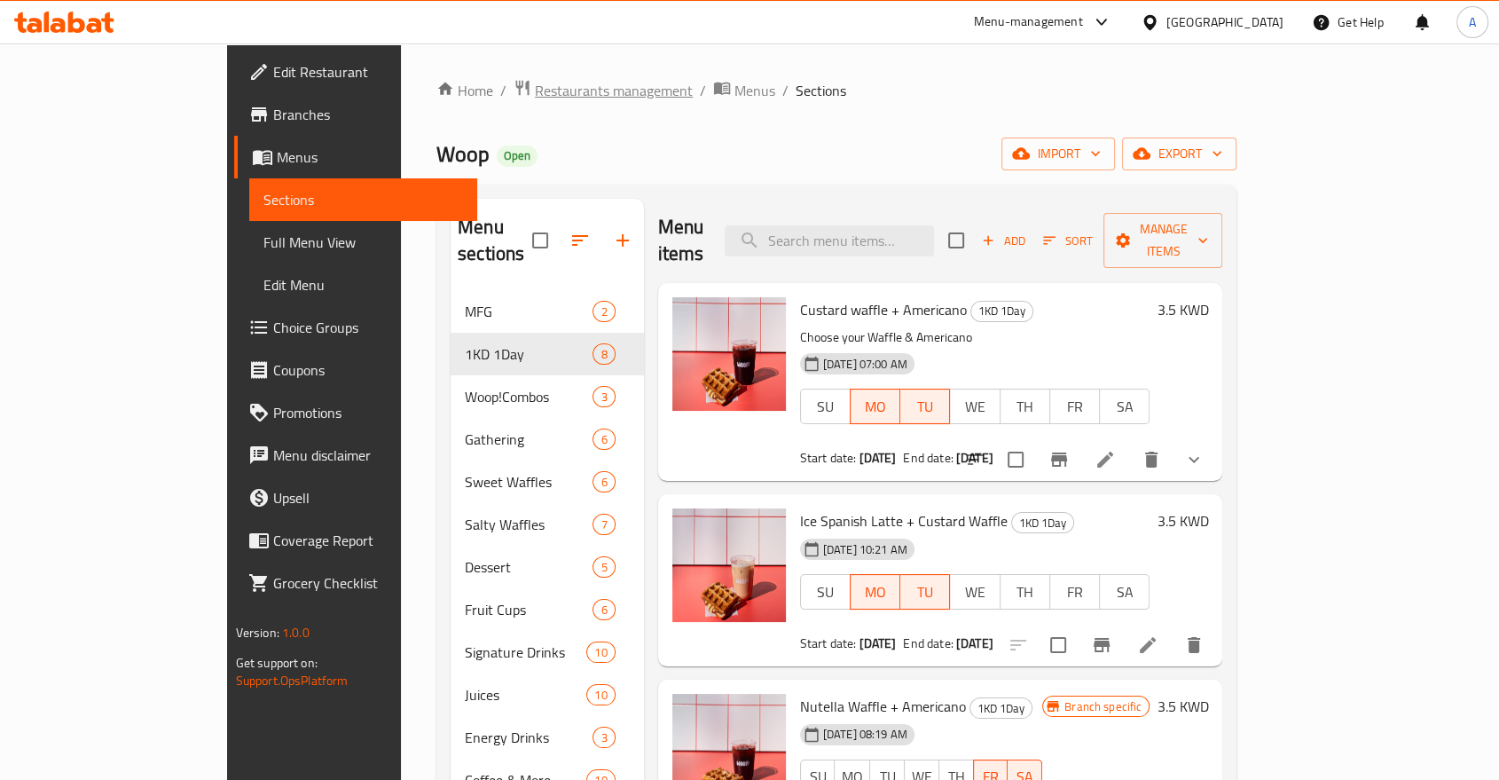
click at [535, 85] on span "Restaurants management" at bounding box center [614, 90] width 158 height 21
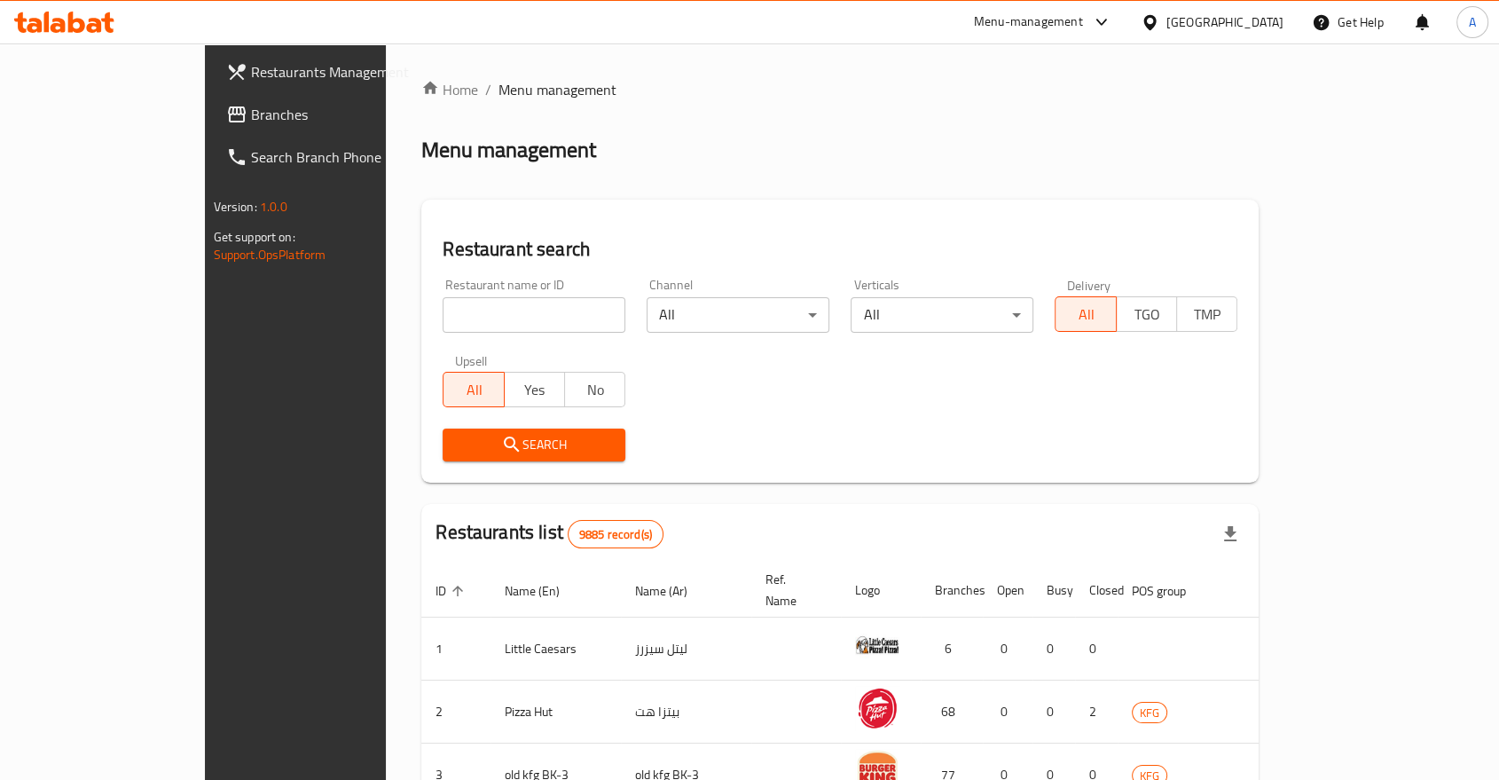
click at [102, 70] on div at bounding box center [749, 390] width 1499 height 780
click at [251, 70] on span "Restaurants Management" at bounding box center [346, 71] width 190 height 21
